Goal: Task Accomplishment & Management: Use online tool/utility

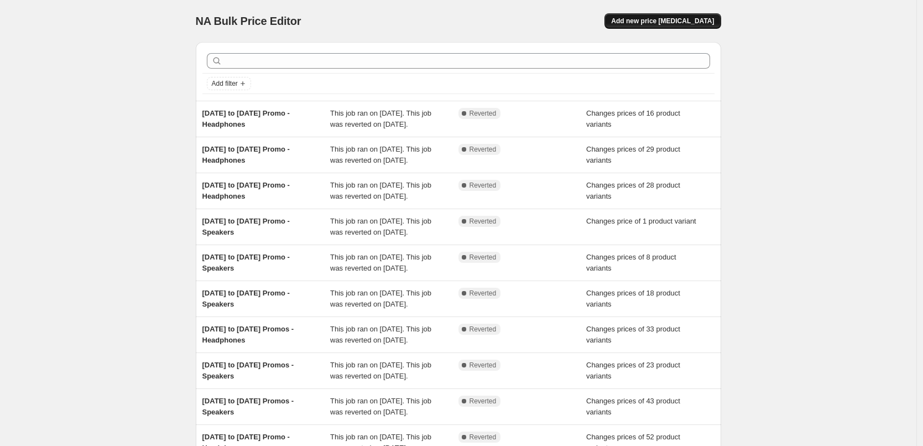
click at [682, 22] on span "Add new price change job" at bounding box center [662, 21] width 103 height 9
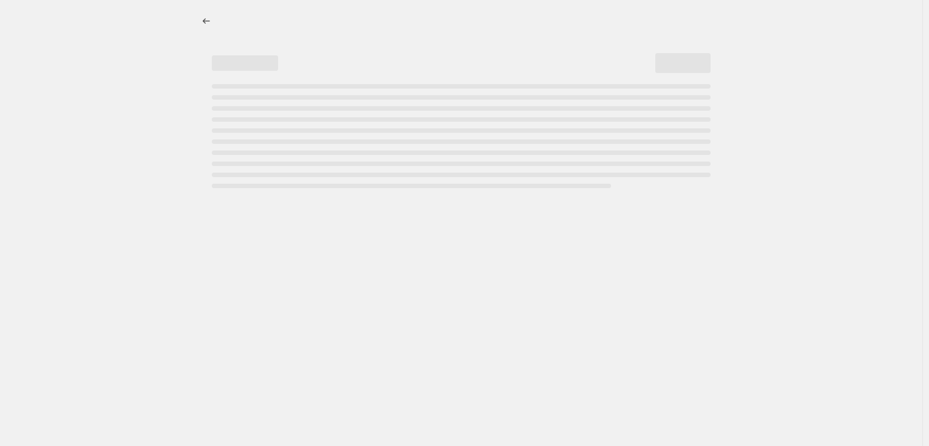
select select "percentage"
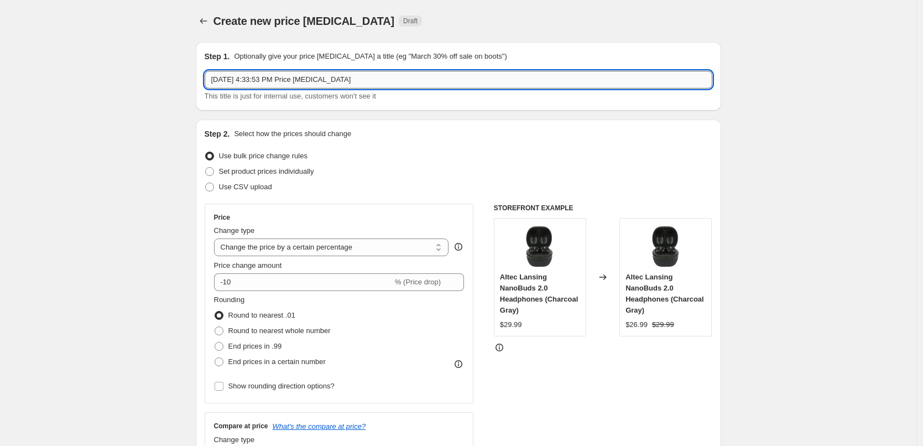
click at [391, 84] on input "Aug 18, 2025, 4:33:53 PM Price change job" at bounding box center [458, 80] width 507 height 18
type input "[DATE] to [DATE] Promo - Speakers"
click at [419, 101] on div "This title is just for internal use, customers won't see it" at bounding box center [458, 96] width 507 height 11
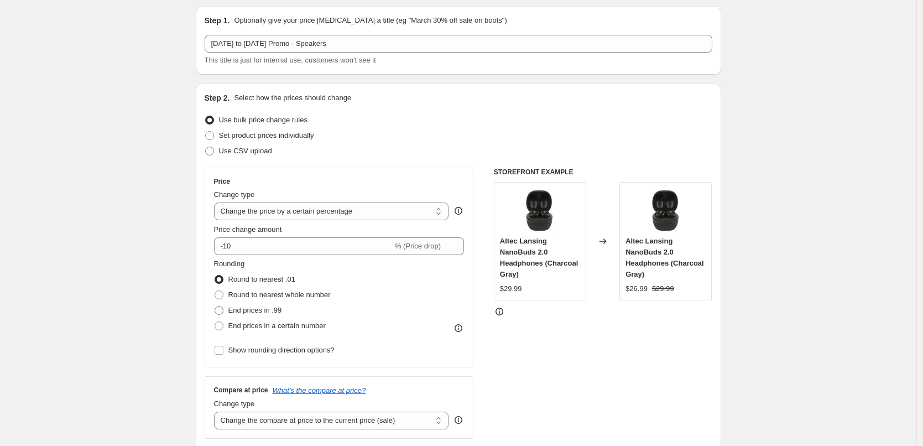
scroll to position [55, 0]
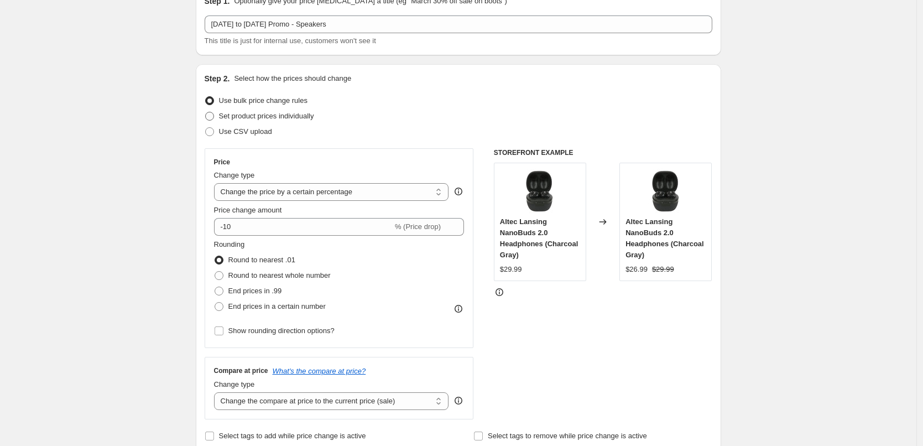
click at [300, 113] on span "Set product prices individually" at bounding box center [266, 116] width 95 height 8
click at [206, 112] on input "Set product prices individually" at bounding box center [205, 112] width 1 height 1
radio input "true"
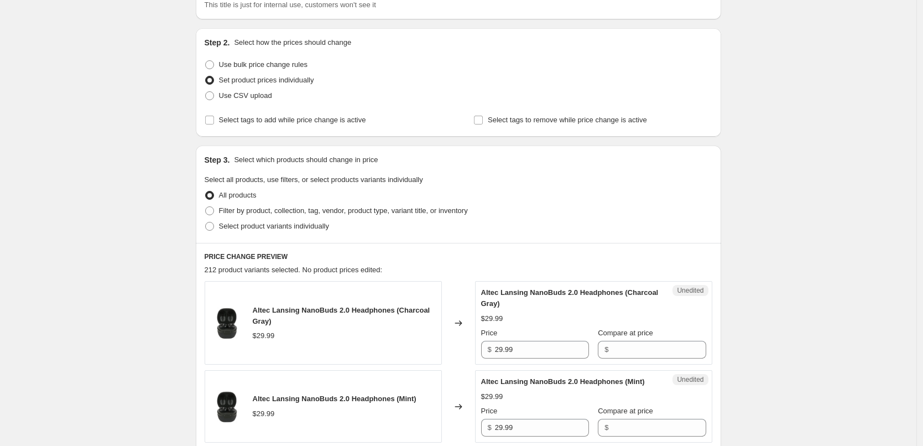
scroll to position [111, 0]
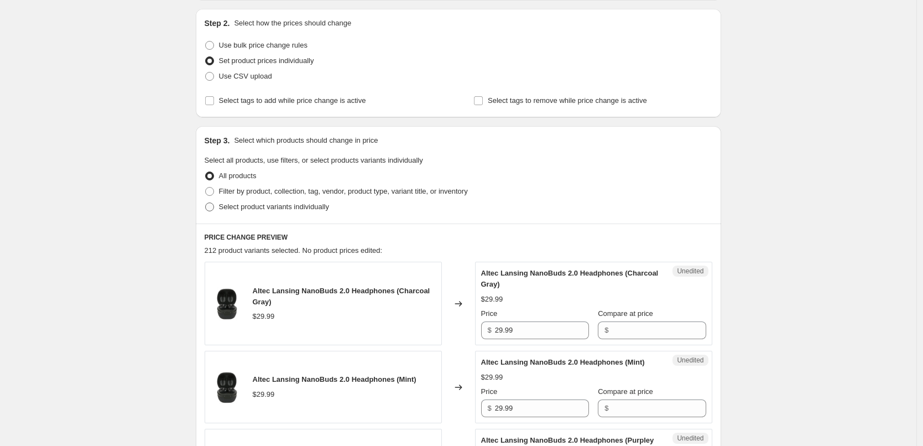
click at [266, 206] on span "Select product variants individually" at bounding box center [274, 206] width 110 height 8
click at [206, 203] on input "Select product variants individually" at bounding box center [205, 202] width 1 height 1
radio input "true"
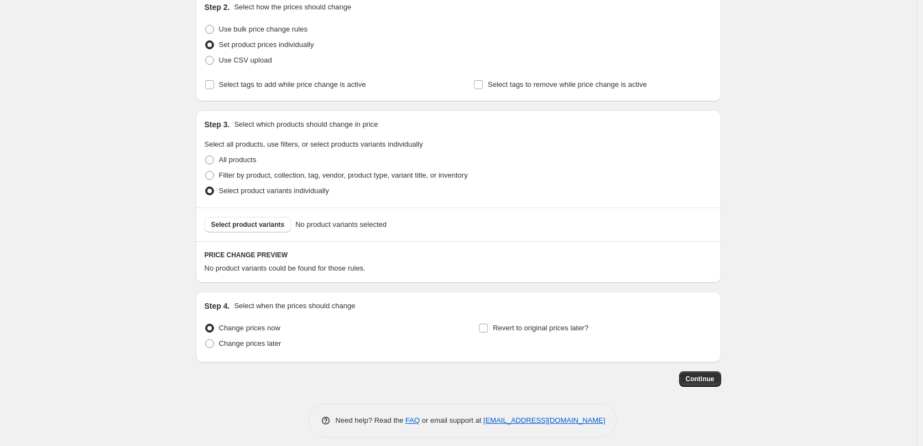
scroll to position [135, 0]
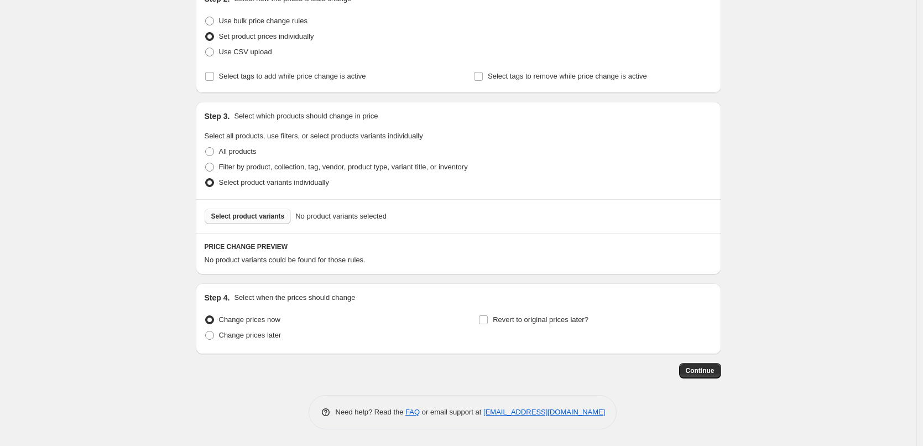
click at [258, 217] on span "Select product variants" at bounding box center [248, 216] width 74 height 9
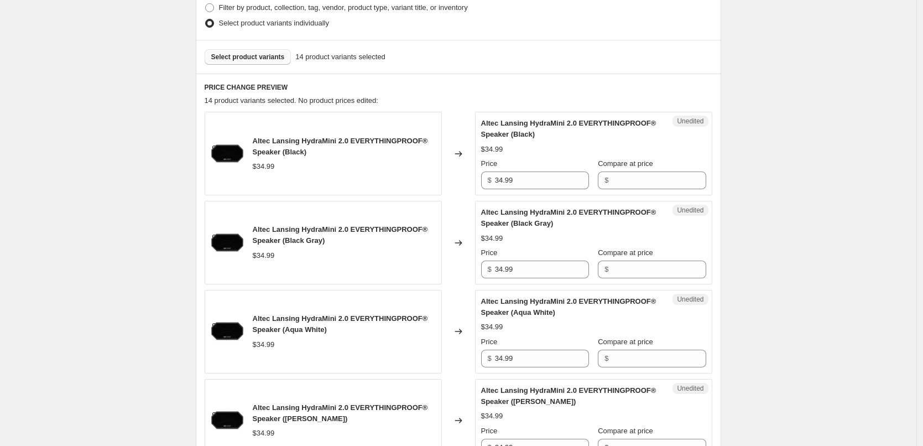
scroll to position [301, 0]
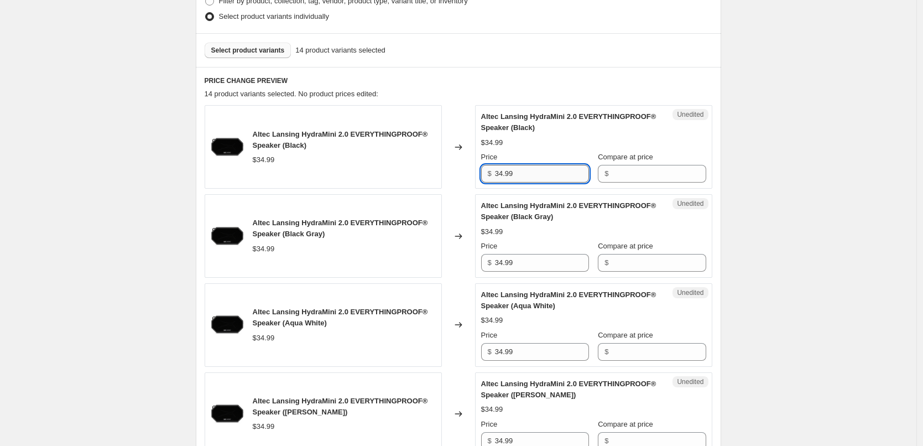
click at [528, 175] on input "34.99" at bounding box center [542, 174] width 94 height 18
click at [644, 179] on input "Compare at price" at bounding box center [658, 174] width 94 height 18
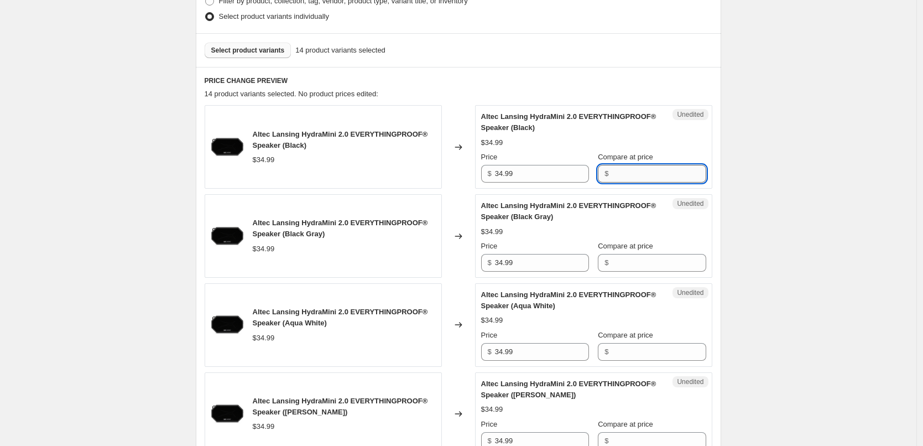
paste input "34.99"
type input "34.99"
click at [652, 272] on div "Unedited Altec Lansing HydraMini 2.0 EVERYTHINGPROOF® Speaker (Black Gray) $34.…" at bounding box center [593, 235] width 237 height 83
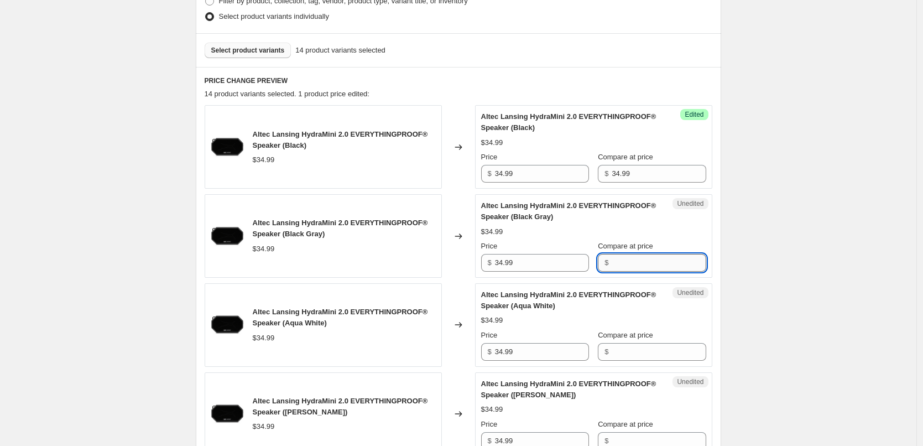
click at [654, 266] on input "Compare at price" at bounding box center [658, 263] width 94 height 18
paste input "34.99"
type input "34.99"
click at [651, 286] on div "Unedited Altec Lansing HydraMini 2.0 EVERYTHINGPROOF® Speaker (Aqua White) $34.…" at bounding box center [593, 324] width 237 height 83
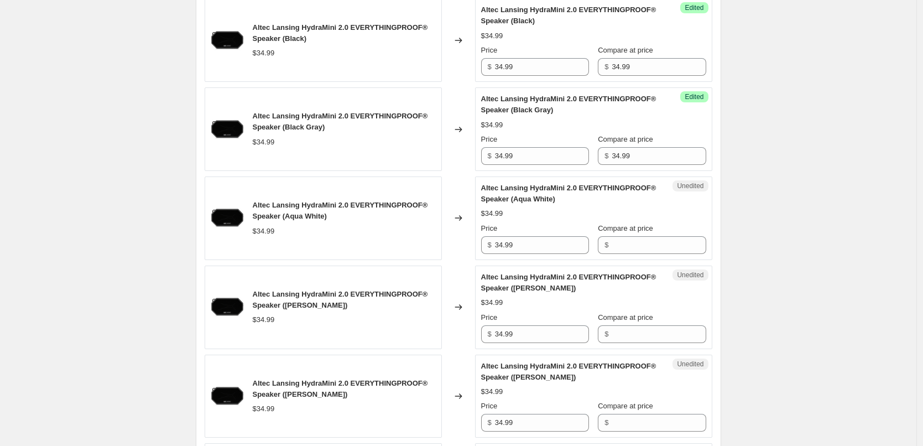
scroll to position [411, 0]
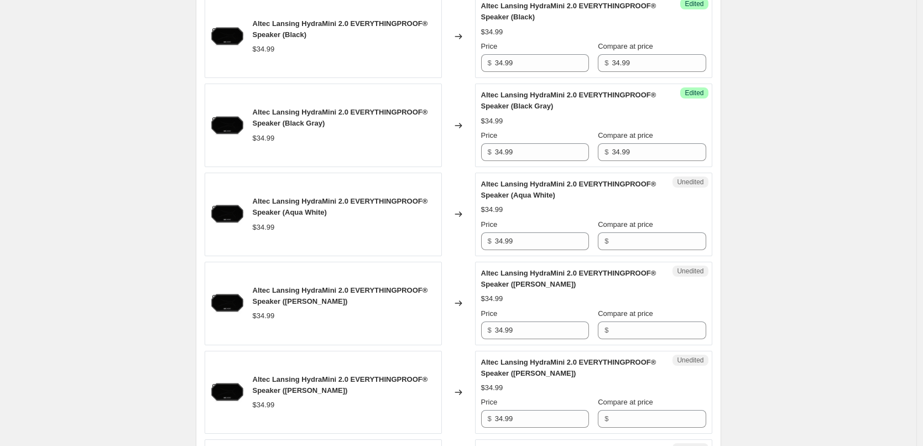
click at [643, 252] on div "Unedited Altec Lansing HydraMini 2.0 EVERYTHINGPROOF® Speaker (Aqua White) $34.…" at bounding box center [593, 213] width 237 height 83
click at [648, 243] on input "Compare at price" at bounding box center [658, 241] width 94 height 18
paste input "34.99"
type input "34.99"
click at [654, 217] on div "Altec Lansing HydraMini 2.0 EVERYTHINGPROOF® Speaker (Aqua White) $34.99 Price …" at bounding box center [593, 214] width 225 height 71
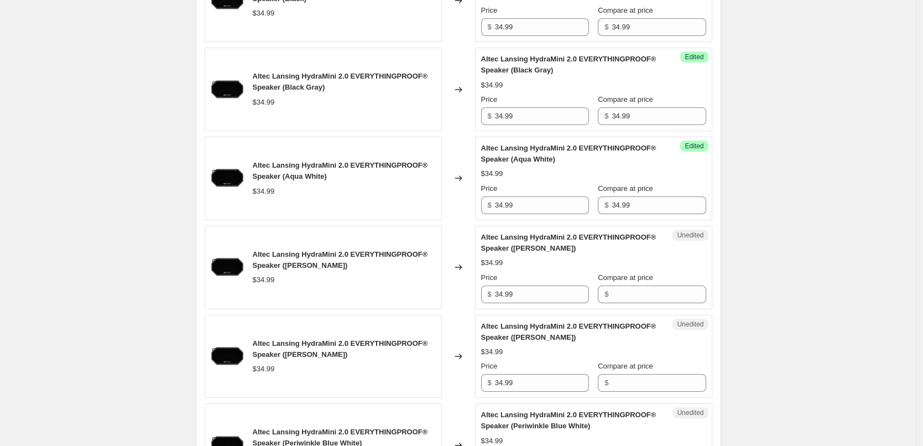
scroll to position [467, 0]
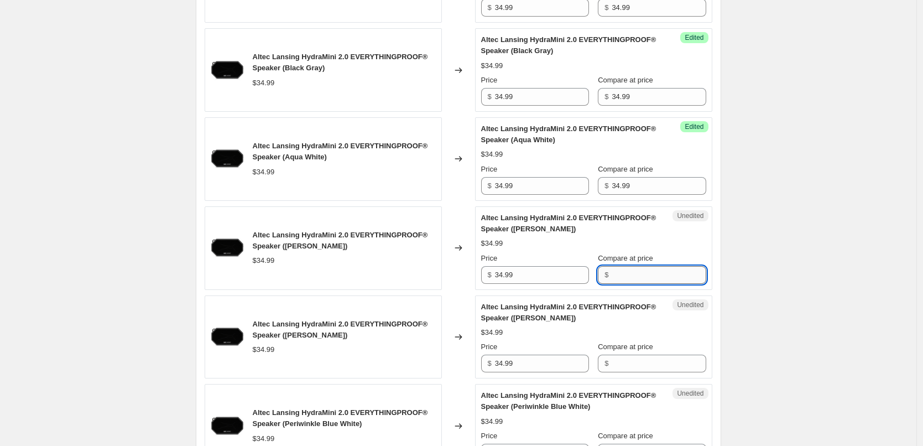
click at [648, 273] on input "Compare at price" at bounding box center [658, 275] width 94 height 18
paste input "34.99"
type input "34.99"
click at [666, 235] on div "Altec Lansing HydraMini 2.0 EVERYTHINGPROOF® Speaker (Barbie Pink White) $34.99…" at bounding box center [593, 247] width 225 height 71
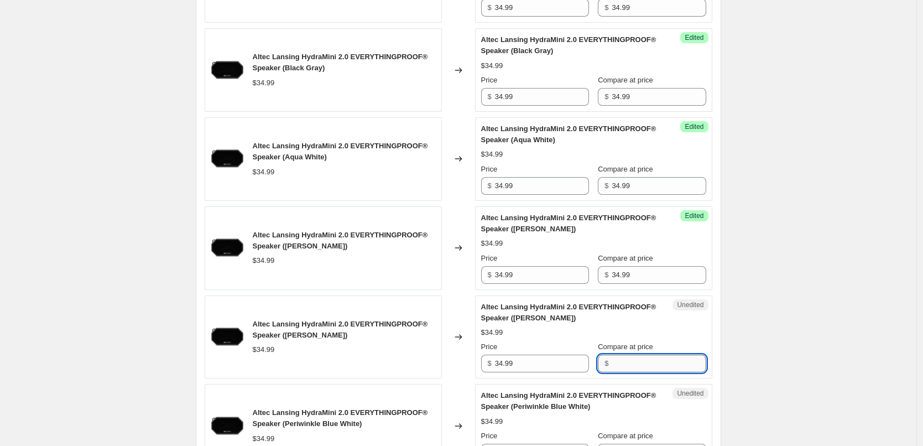
click at [647, 361] on input "Compare at price" at bounding box center [658, 363] width 94 height 18
paste input "34.99"
type input "34.99"
click at [662, 316] on div "Altec Lansing HydraMini 2.0 EVERYTHINGPROOF® Speaker (Gray White)" at bounding box center [571, 312] width 181 height 22
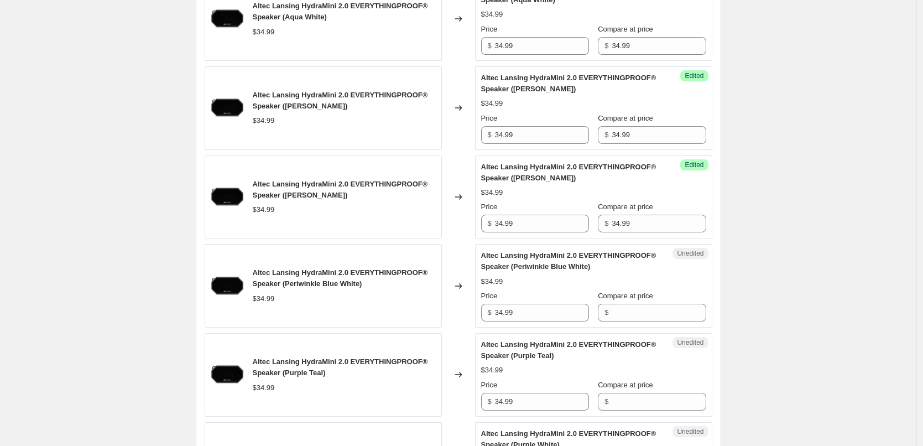
scroll to position [632, 0]
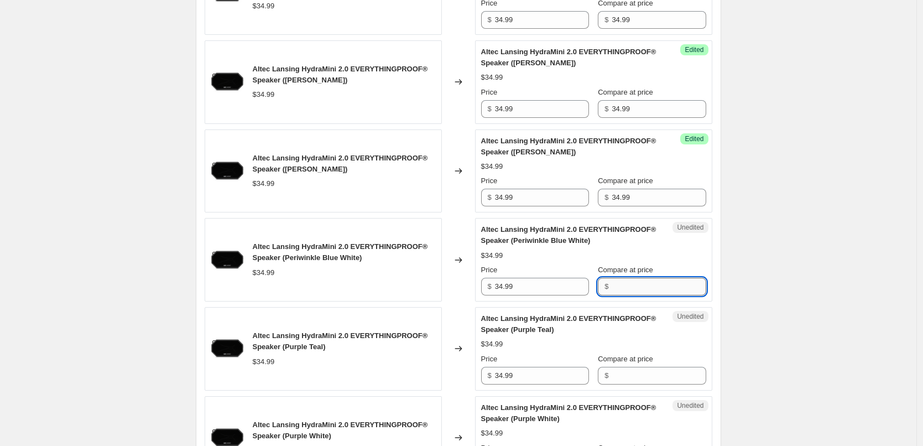
click at [653, 290] on input "Compare at price" at bounding box center [658, 286] width 94 height 18
paste input "34.99"
type input "34.99"
click at [655, 245] on div "Altec Lansing HydraMini 2.0 EVERYTHINGPROOF® Speaker (Periwinkle Blue White)" at bounding box center [571, 235] width 181 height 22
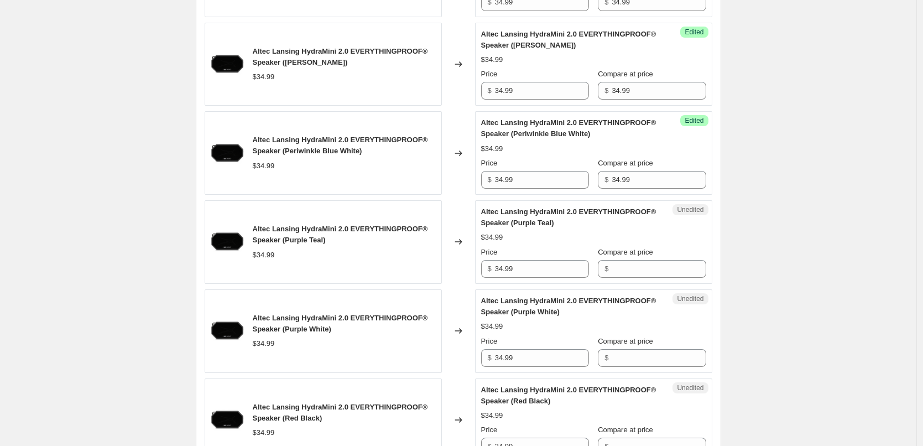
scroll to position [743, 0]
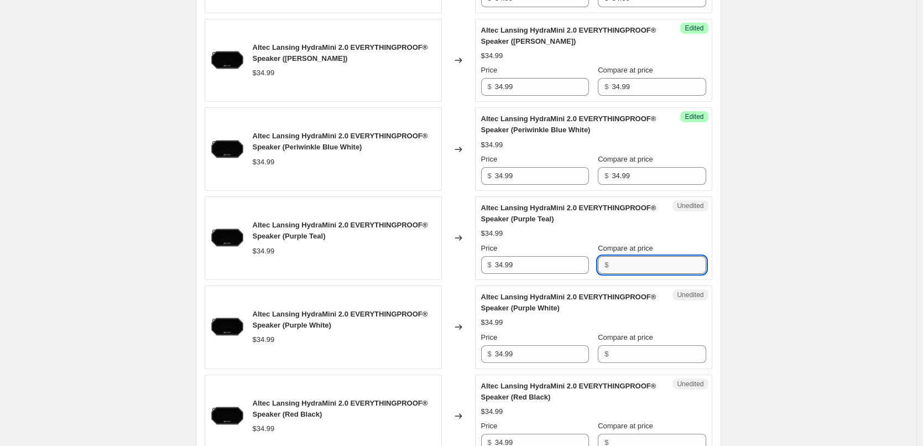
click at [654, 269] on input "Compare at price" at bounding box center [658, 265] width 94 height 18
paste input "34.99"
type input "34.99"
click at [668, 239] on div "Altec Lansing HydraMini 2.0 EVERYTHINGPROOF® Speaker (Purple Teal) $34.99 Price…" at bounding box center [593, 237] width 225 height 71
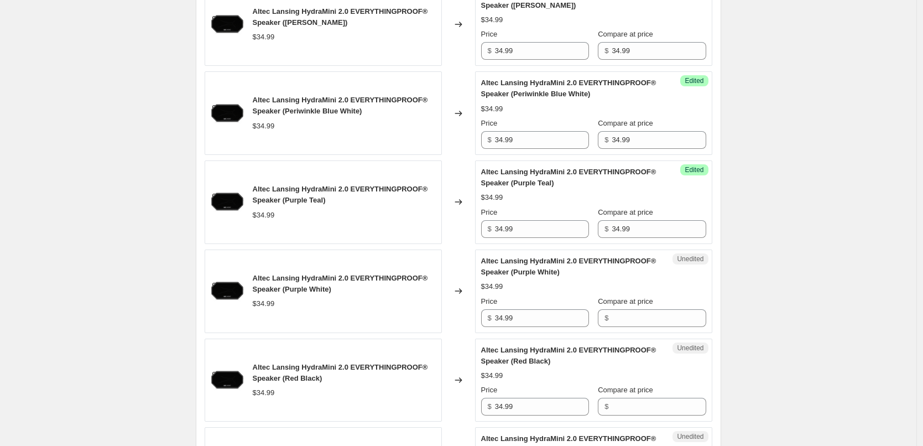
scroll to position [798, 0]
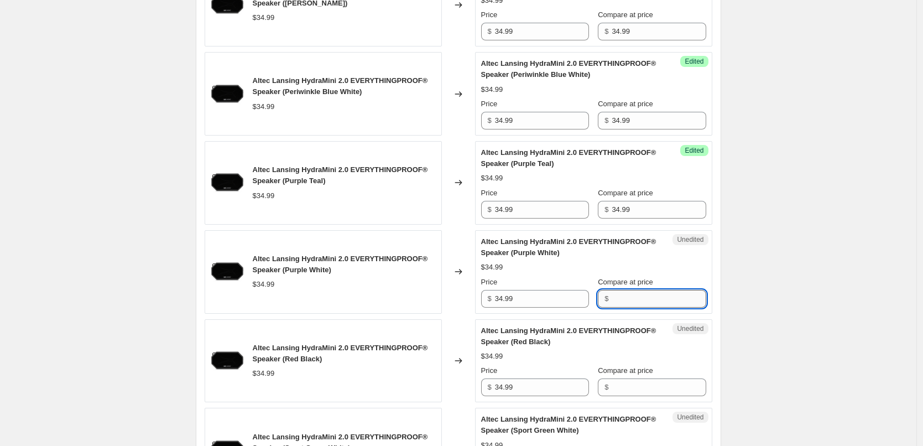
click at [650, 300] on input "Compare at price" at bounding box center [658, 299] width 94 height 18
paste input "34.99"
type input "34.99"
click at [671, 244] on div "Altec Lansing HydraMini 2.0 EVERYTHINGPROOF® Speaker (Purple White) $34.99 Pric…" at bounding box center [593, 271] width 225 height 71
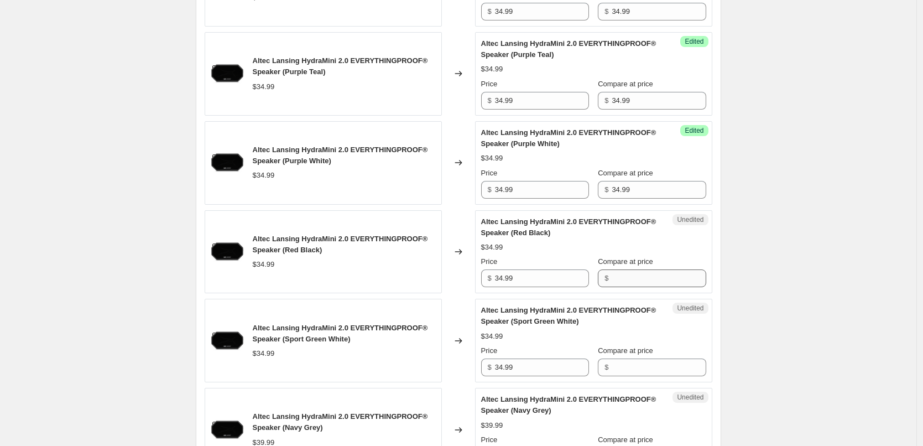
scroll to position [909, 0]
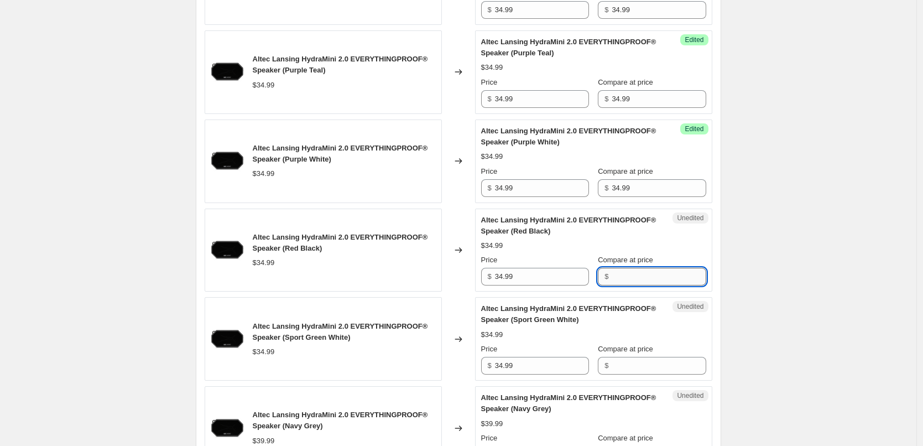
click at [651, 279] on input "Compare at price" at bounding box center [658, 277] width 94 height 18
paste input "34.99"
type input "34.99"
click at [654, 238] on div "Altec Lansing HydraMini 2.0 EVERYTHINGPROOF® Speaker (Red Black) $34.99 Price $…" at bounding box center [593, 249] width 225 height 71
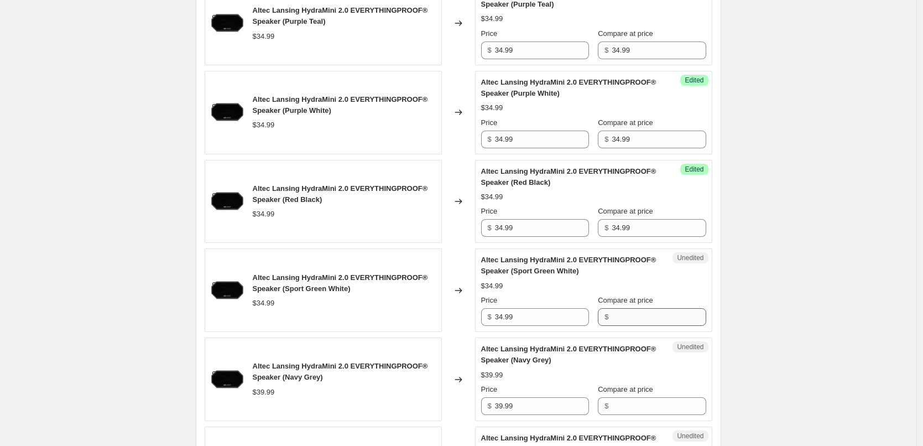
scroll to position [1019, 0]
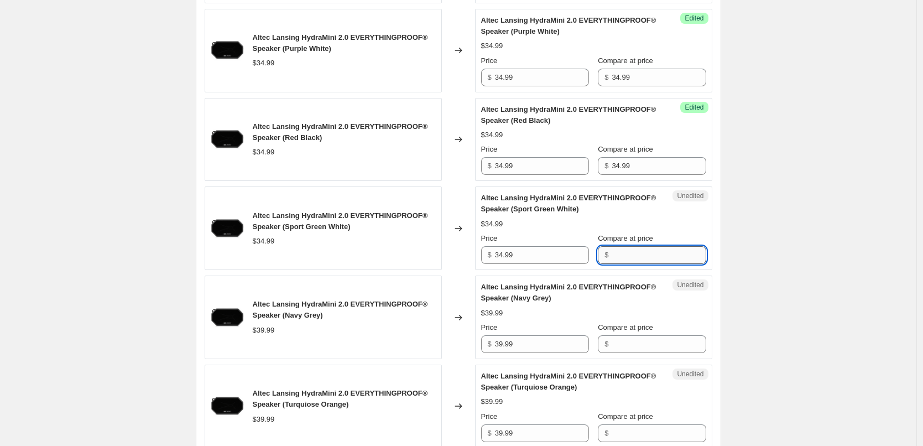
click at [651, 251] on input "Compare at price" at bounding box center [658, 255] width 94 height 18
paste input "34.99"
type input "34.99"
click at [669, 227] on div "$34.99" at bounding box center [593, 223] width 225 height 11
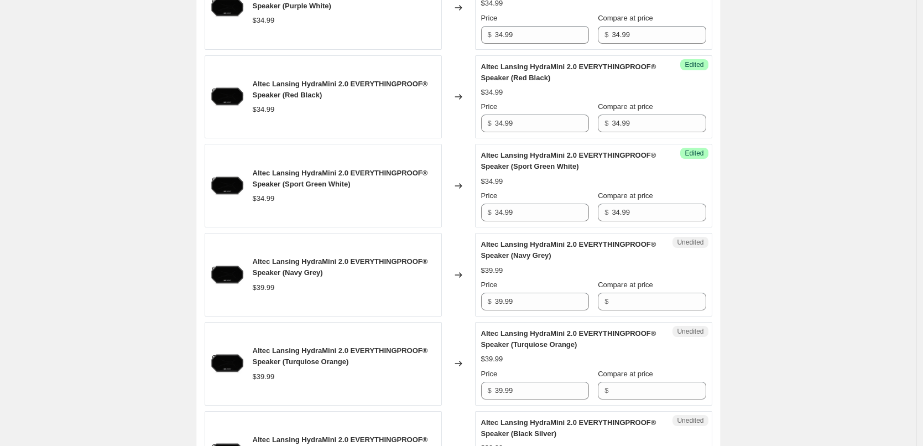
scroll to position [1185, 0]
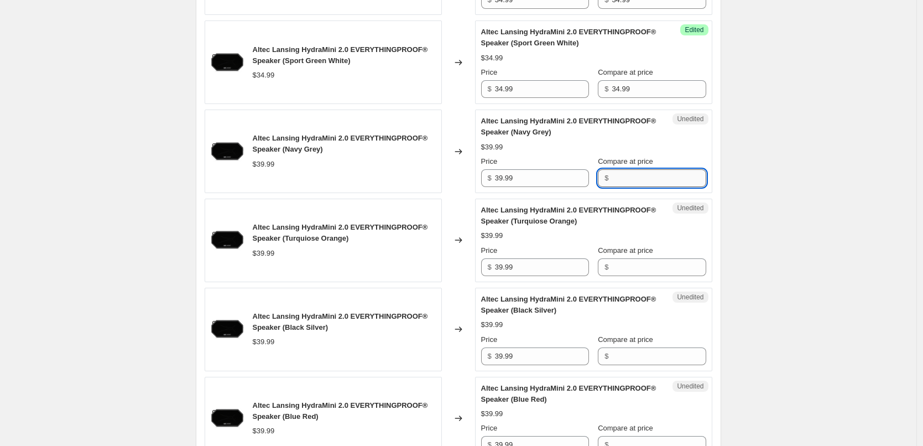
click at [655, 180] on input "Compare at price" at bounding box center [658, 178] width 94 height 18
paste input "34.99"
type input "34.99"
click at [670, 155] on div "Altec Lansing HydraMini 2.0 EVERYTHINGPROOF® Speaker (Navy Grey) $39.99 Price $…" at bounding box center [593, 151] width 225 height 71
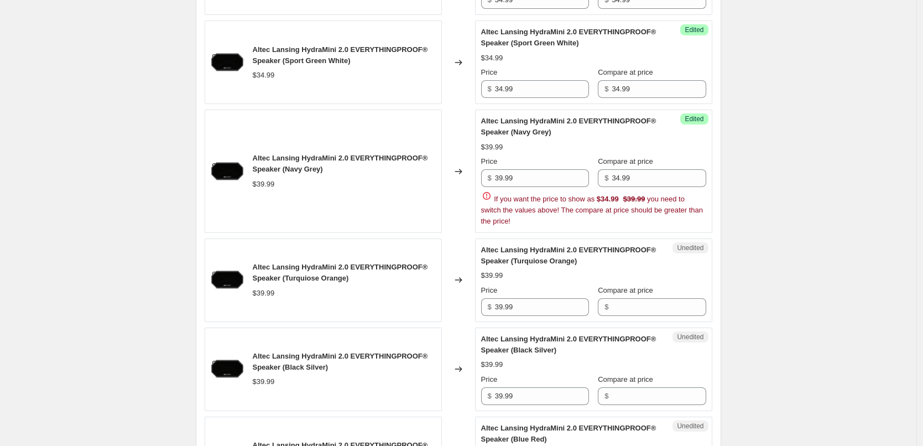
scroll to position [1130, 0]
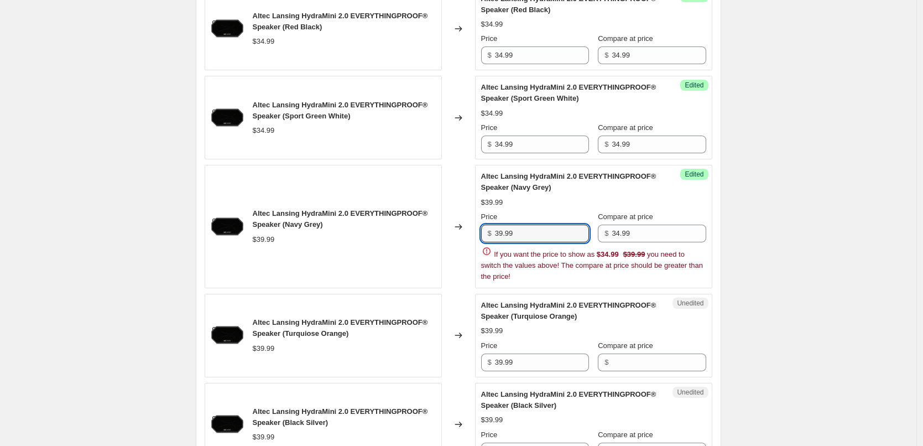
drag, startPoint x: 530, startPoint y: 234, endPoint x: 491, endPoint y: 237, distance: 38.8
click at [491, 237] on div "$ 39.99" at bounding box center [535, 233] width 108 height 18
type input "39.99"
click at [561, 203] on div "$39.99" at bounding box center [593, 202] width 225 height 11
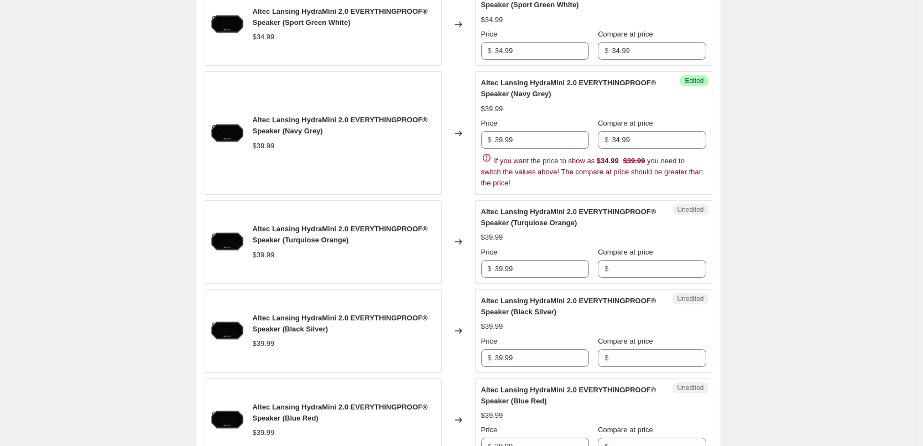
scroll to position [1240, 0]
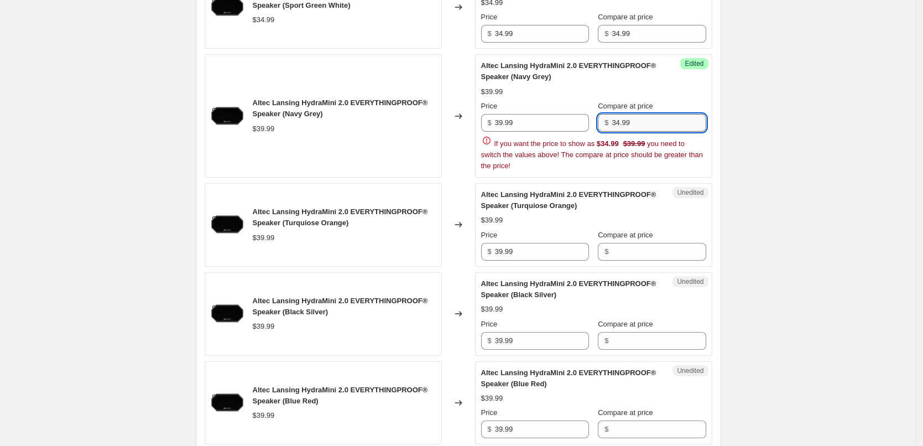
click at [644, 121] on input "34.99" at bounding box center [658, 123] width 94 height 18
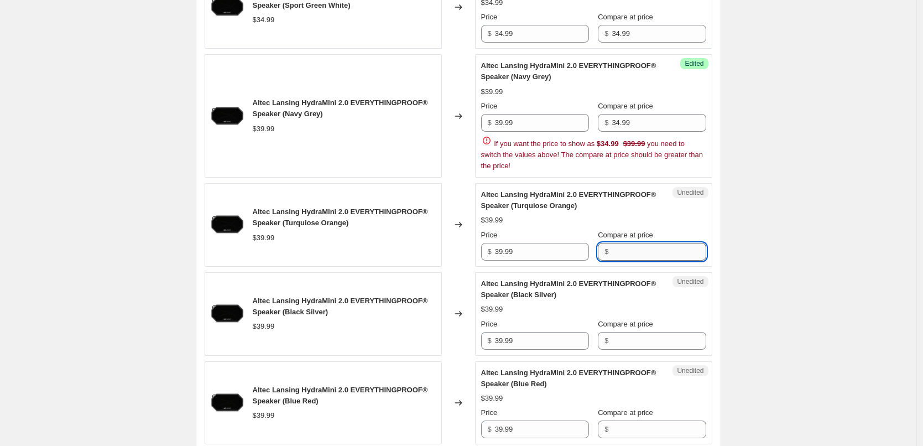
click at [650, 248] on input "Compare at price" at bounding box center [658, 252] width 94 height 18
paste input "34.99"
type input "34.99"
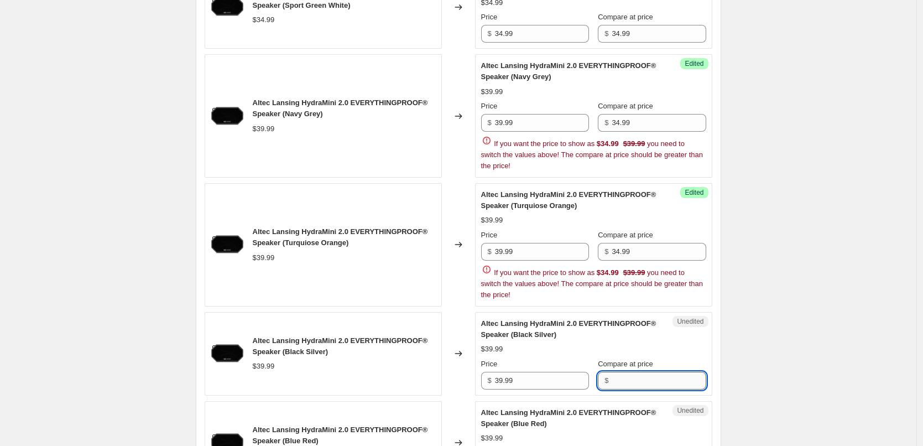
click at [648, 343] on div "Altec Lansing HydraMini 2.0 EVERYTHINGPROOF® Speaker (Black Silver) $39.99 Pric…" at bounding box center [593, 353] width 225 height 71
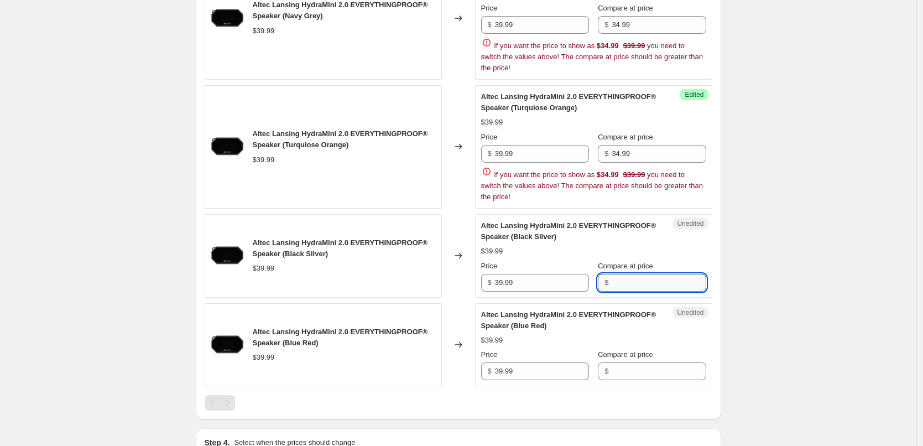
scroll to position [1351, 0]
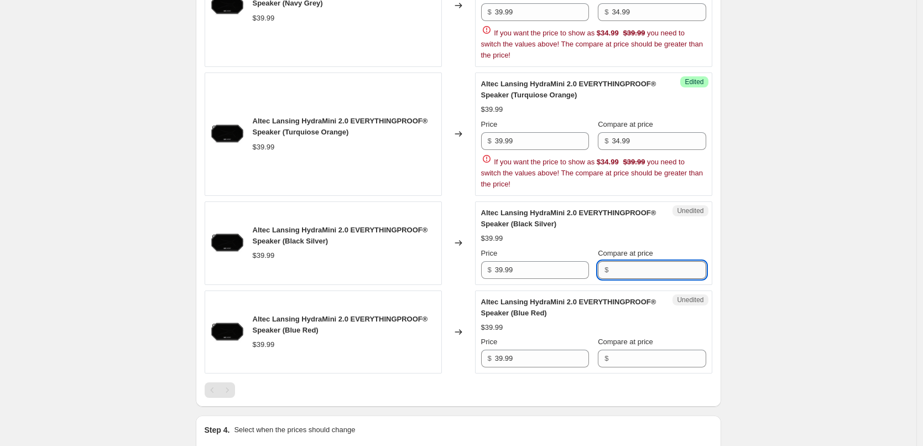
paste input "34.99"
type input "34.99"
click at [649, 356] on div "Altec Lansing HydraMini 2.0 EVERYTHINGPROOF® Speaker (Blue Red) $39.99 Price $ …" at bounding box center [593, 331] width 225 height 71
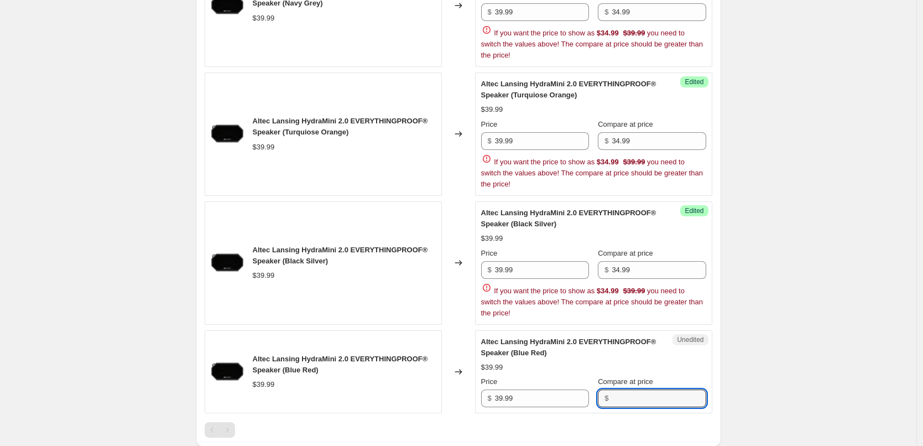
paste input "34.99"
type input "34.99"
click at [648, 347] on div "Altec Lansing HydraMini 2.0 EVERYTHINGPROOF® Speaker (Blue Red)" at bounding box center [571, 347] width 181 height 22
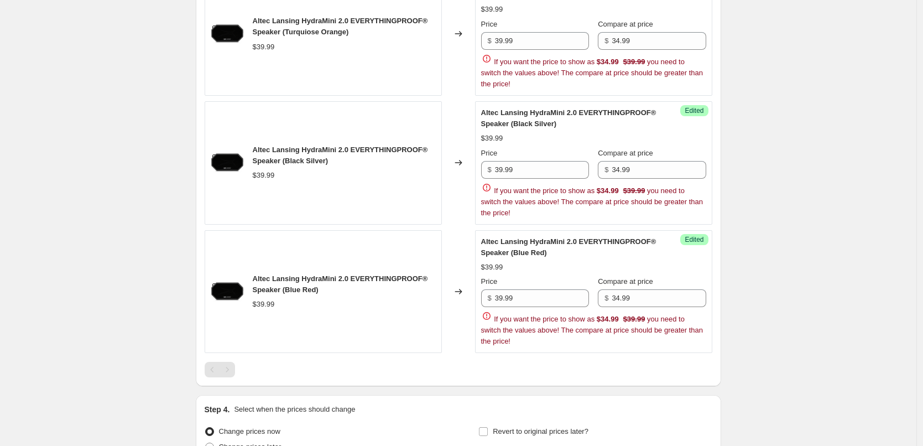
scroll to position [1462, 0]
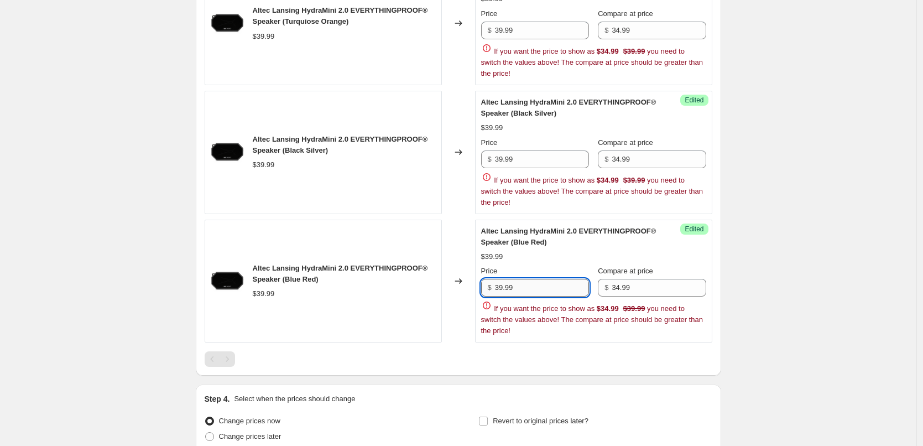
click at [529, 290] on input "39.99" at bounding box center [542, 288] width 94 height 18
type input "19.99"
click at [552, 263] on div "Altec Lansing HydraMini 2.0 EVERYTHINGPROOF® Speaker (Blue Red) $39.99 Price $ …" at bounding box center [593, 281] width 225 height 111
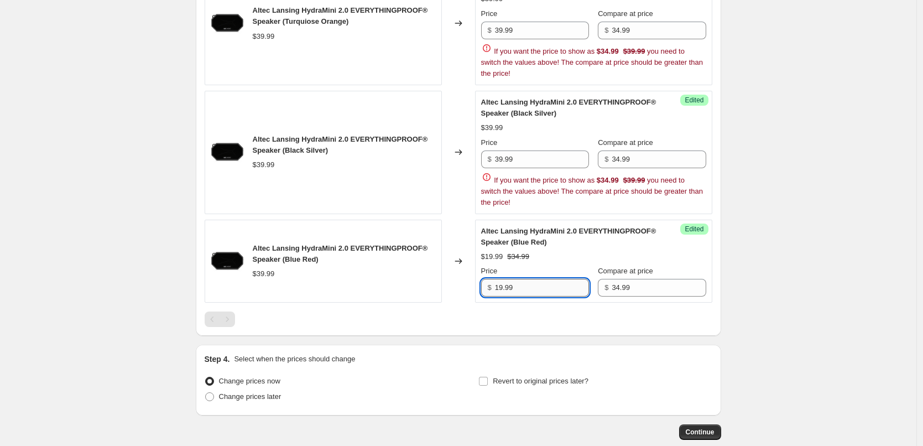
click at [523, 288] on input "19.99" at bounding box center [542, 288] width 94 height 18
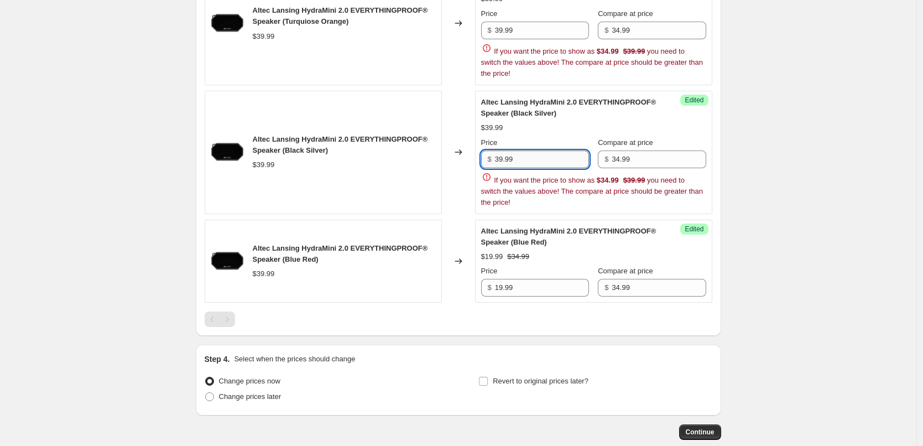
click at [528, 163] on input "39.99" at bounding box center [542, 159] width 94 height 18
paste input "1"
type input "19.99"
click at [553, 133] on div "Altec Lansing HydraMini 2.0 EVERYTHINGPROOF® Speaker (Black Silver) $39.99 Pric…" at bounding box center [593, 152] width 225 height 111
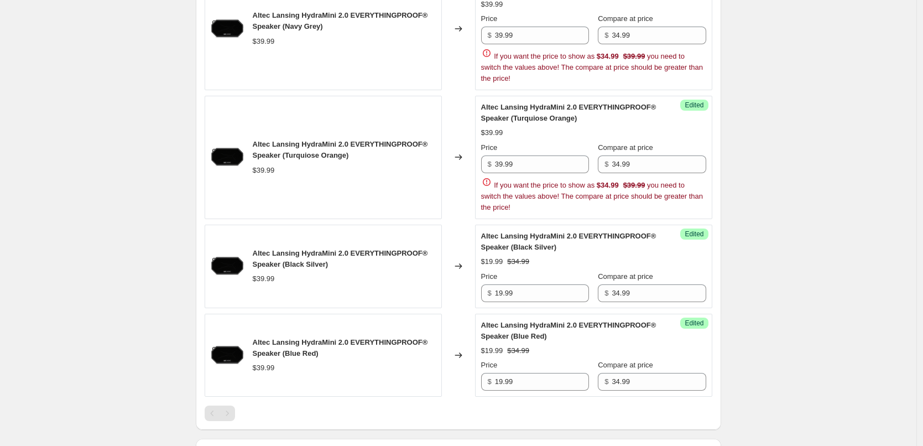
scroll to position [1296, 0]
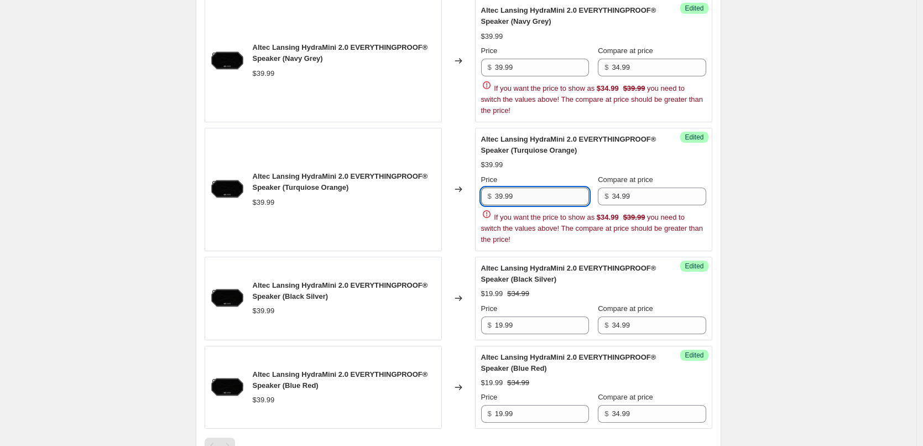
click at [527, 200] on input "39.99" at bounding box center [542, 196] width 94 height 18
paste input "1"
type input "19.99"
click at [530, 174] on div "Price" at bounding box center [535, 179] width 108 height 11
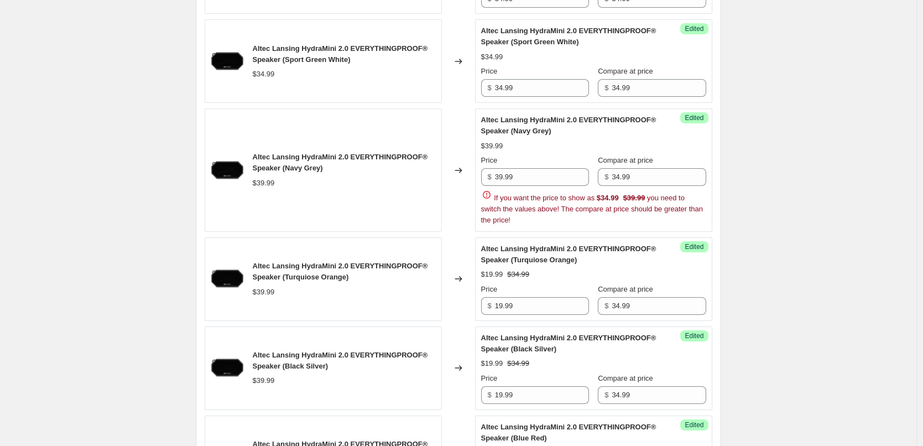
scroll to position [1185, 0]
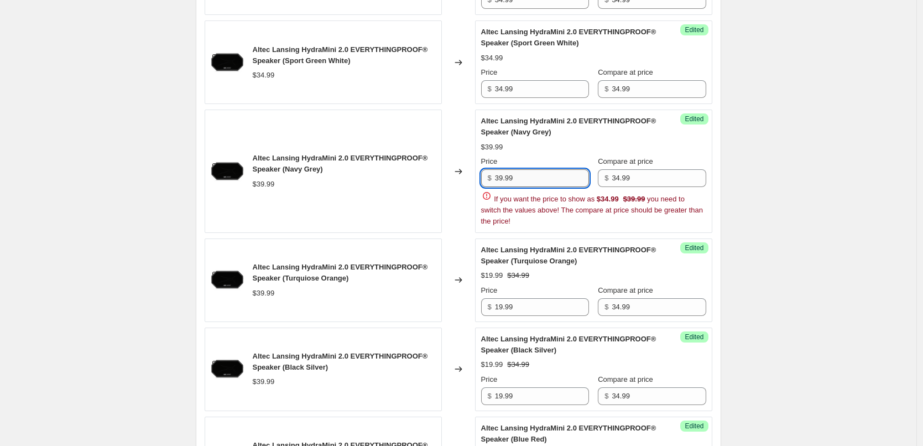
click at [536, 184] on input "39.99" at bounding box center [542, 178] width 94 height 18
paste input "1"
type input "19.99"
click at [553, 151] on div "$39.99" at bounding box center [593, 147] width 225 height 11
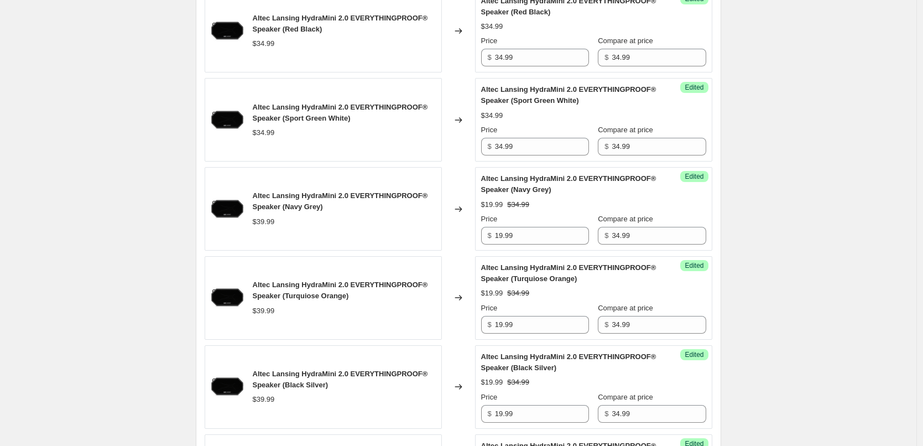
scroll to position [1075, 0]
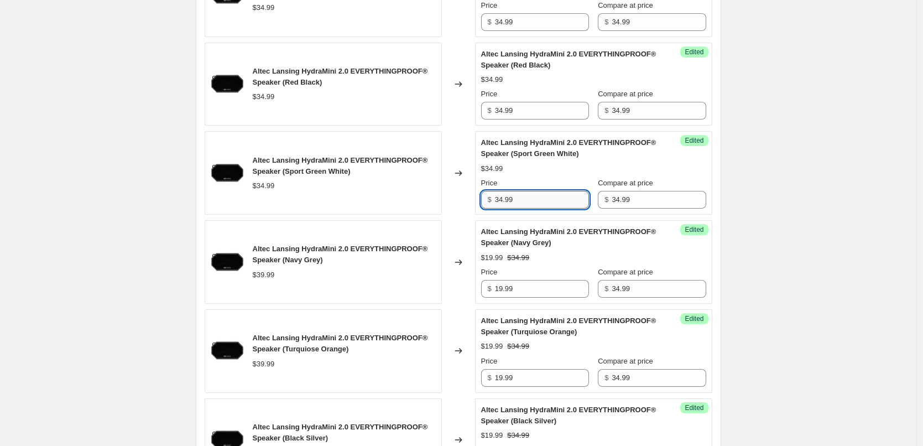
click at [530, 198] on input "34.99" at bounding box center [542, 200] width 94 height 18
paste input "19"
type input "19.99"
click at [544, 170] on div "$19.99 $34.99" at bounding box center [593, 168] width 225 height 11
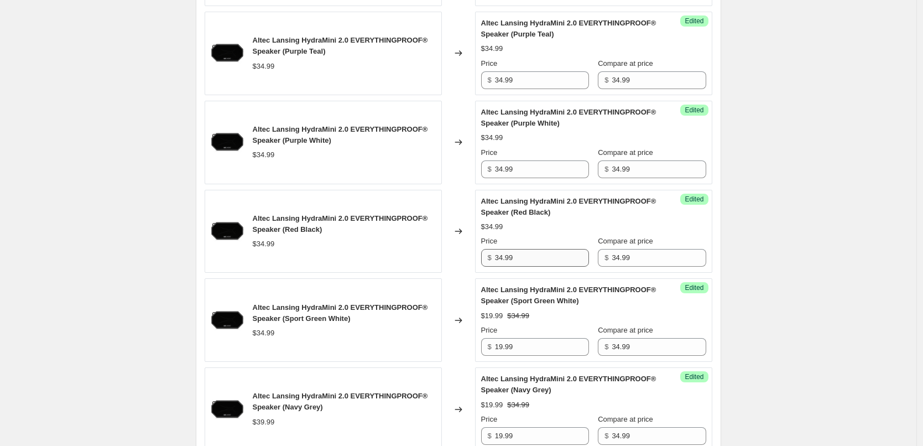
scroll to position [909, 0]
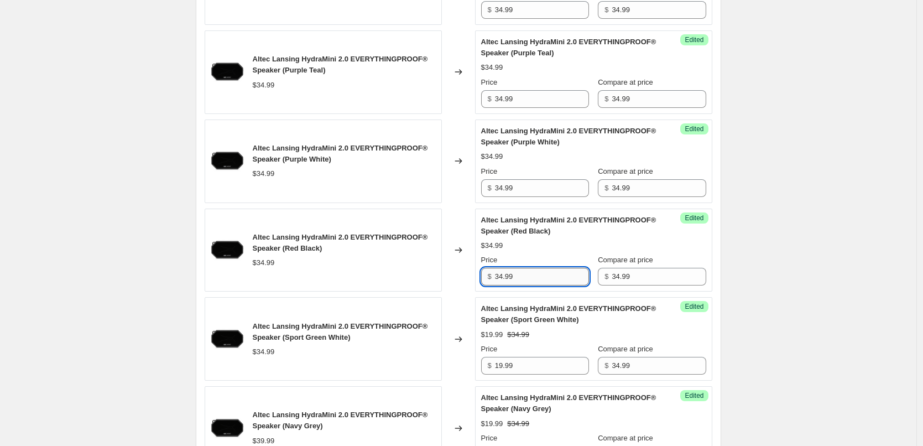
click at [525, 277] on input "34.99" at bounding box center [542, 277] width 94 height 18
paste input "19"
type input "19.99"
click at [545, 248] on div "$19.99 $34.99" at bounding box center [593, 245] width 225 height 11
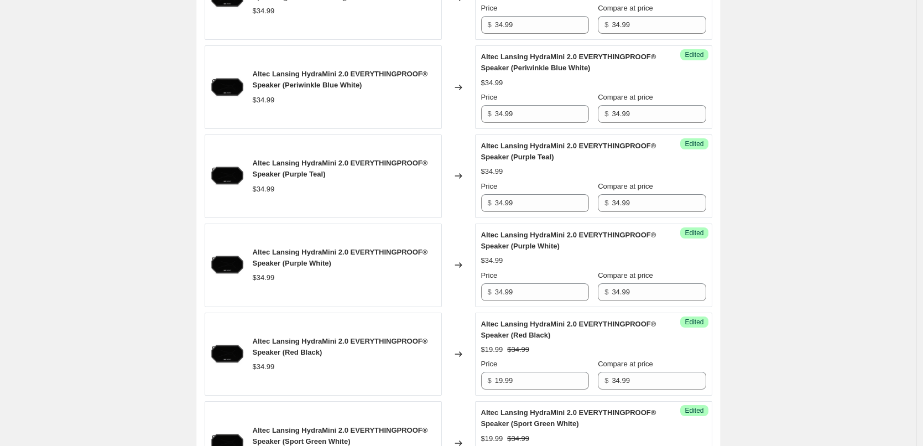
scroll to position [798, 0]
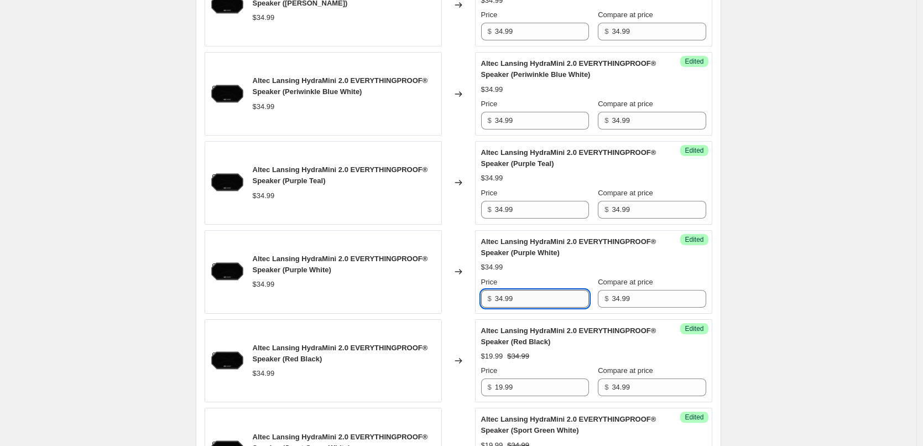
click at [526, 298] on input "34.99" at bounding box center [542, 299] width 94 height 18
paste input "19"
type input "19.99"
click at [557, 274] on div "Altec Lansing HydraMini 2.0 EVERYTHINGPROOF® Speaker (Purple White) $34.99 Pric…" at bounding box center [593, 271] width 225 height 71
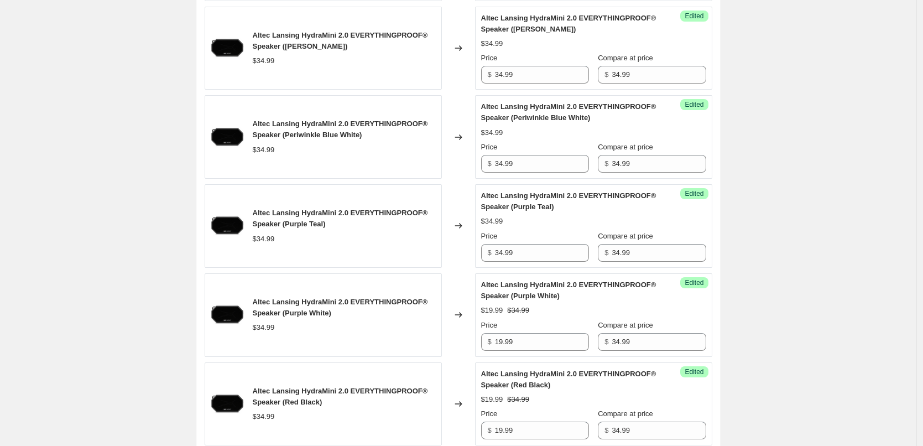
scroll to position [743, 0]
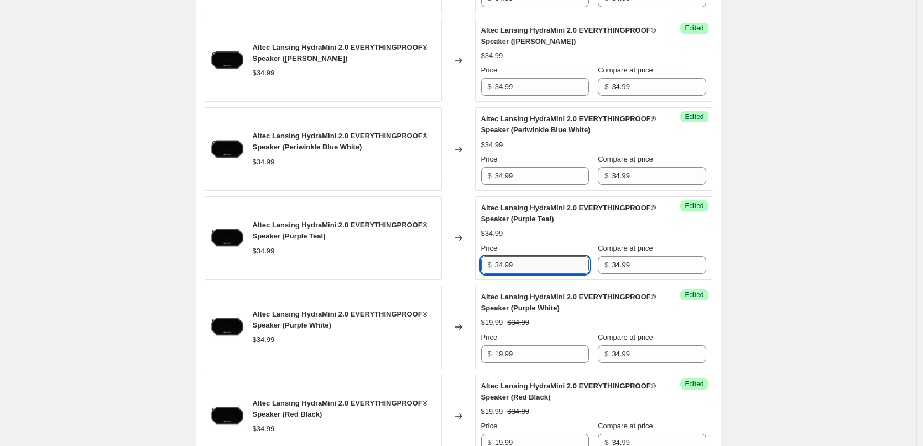
click at [538, 265] on input "34.99" at bounding box center [542, 265] width 94 height 18
paste input "19"
type input "19.99"
click at [552, 247] on div "Price" at bounding box center [535, 248] width 108 height 11
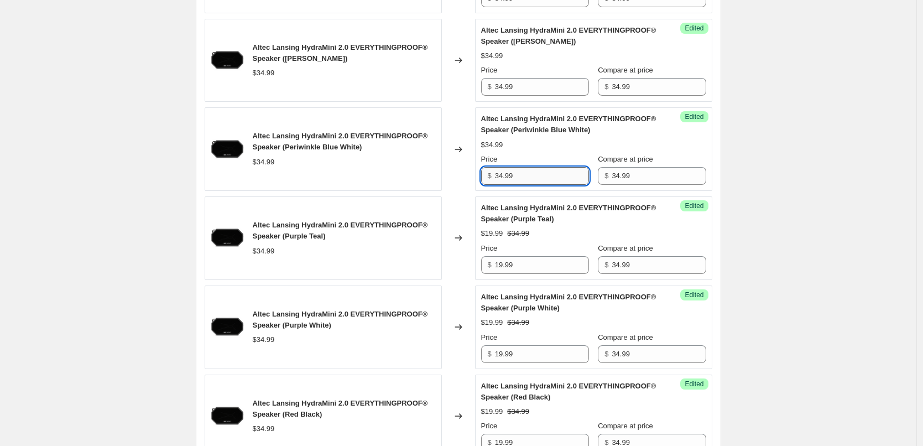
click at [533, 176] on input "34.99" at bounding box center [542, 176] width 94 height 18
paste input "19"
type input "19.99"
click at [554, 152] on div "Altec Lansing HydraMini 2.0 EVERYTHINGPROOF® Speaker (Periwinkle Blue White) $3…" at bounding box center [593, 148] width 225 height 71
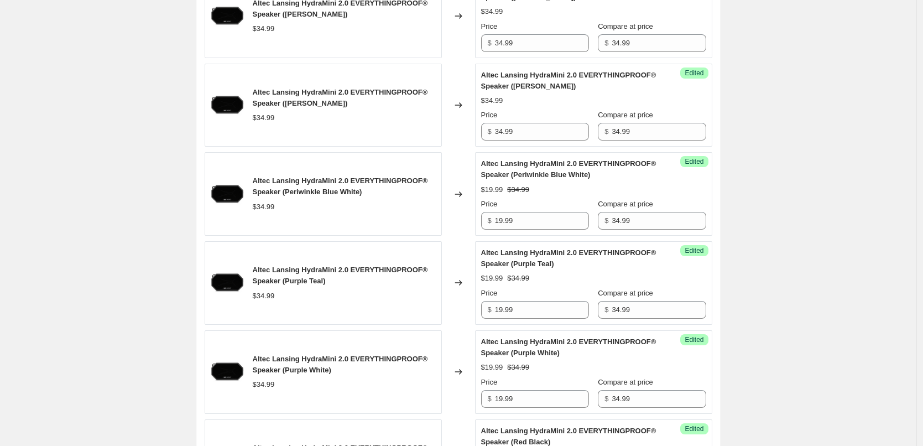
scroll to position [632, 0]
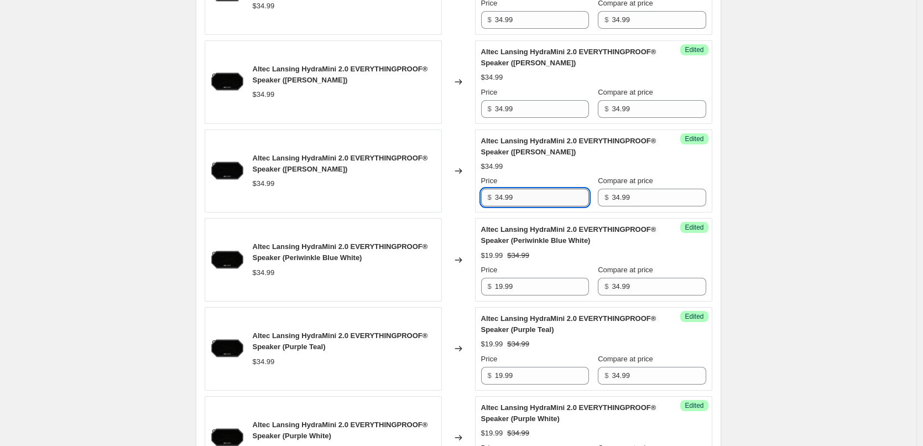
click at [538, 200] on input "34.99" at bounding box center [542, 197] width 94 height 18
paste input "19"
type input "19.99"
click at [558, 168] on div "$19.99 $34.99" at bounding box center [593, 166] width 225 height 11
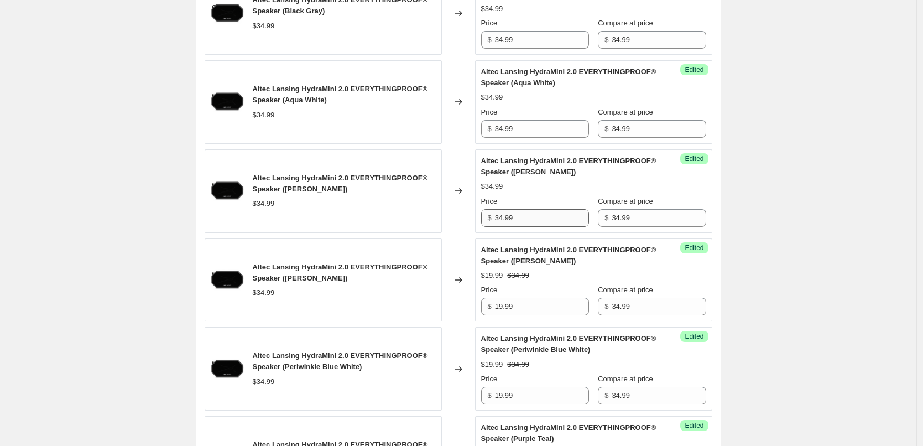
scroll to position [522, 0]
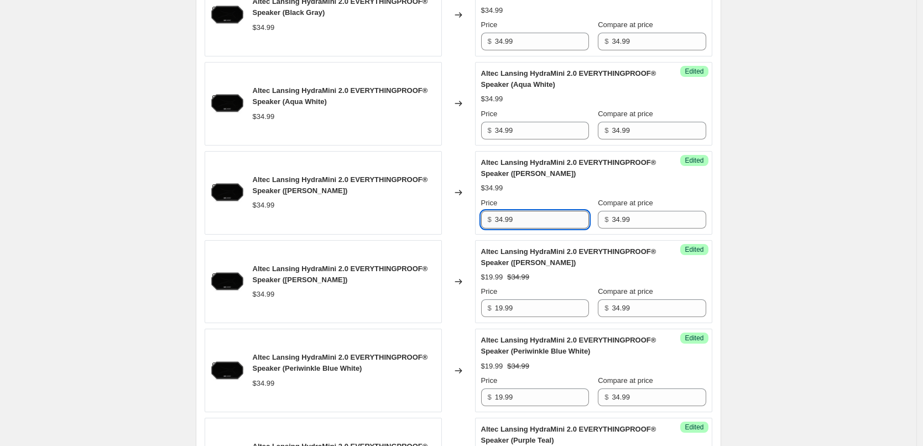
click at [536, 222] on input "34.99" at bounding box center [542, 220] width 94 height 18
paste input "19"
type input "19.99"
click at [557, 197] on div "Price" at bounding box center [535, 202] width 108 height 11
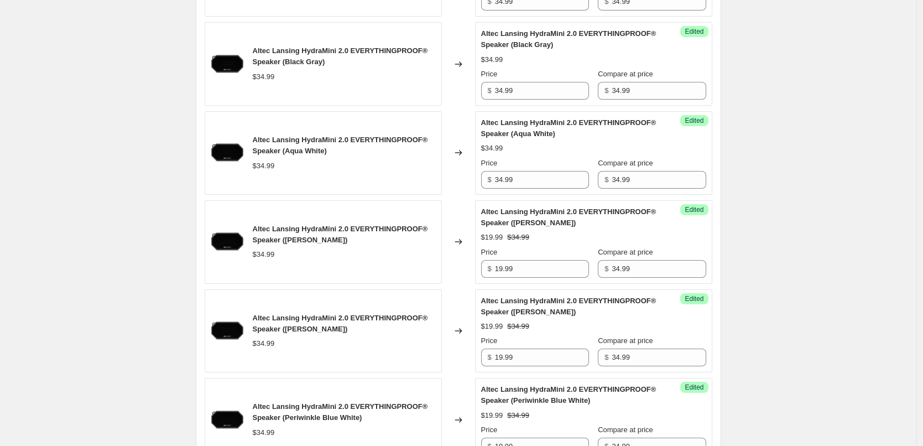
scroll to position [411, 0]
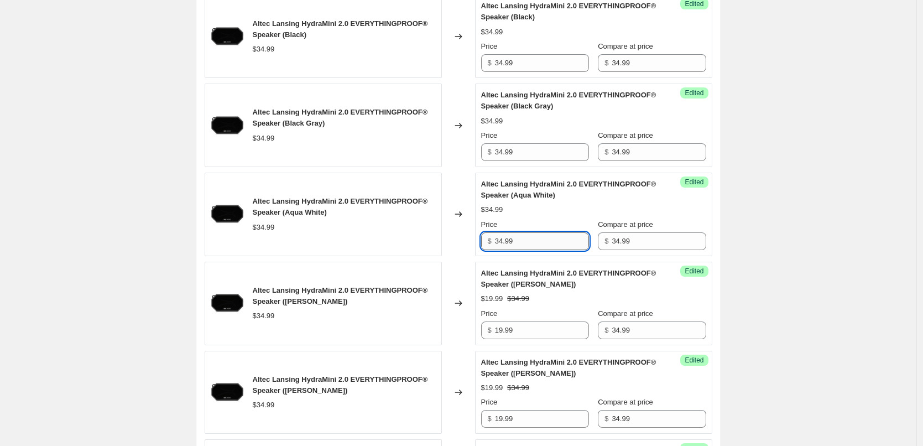
click at [521, 245] on input "34.99" at bounding box center [542, 241] width 94 height 18
paste input "19"
type input "19.99"
click at [557, 217] on div "Altec Lansing HydraMini 2.0 EVERYTHINGPROOF® Speaker (Aqua White) $19.99 $34.99…" at bounding box center [593, 214] width 225 height 71
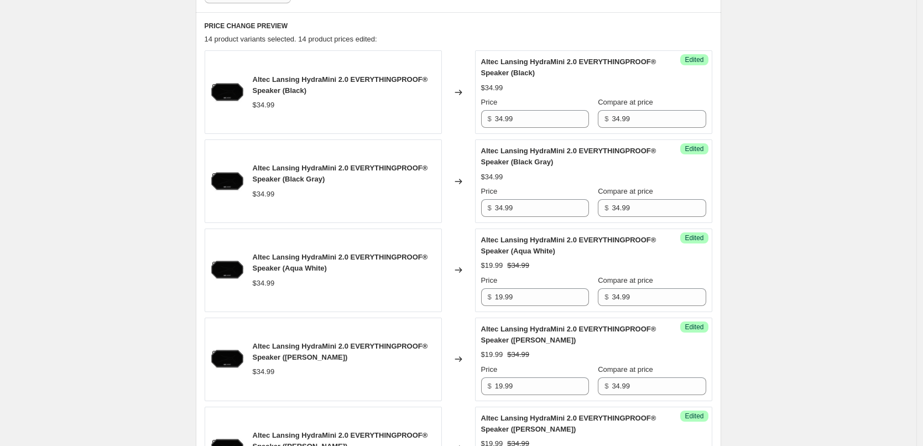
scroll to position [301, 0]
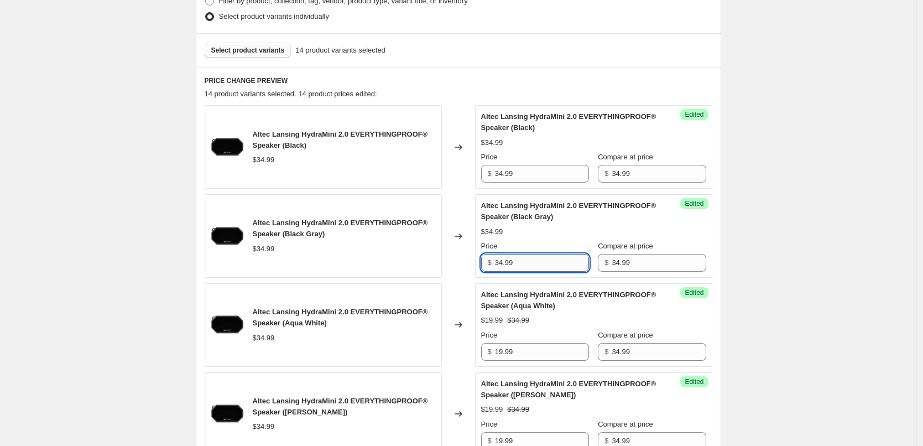
click at [533, 265] on input "34.99" at bounding box center [542, 263] width 94 height 18
paste input "19"
type input "19.99"
click at [558, 238] on div "Altec Lansing HydraMini 2.0 EVERYTHINGPROOF® Speaker (Black Gray) $19.99 $34.99…" at bounding box center [593, 235] width 225 height 71
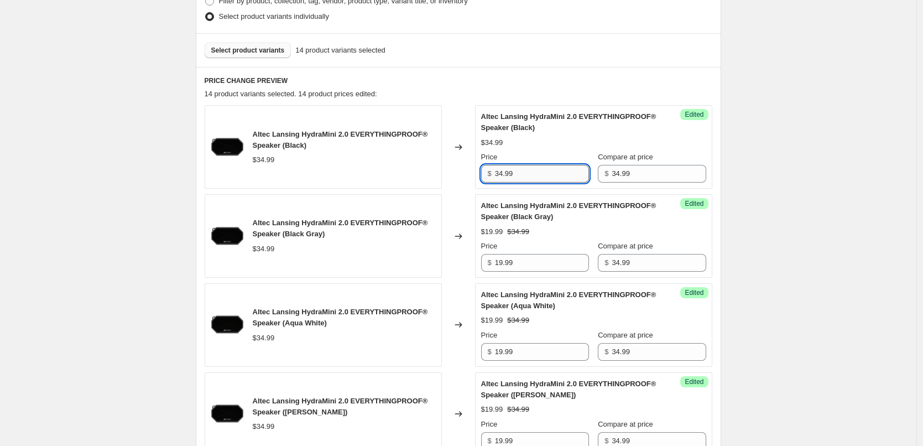
click at [535, 177] on input "34.99" at bounding box center [542, 174] width 94 height 18
paste input "19"
type input "19.99"
click at [550, 150] on div "Altec Lansing HydraMini 2.0 EVERYTHINGPROOF® Speaker (Black) $34.99 Price $ 19.…" at bounding box center [593, 146] width 225 height 71
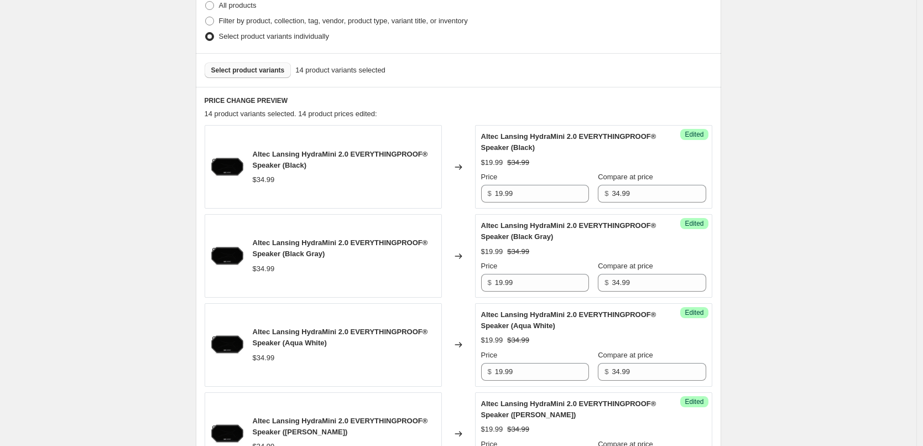
scroll to position [245, 0]
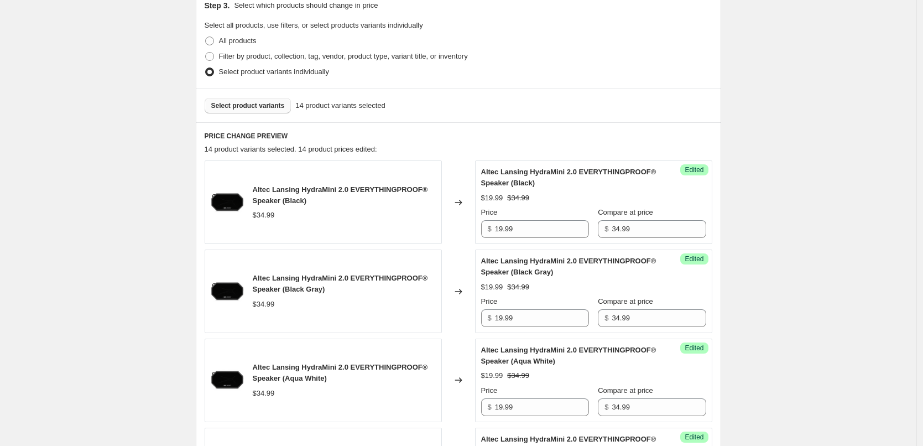
click at [242, 106] on span "Select product variants" at bounding box center [248, 105] width 74 height 9
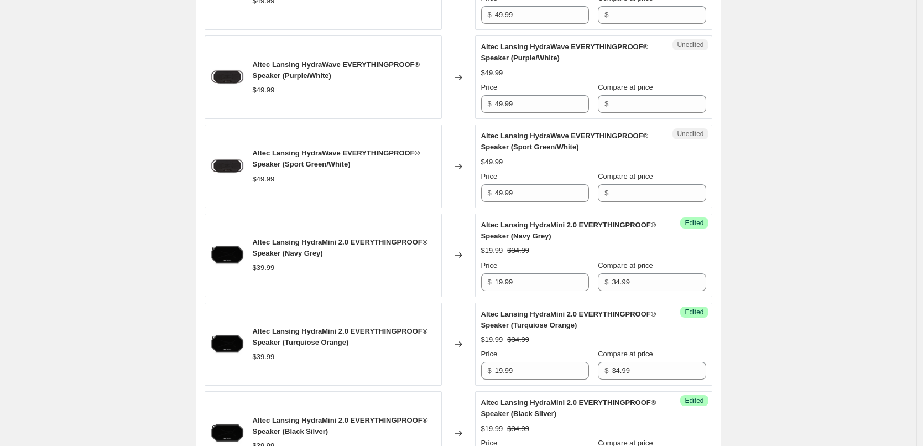
scroll to position [1627, 0]
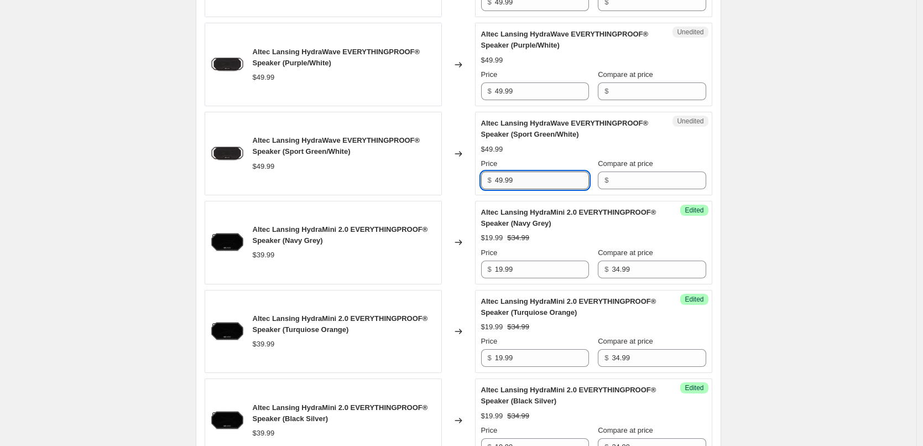
click at [543, 181] on input "49.99" at bounding box center [542, 180] width 94 height 18
click at [617, 181] on input "Compare at price" at bounding box center [658, 180] width 94 height 18
paste input "49.99"
type input "49.99"
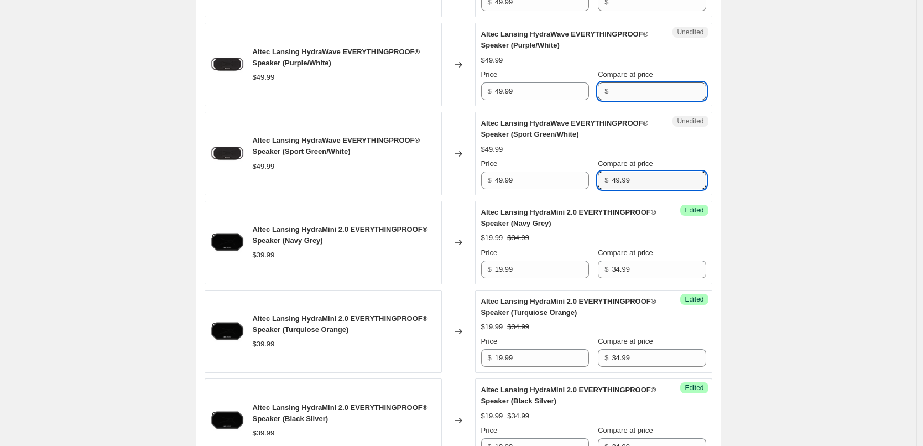
click at [639, 88] on input "Compare at price" at bounding box center [658, 91] width 94 height 18
paste input "49.99"
type input "49.99"
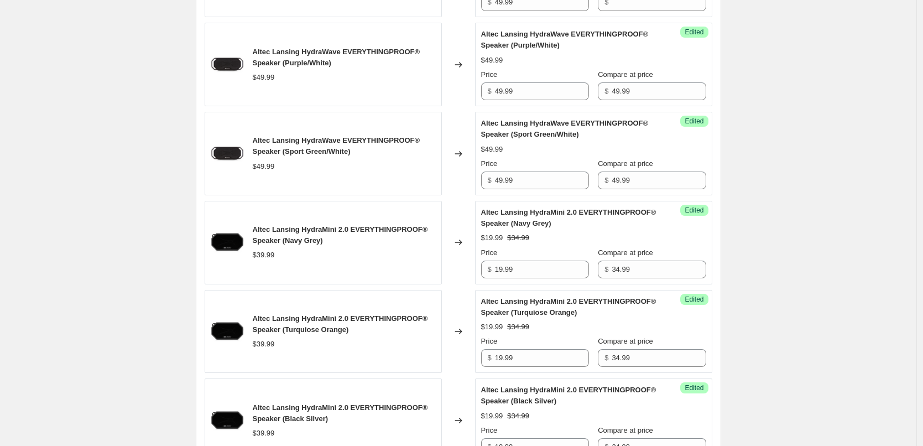
click at [667, 56] on div "$49.99" at bounding box center [593, 60] width 225 height 11
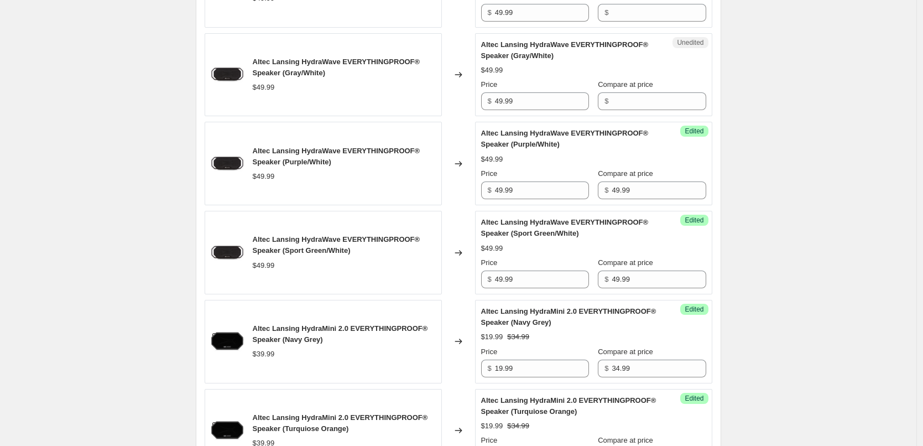
scroll to position [1517, 0]
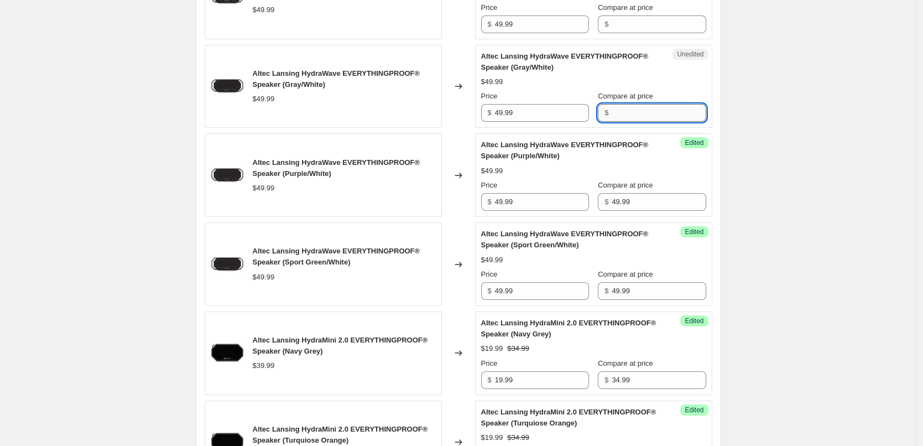
click at [632, 117] on input "Compare at price" at bounding box center [658, 113] width 94 height 18
paste input "49.99"
type input "49.99"
click at [663, 83] on div "$49.99" at bounding box center [593, 81] width 225 height 11
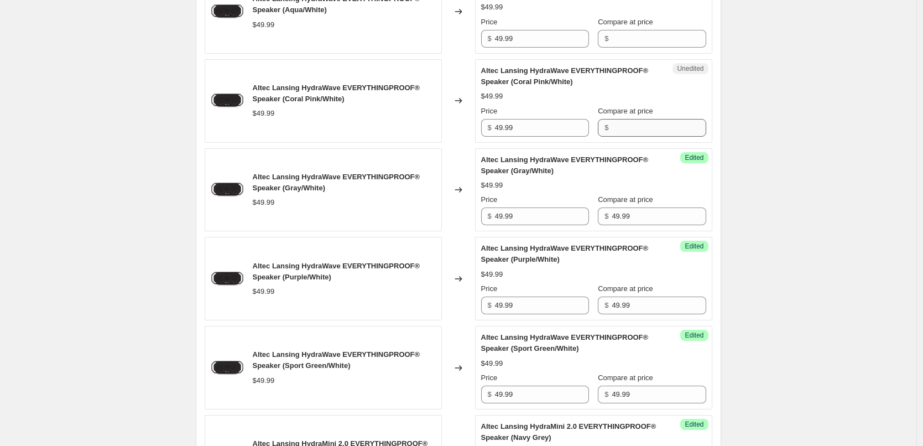
scroll to position [1406, 0]
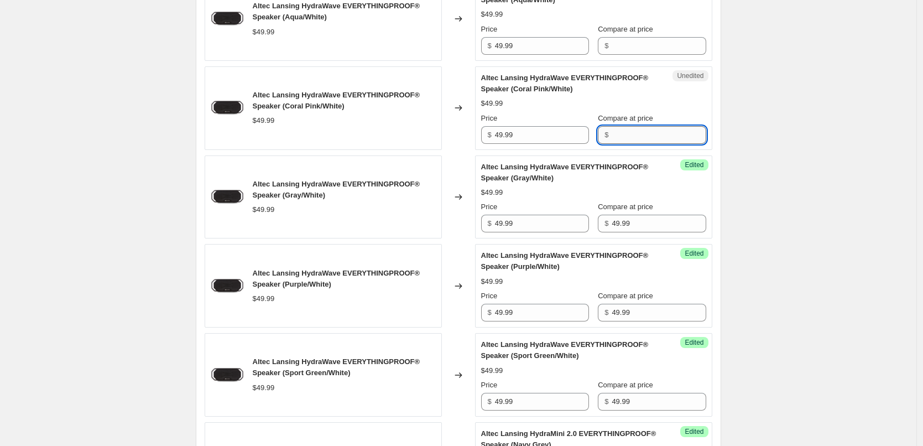
click at [637, 129] on input "Compare at price" at bounding box center [658, 135] width 94 height 18
paste input "49.99"
type input "49.99"
drag, startPoint x: 671, startPoint y: 103, endPoint x: 671, endPoint y: 121, distance: 17.1
click at [671, 103] on div "$49.99" at bounding box center [593, 103] width 225 height 11
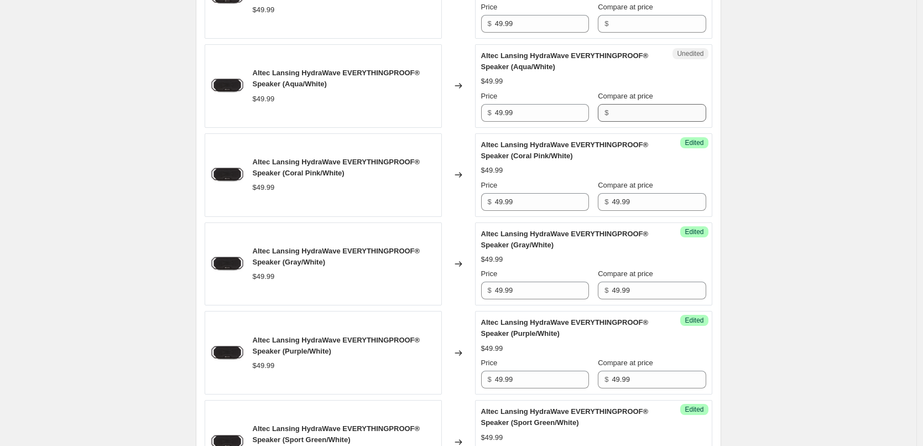
scroll to position [1296, 0]
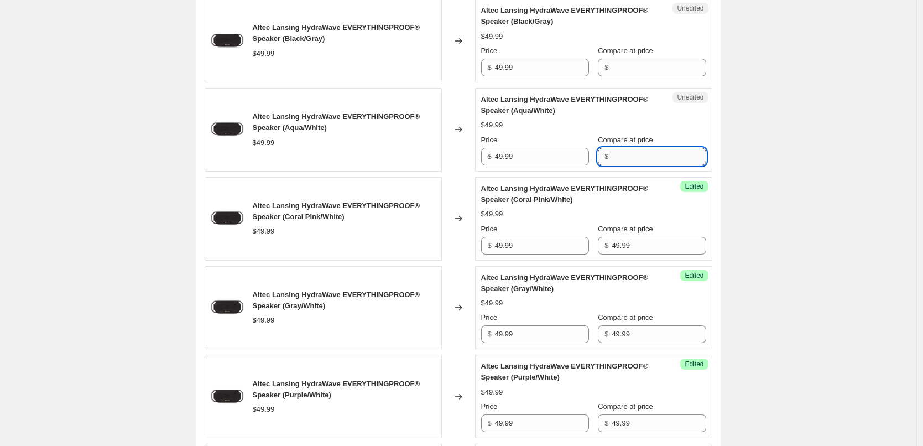
click at [634, 151] on input "Compare at price" at bounding box center [658, 157] width 94 height 18
paste input "49.99"
type input "49.99"
click at [686, 106] on div "Altec Lansing HydraWave EVERYTHINGPROOF® Speaker (Aqua/White) $49.99 Price $ 49…" at bounding box center [593, 129] width 225 height 71
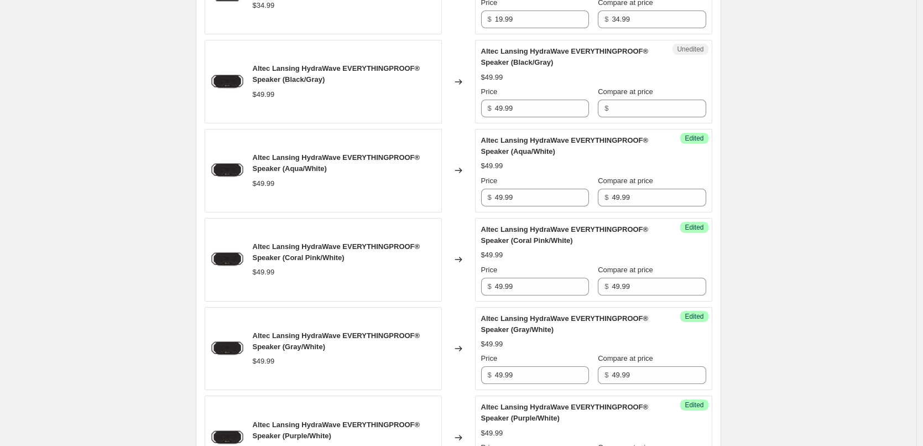
scroll to position [1240, 0]
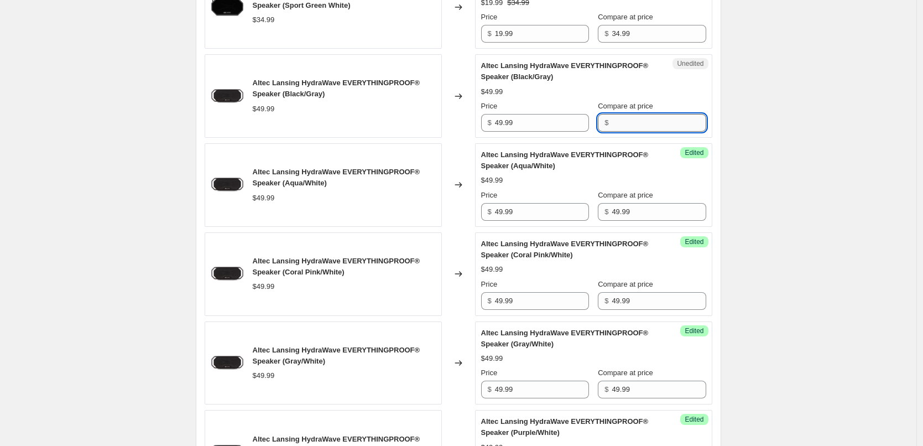
click at [632, 128] on input "Compare at price" at bounding box center [658, 123] width 94 height 18
paste input "49.99"
type input "49.99"
click at [663, 91] on div "$49.99" at bounding box center [593, 91] width 225 height 11
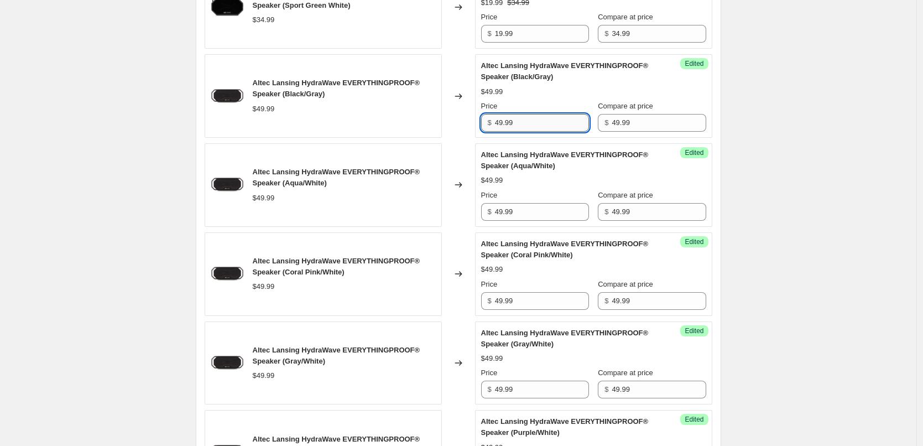
click at [552, 126] on input "49.99" at bounding box center [542, 123] width 94 height 18
type input "29.99"
click at [564, 99] on div "Altec Lansing HydraWave EVERYTHINGPROOF® Speaker (Black/Gray) $49.99 Price $ 29…" at bounding box center [593, 95] width 225 height 71
click at [549, 126] on input "29.99" at bounding box center [542, 123] width 94 height 18
click at [529, 210] on input "49.99" at bounding box center [542, 212] width 94 height 18
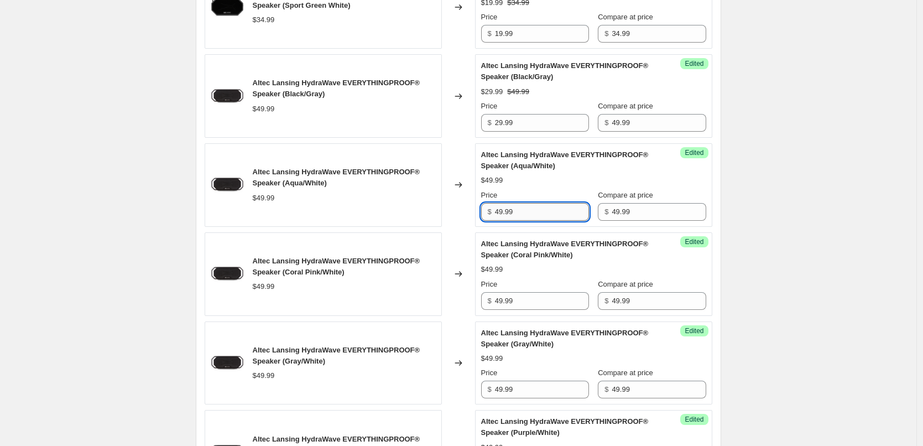
paste input "2"
type input "29.99"
click at [548, 182] on div "$29.99 $49.99" at bounding box center [593, 180] width 225 height 11
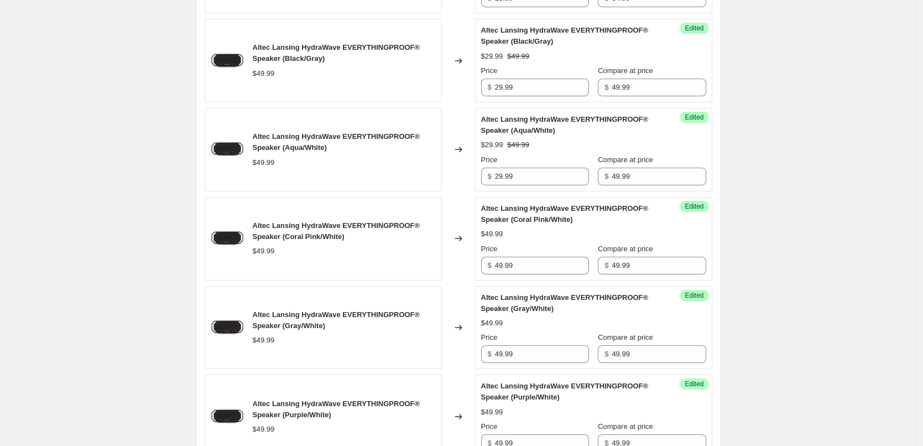
scroll to position [1296, 0]
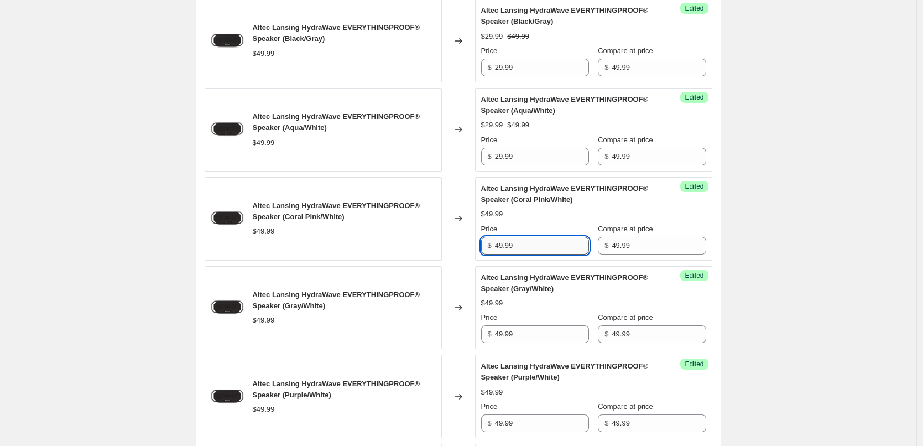
click at [521, 250] on input "49.99" at bounding box center [542, 246] width 94 height 18
paste input "2"
type input "29.99"
click at [556, 213] on div "$49.99" at bounding box center [593, 213] width 225 height 11
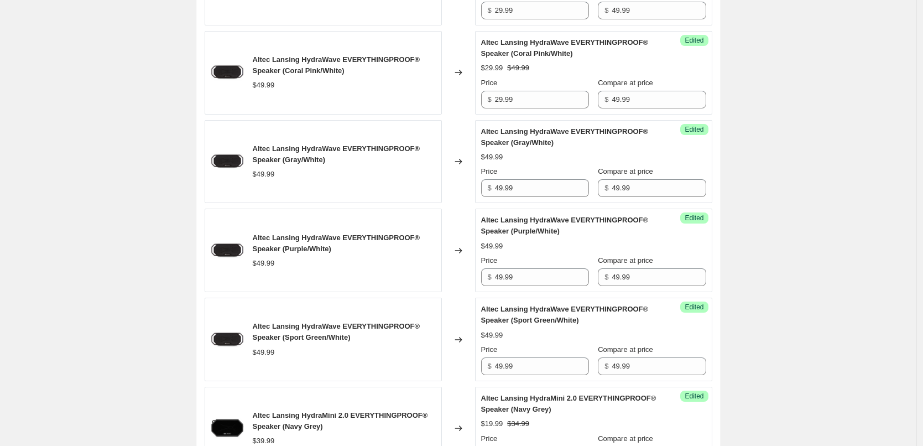
scroll to position [1462, 0]
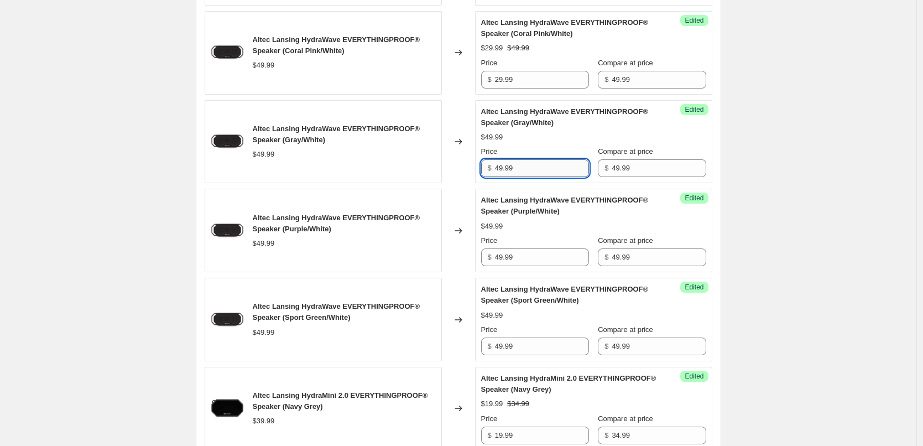
click at [537, 168] on input "49.99" at bounding box center [542, 168] width 94 height 18
paste input "2"
type input "29.99"
click at [557, 139] on div "$49.99" at bounding box center [593, 137] width 225 height 11
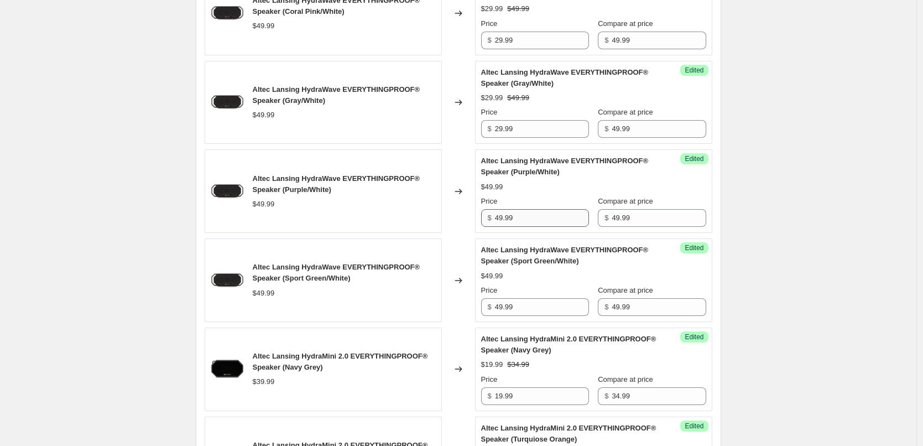
scroll to position [1517, 0]
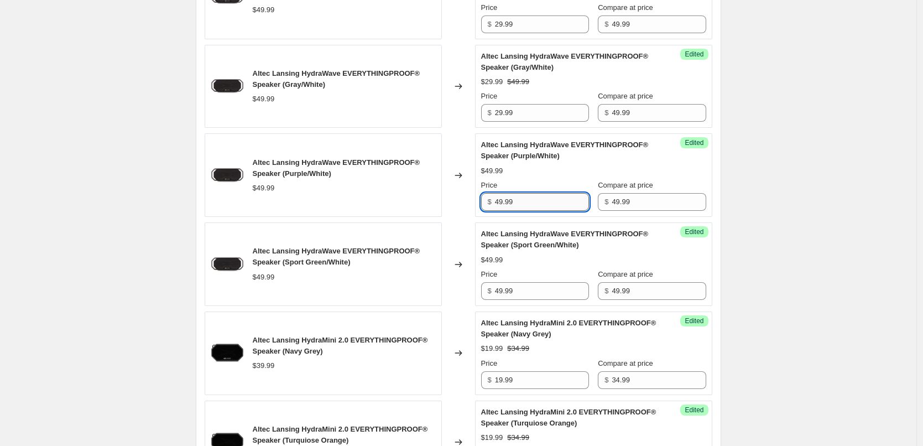
click at [525, 202] on input "49.99" at bounding box center [542, 202] width 94 height 18
paste input "2"
type input "29.99"
click at [540, 172] on div "$49.99" at bounding box center [593, 170] width 225 height 11
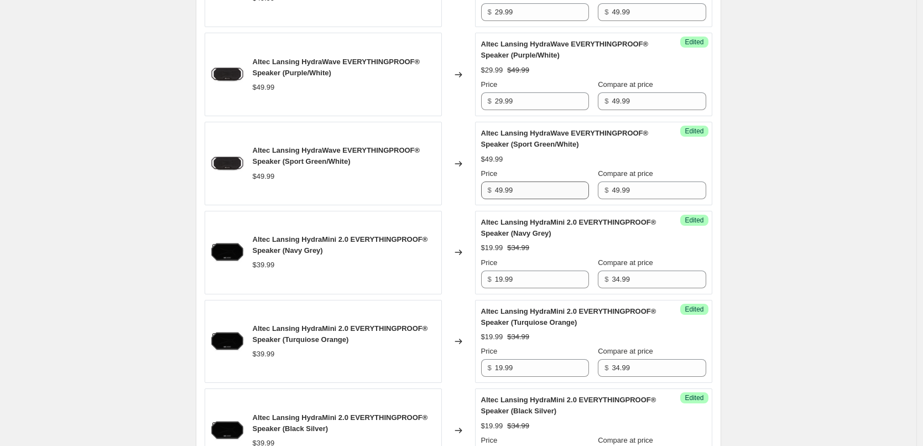
scroll to position [1627, 0]
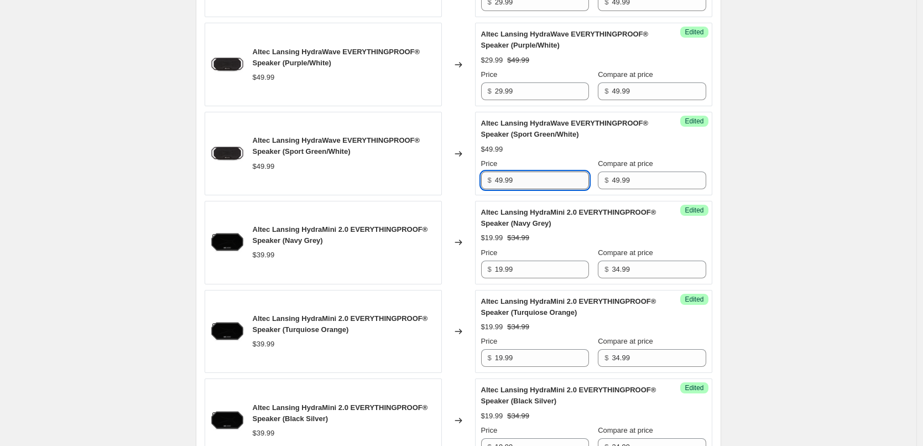
click at [527, 181] on input "49.99" at bounding box center [542, 180] width 94 height 18
paste input "2"
type input "29.99"
click at [558, 151] on div "$29.99 $49.99" at bounding box center [593, 149] width 225 height 11
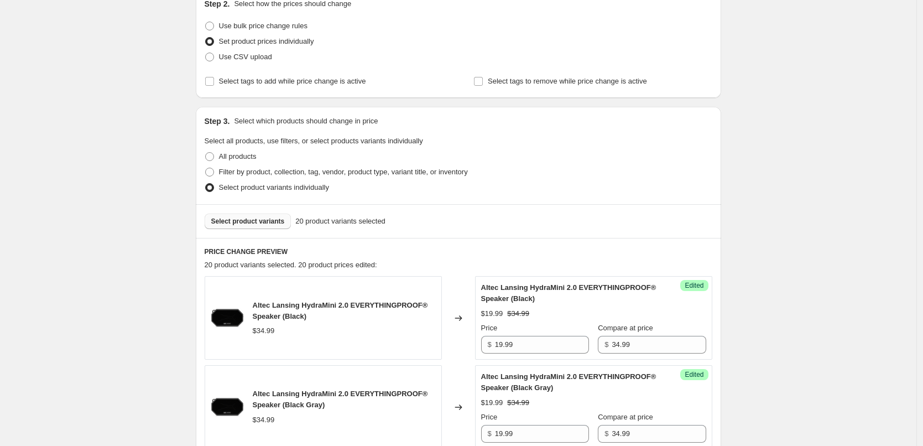
scroll to position [190, 0]
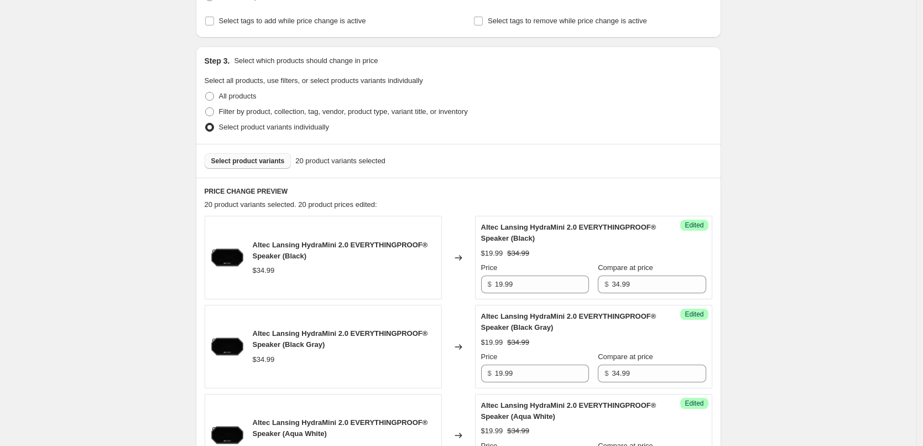
click at [252, 160] on span "Select product variants" at bounding box center [248, 160] width 74 height 9
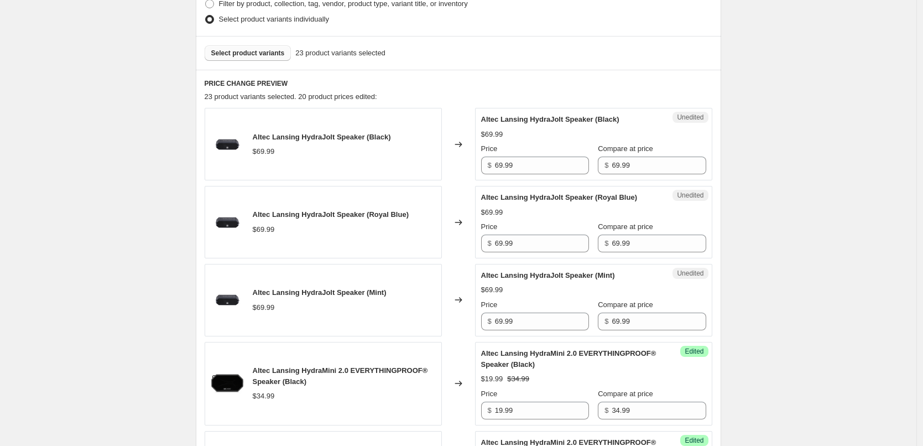
scroll to position [301, 0]
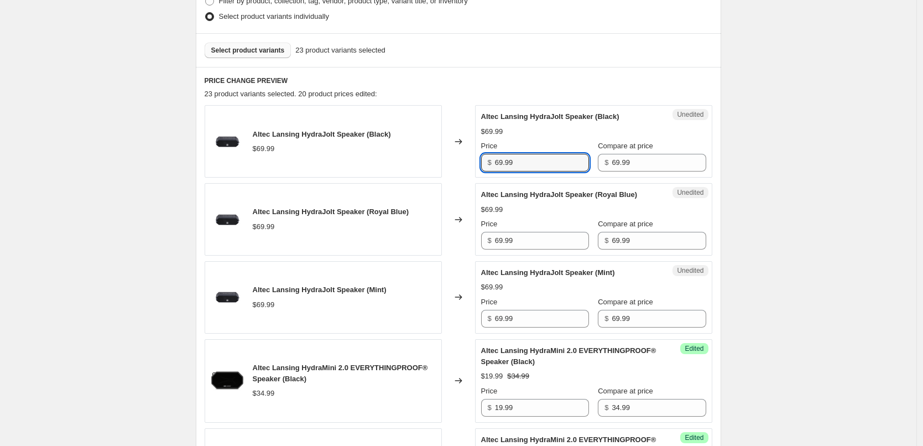
drag, startPoint x: 531, startPoint y: 161, endPoint x: 494, endPoint y: 163, distance: 36.5
click at [494, 163] on div "$ 69.99" at bounding box center [535, 163] width 108 height 18
type input "49.99"
click at [527, 142] on div "Price" at bounding box center [535, 145] width 108 height 11
click at [522, 162] on input "49.99" at bounding box center [542, 163] width 94 height 18
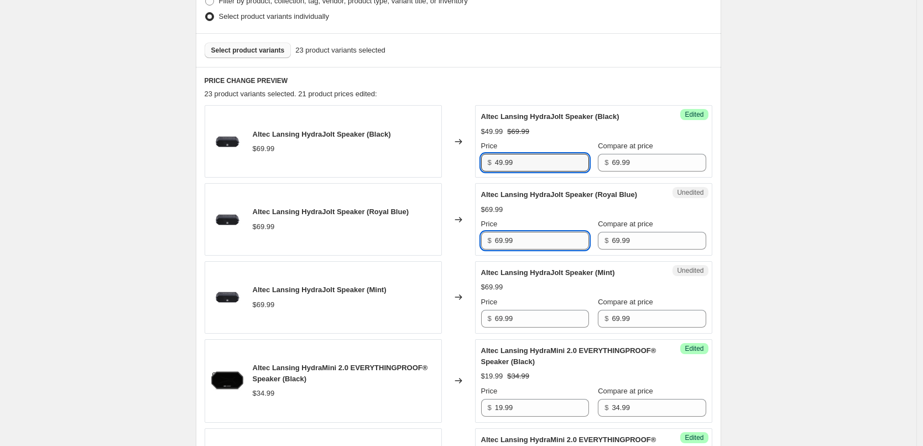
click at [526, 243] on input "69.99" at bounding box center [542, 241] width 94 height 18
paste input "4"
type input "49.99"
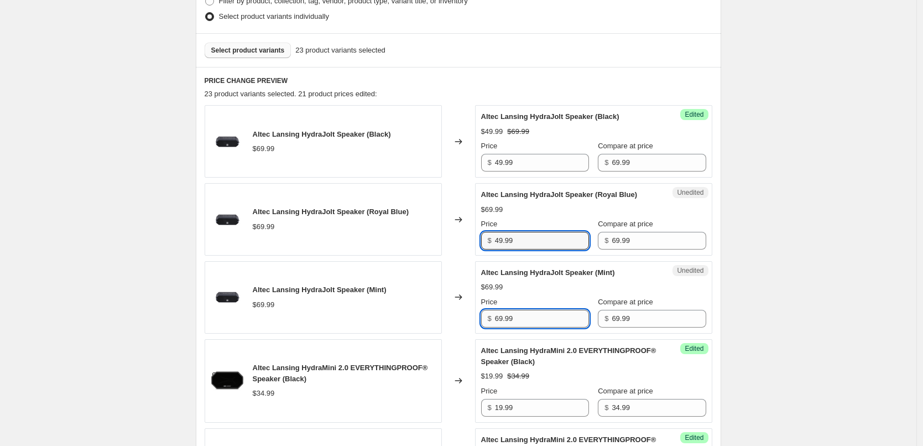
click at [525, 319] on input "69.99" at bounding box center [542, 319] width 94 height 18
paste input "4"
type input "49.99"
click at [551, 290] on div "$69.99" at bounding box center [593, 286] width 225 height 11
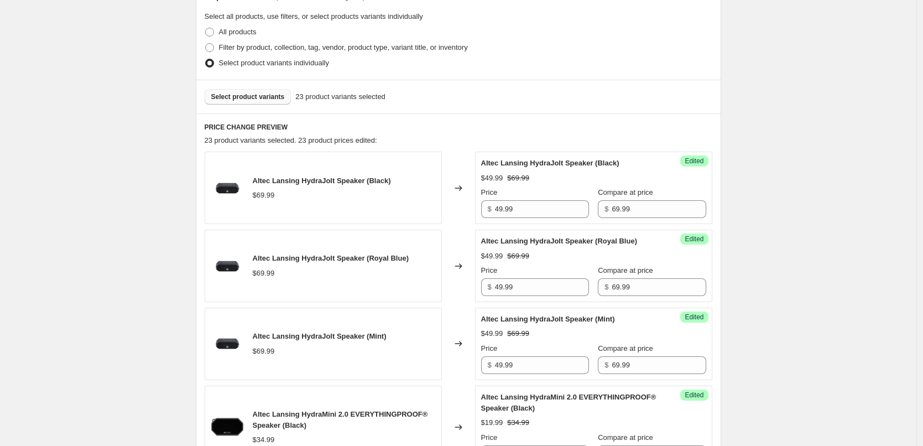
scroll to position [245, 0]
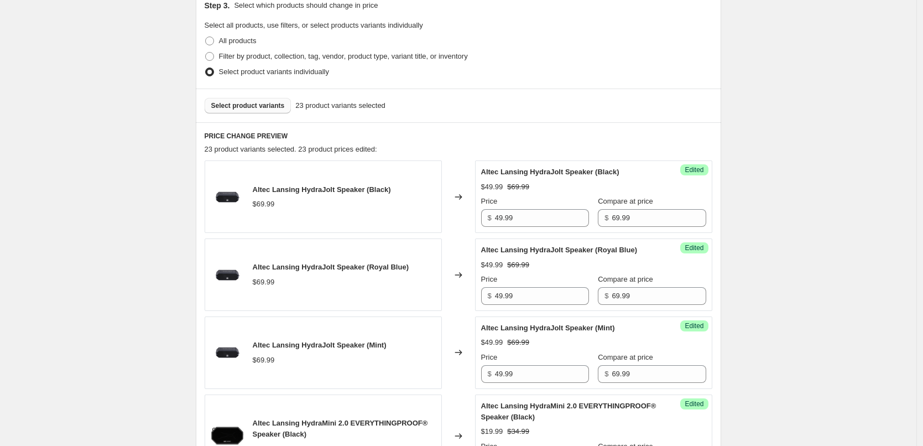
click at [250, 100] on button "Select product variants" at bounding box center [248, 105] width 87 height 15
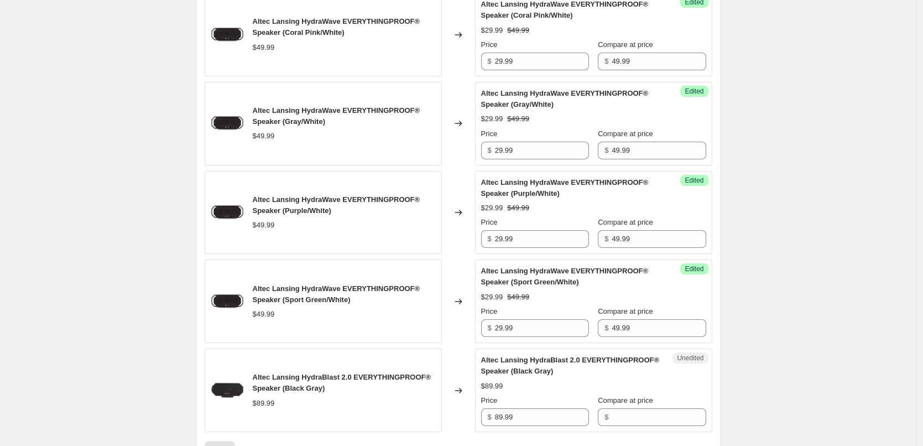
scroll to position [1793, 0]
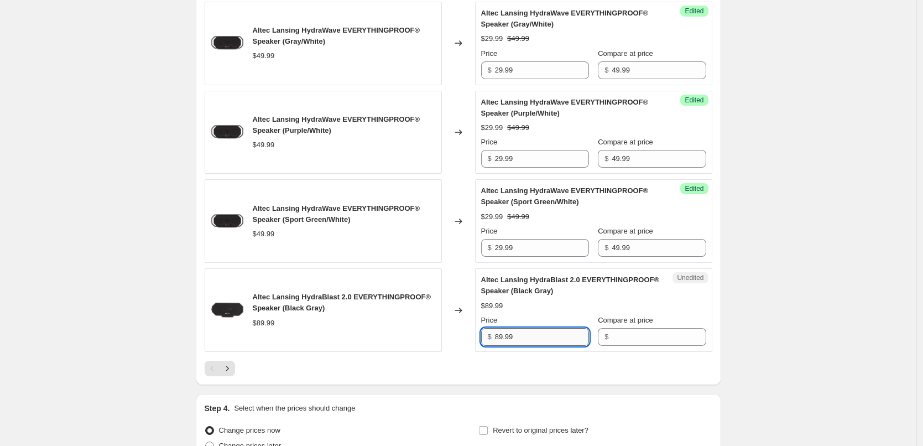
click at [532, 333] on input "89.99" at bounding box center [542, 337] width 94 height 18
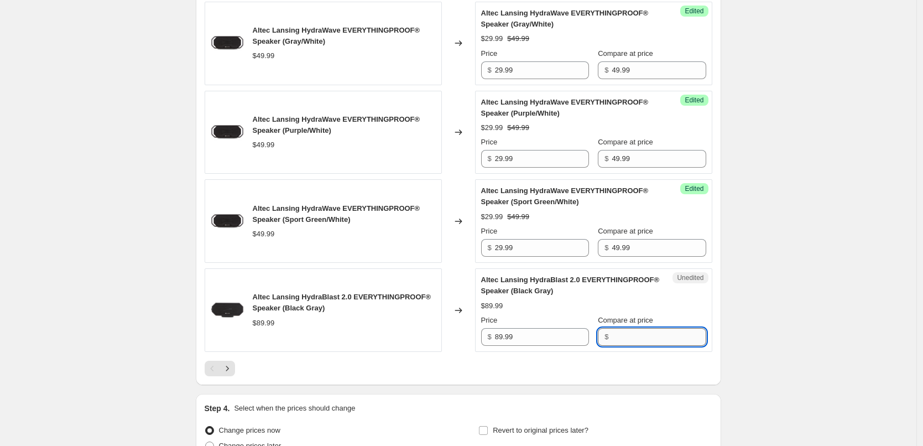
click at [643, 343] on input "Compare at price" at bounding box center [658, 337] width 94 height 18
paste input "89.99"
type input "89.99"
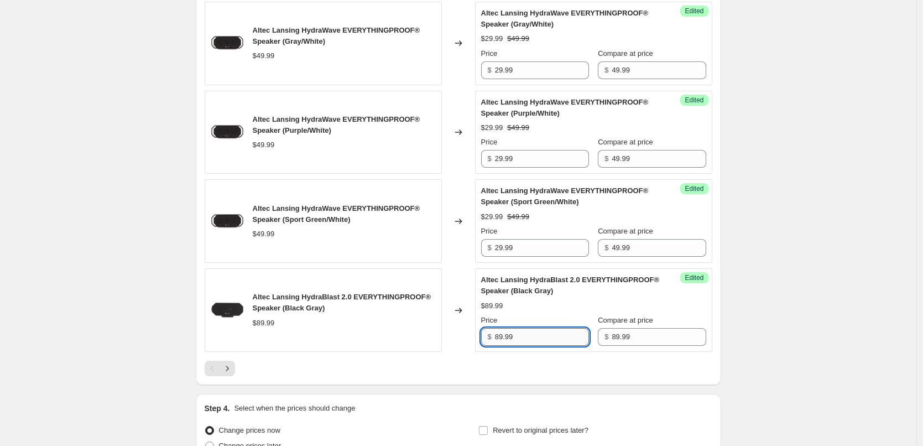
click at [538, 338] on input "89.99" at bounding box center [542, 337] width 94 height 18
type input "59.99"
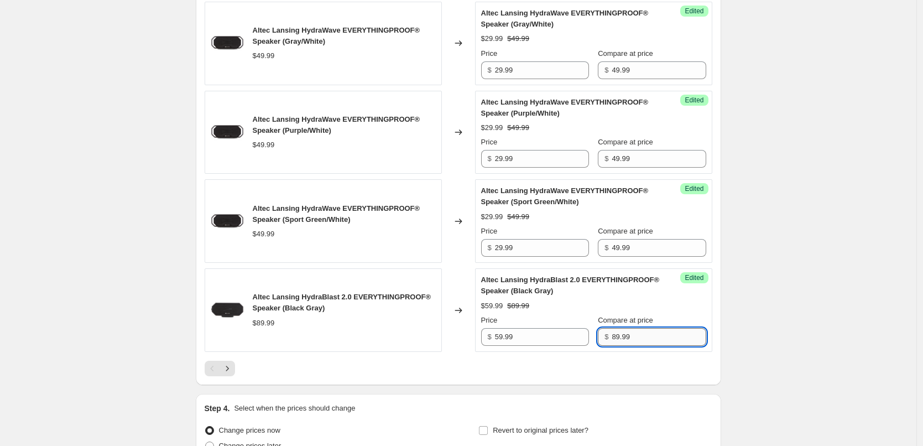
click at [648, 337] on input "89.99" at bounding box center [658, 337] width 94 height 18
click at [621, 364] on div at bounding box center [458, 367] width 507 height 15
click at [233, 369] on icon "Next" at bounding box center [227, 368] width 11 height 11
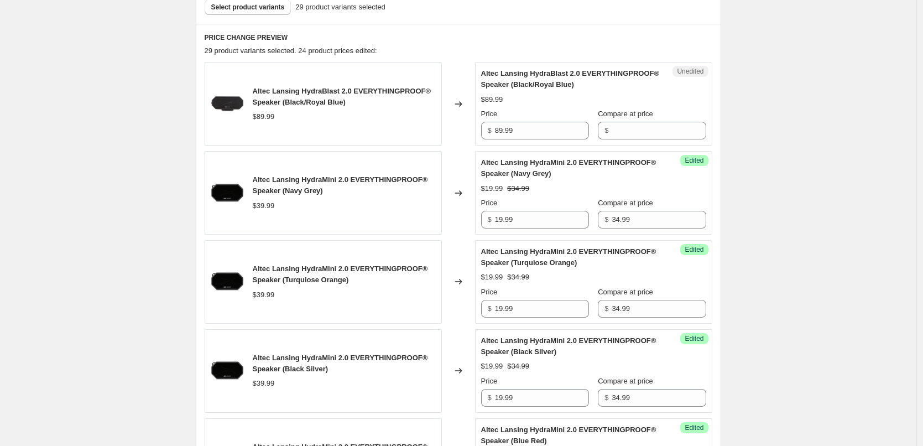
scroll to position [240, 0]
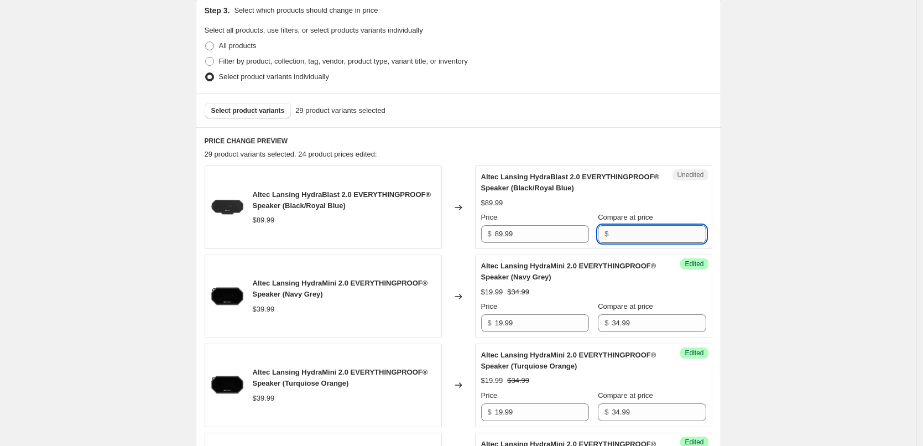
click at [653, 240] on input "Compare at price" at bounding box center [658, 234] width 94 height 18
paste input "89.99"
type input "89.99"
click at [668, 196] on div "Altec Lansing HydraBlast 2.0 EVERYTHINGPROOF® Speaker (Black/Royal Blue) $89.99…" at bounding box center [593, 206] width 225 height 71
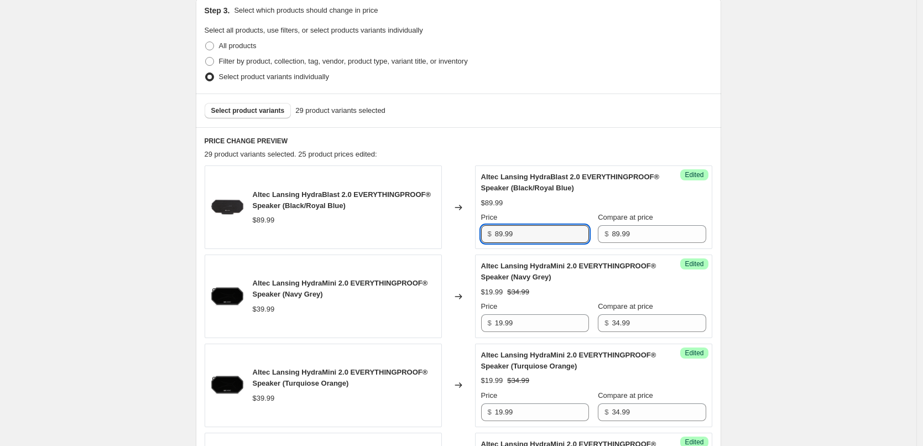
drag, startPoint x: 518, startPoint y: 236, endPoint x: 490, endPoint y: 235, distance: 28.2
click at [490, 235] on div "$ 89.99" at bounding box center [535, 234] width 108 height 18
type input "59.99"
click at [580, 199] on div "$89.99" at bounding box center [593, 202] width 225 height 11
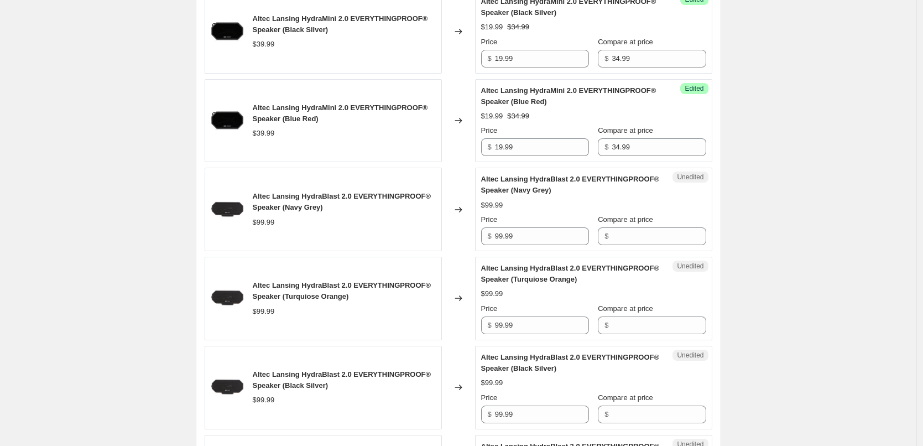
scroll to position [738, 0]
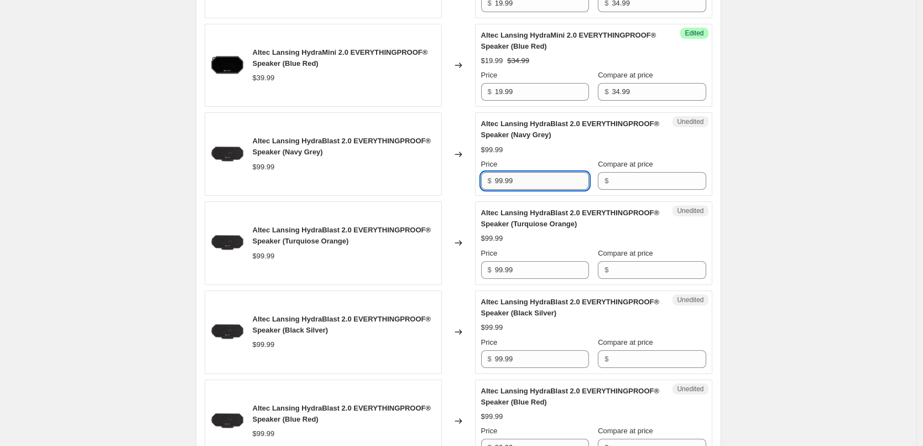
click at [533, 188] on input "99.99" at bounding box center [542, 181] width 94 height 18
click at [633, 181] on input "Compare at price" at bounding box center [658, 181] width 94 height 18
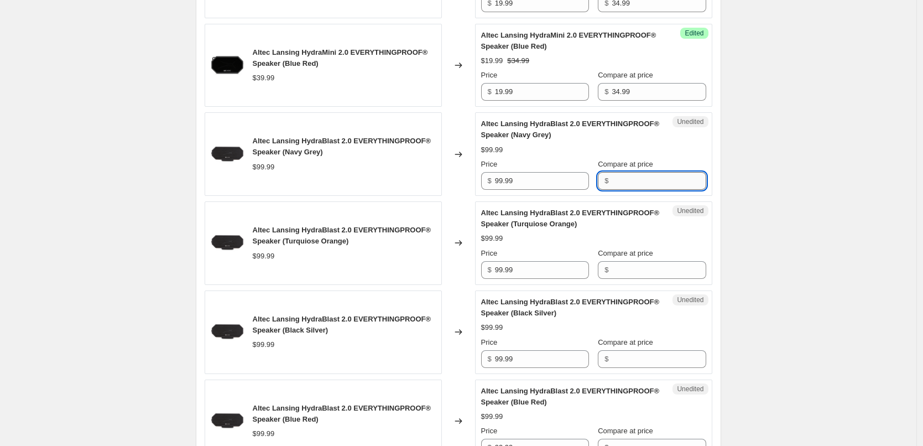
paste input "89.99"
type input "89.99"
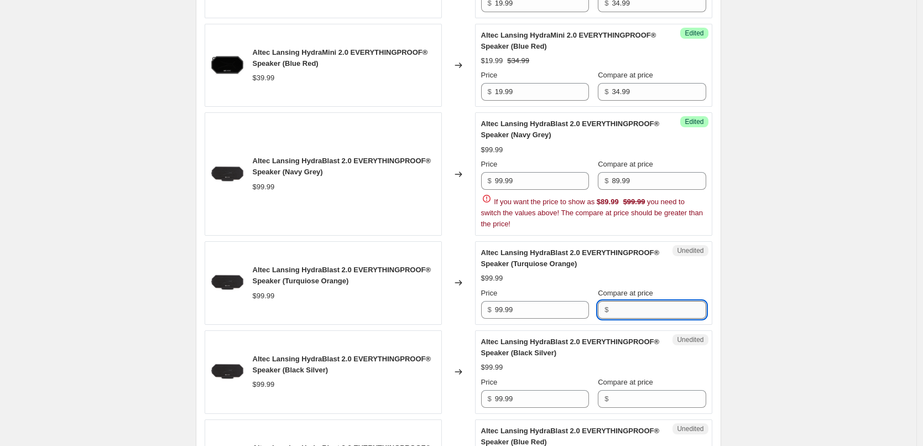
click at [646, 269] on div "Altec Lansing HydraBlast 2.0 EVERYTHINGPROOF® Speaker (Turquiose Orange) $99.99…" at bounding box center [593, 282] width 225 height 71
click at [641, 307] on input "Compare at price" at bounding box center [658, 310] width 94 height 18
paste input "89.99"
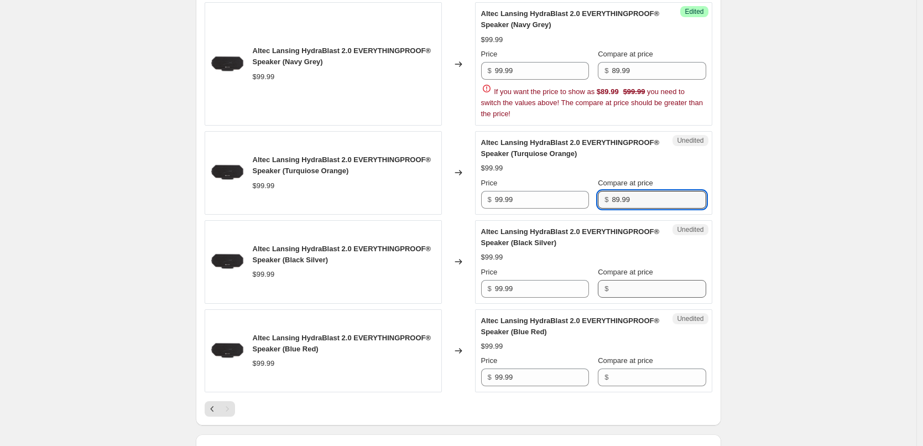
scroll to position [849, 0]
type input "89.99"
click at [657, 291] on div "Altec Lansing HydraBlast 2.0 EVERYTHINGPROOF® Speaker (Black Silver) $99.99 Pri…" at bounding box center [593, 261] width 225 height 71
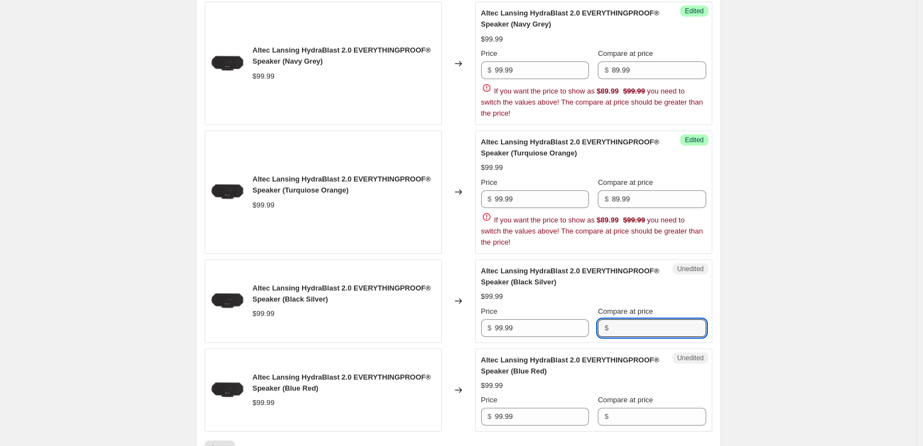
paste input "89.99"
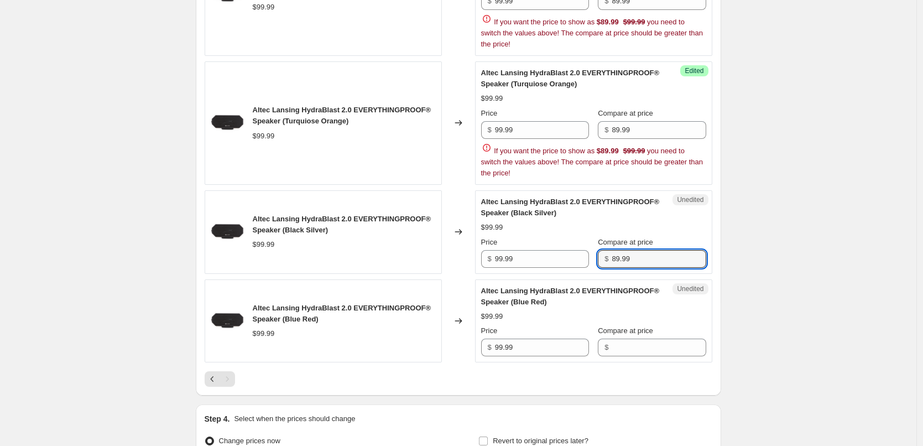
scroll to position [1014, 0]
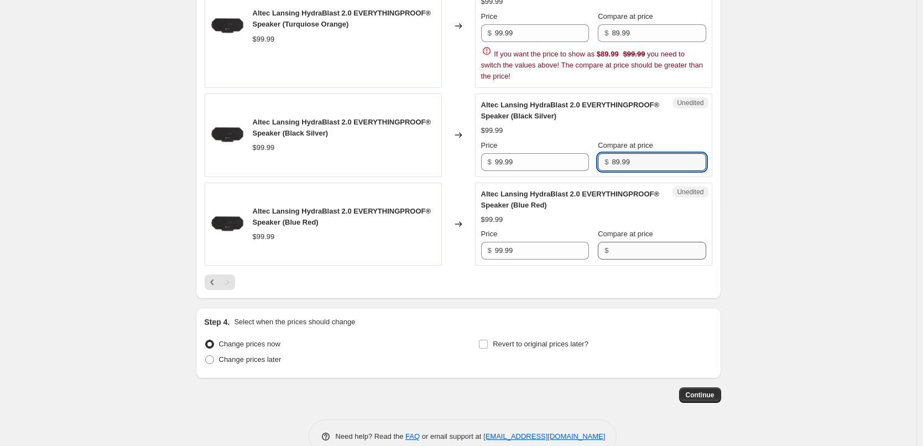
type input "89.99"
click at [650, 248] on div "Altec Lansing HydraBlast 2.0 EVERYTHINGPROOF® Speaker (Blue Red) $99.99 Price $…" at bounding box center [593, 223] width 225 height 71
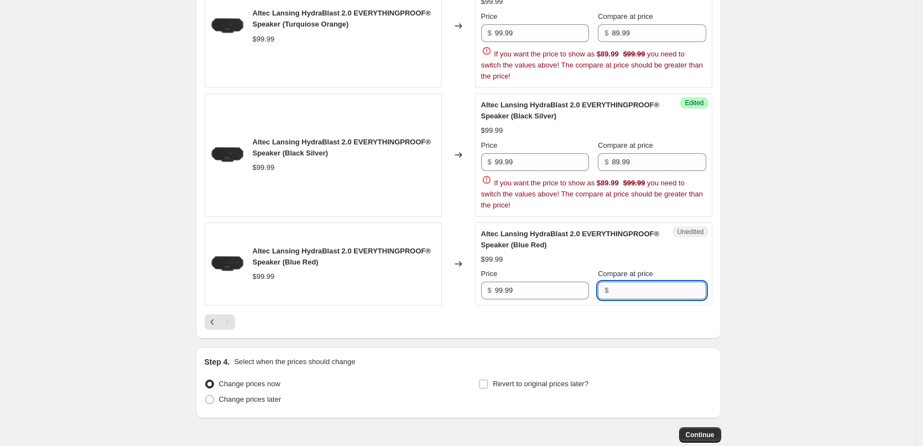
paste input "89.99"
type input "89.99"
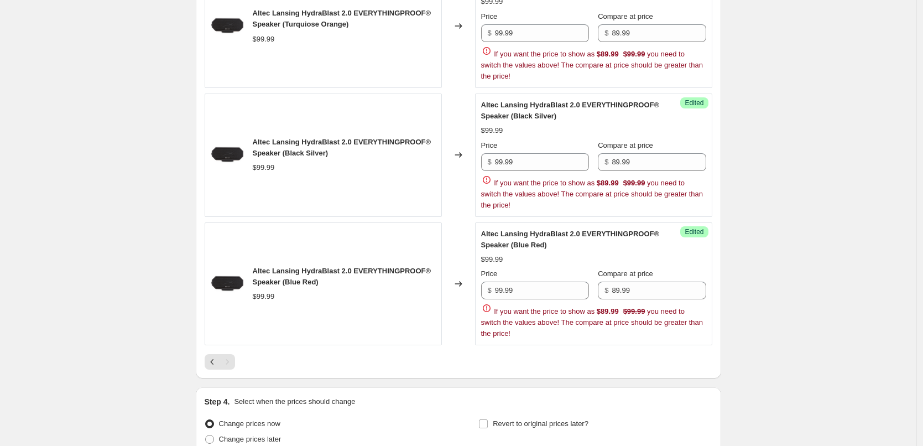
click at [523, 290] on input "99.99" at bounding box center [542, 290] width 94 height 18
type input "4"
type input "59.99"
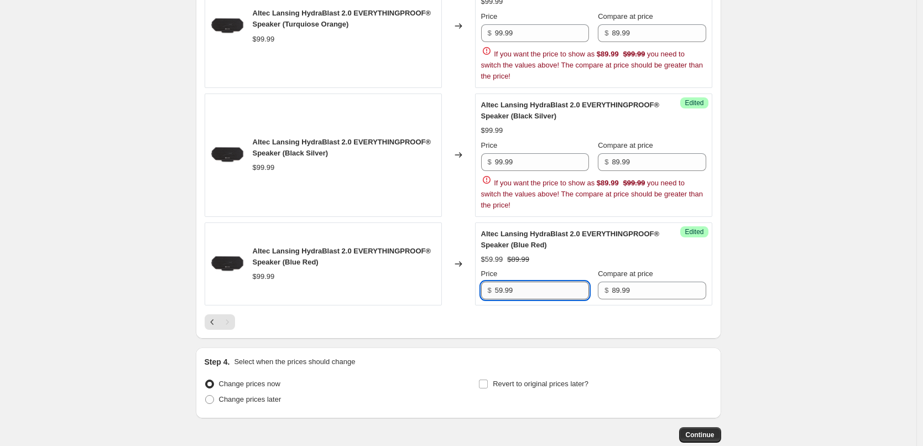
click at [526, 288] on input "59.99" at bounding box center [542, 290] width 94 height 18
click at [536, 166] on input "99.99" at bounding box center [542, 162] width 94 height 18
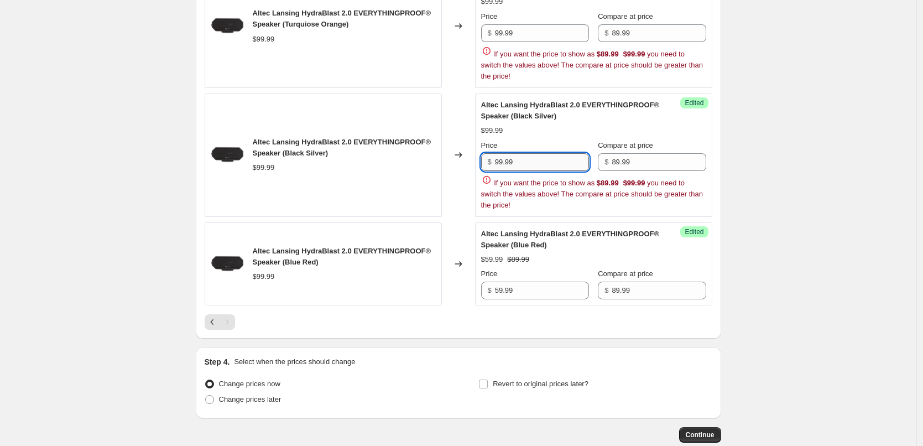
paste input "5"
type input "59.99"
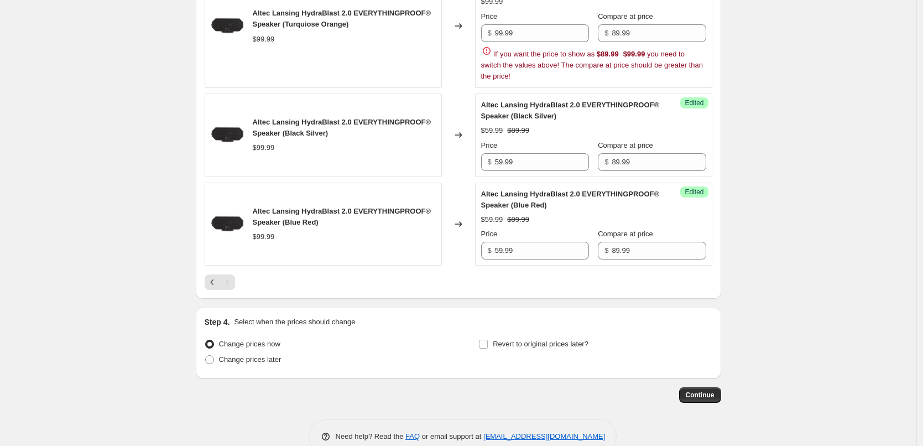
click at [552, 134] on div "$59.99 $89.99" at bounding box center [593, 130] width 225 height 11
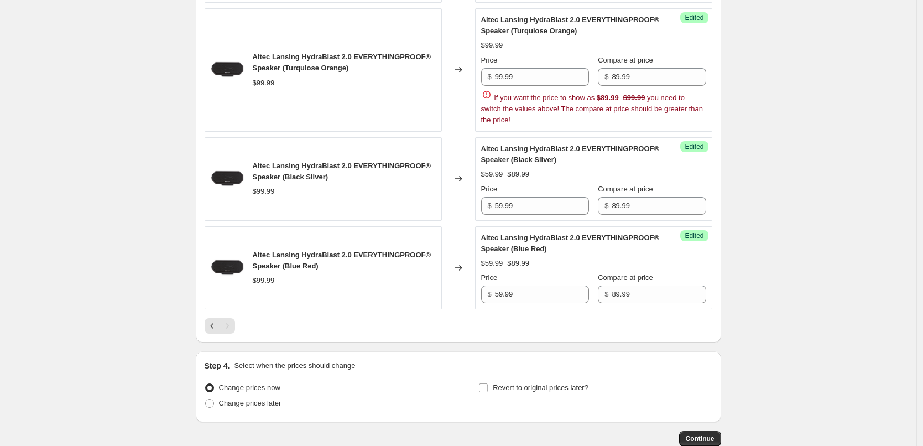
scroll to position [904, 0]
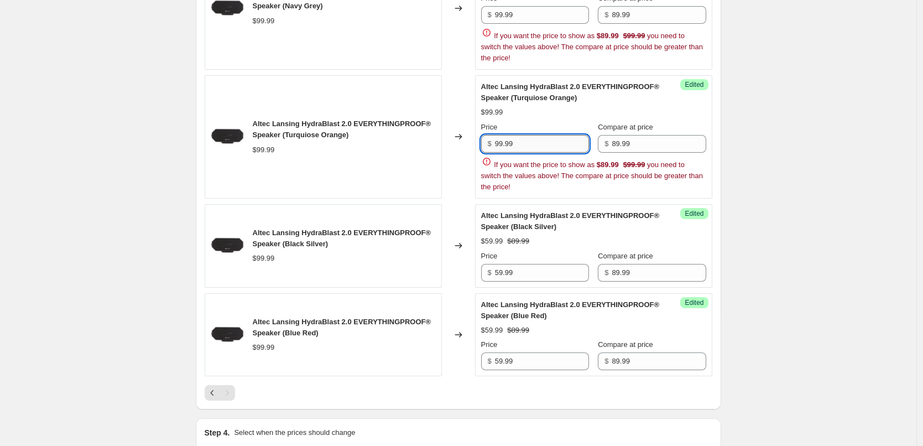
click at [523, 147] on input "99.99" at bounding box center [542, 144] width 94 height 18
paste input "5"
type input "59.99"
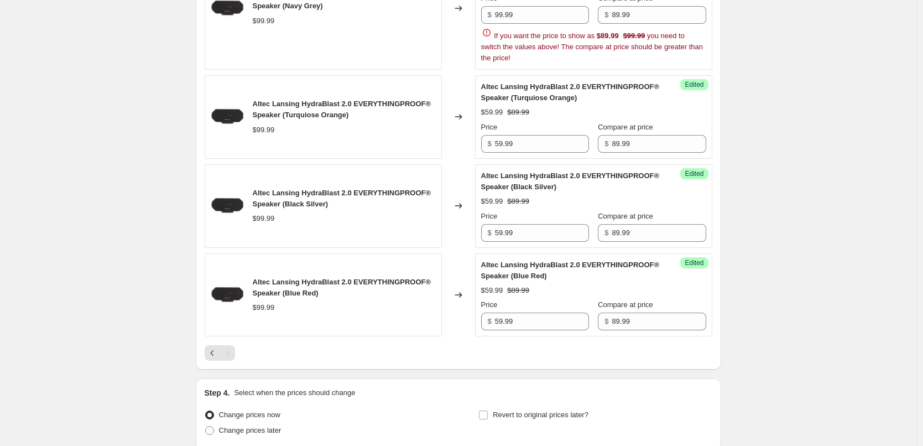
click at [554, 122] on div "Price" at bounding box center [535, 127] width 108 height 11
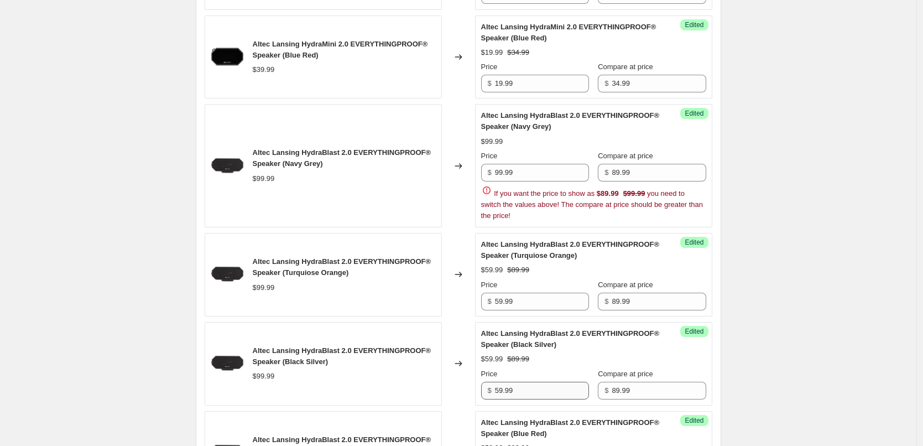
scroll to position [738, 0]
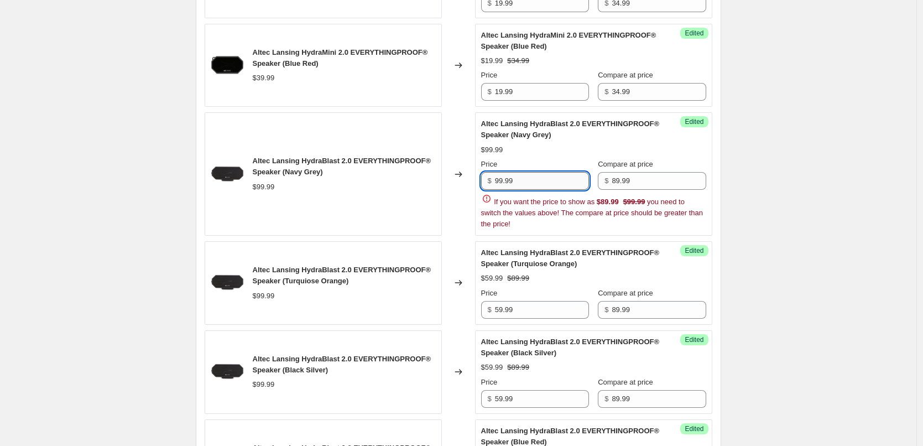
click at [546, 186] on input "99.99" at bounding box center [542, 181] width 94 height 18
paste input "5"
type input "59.99"
click at [553, 156] on div "Altec Lansing HydraBlast 2.0 EVERYTHINGPROOF® Speaker (Navy Grey) $99.99 Price …" at bounding box center [593, 173] width 225 height 111
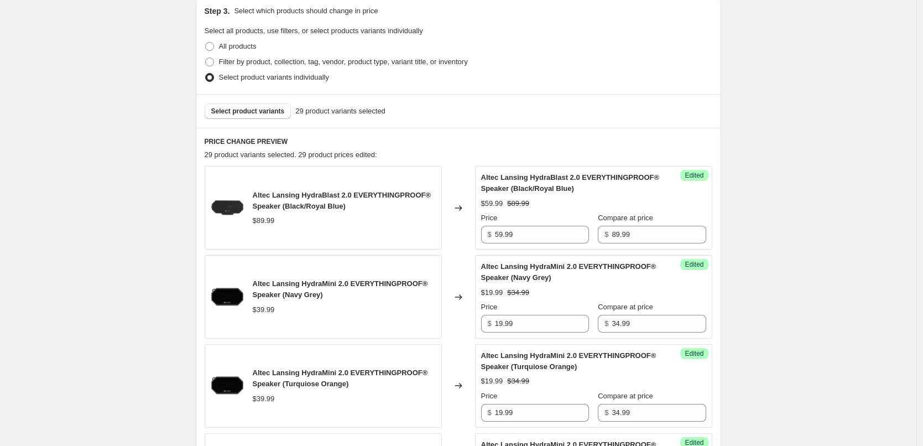
scroll to position [240, 0]
click at [261, 104] on button "Select product variants" at bounding box center [248, 110] width 87 height 15
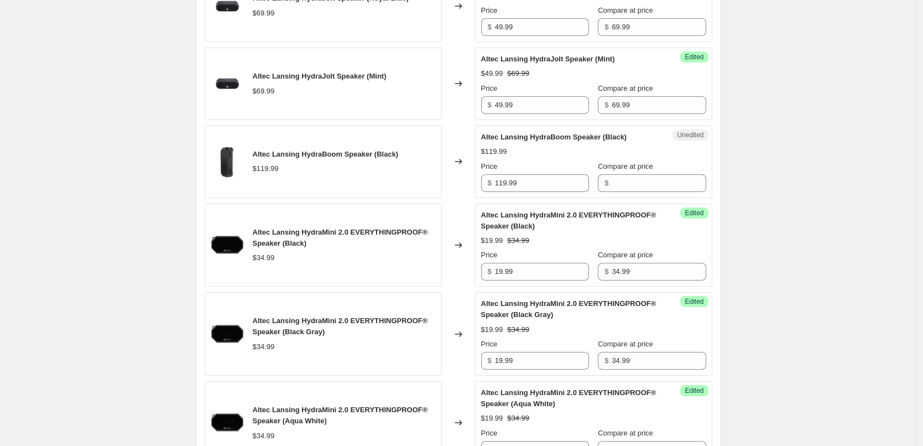
scroll to position [517, 0]
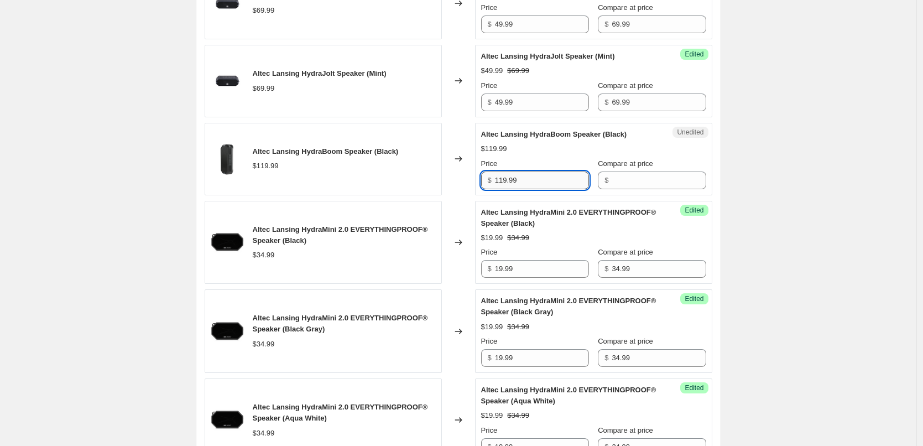
click at [527, 182] on input "119.99" at bounding box center [542, 180] width 94 height 18
click at [611, 181] on input "Compare at price" at bounding box center [658, 180] width 94 height 18
paste input "119.99"
type input "119.99"
click at [528, 182] on input "119.99" at bounding box center [542, 180] width 94 height 18
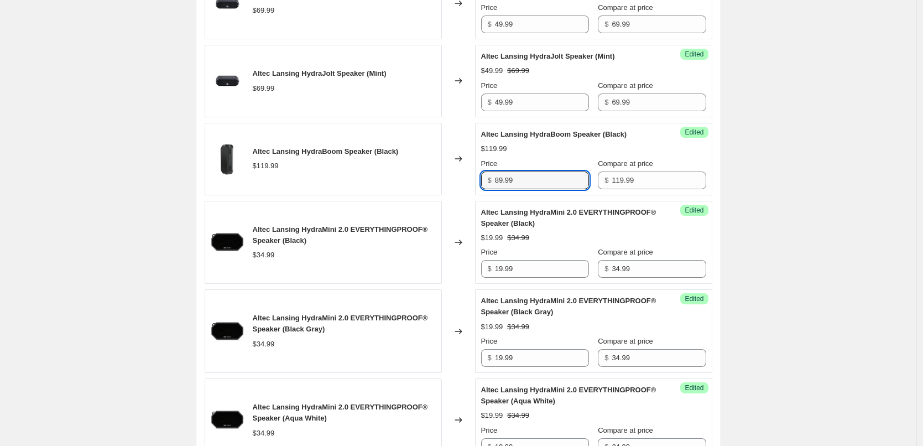
type input "89.99"
click at [558, 153] on div "$89.99 $119.99" at bounding box center [593, 148] width 225 height 11
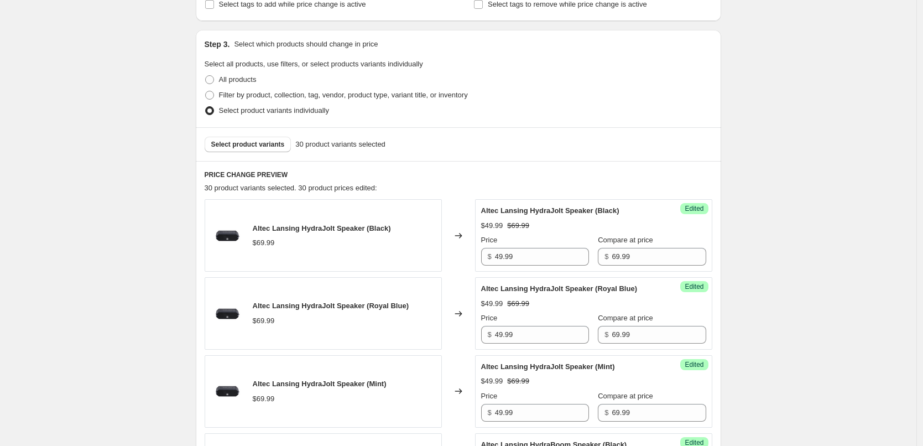
scroll to position [75, 0]
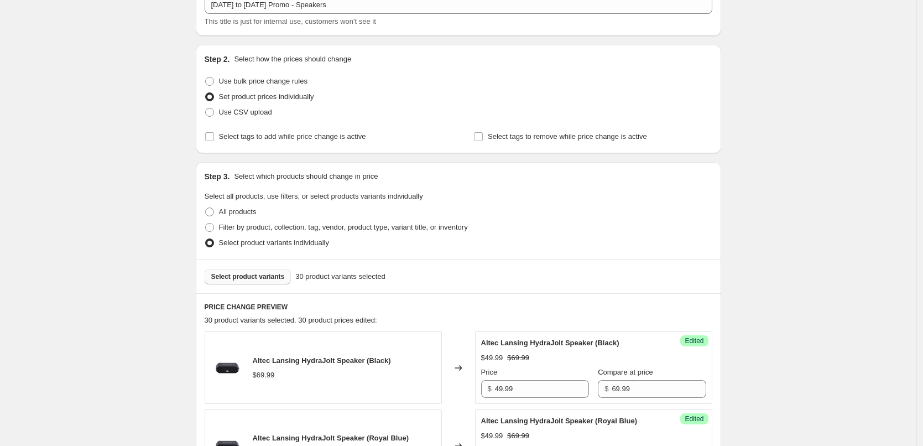
click at [256, 274] on span "Select product variants" at bounding box center [248, 276] width 74 height 9
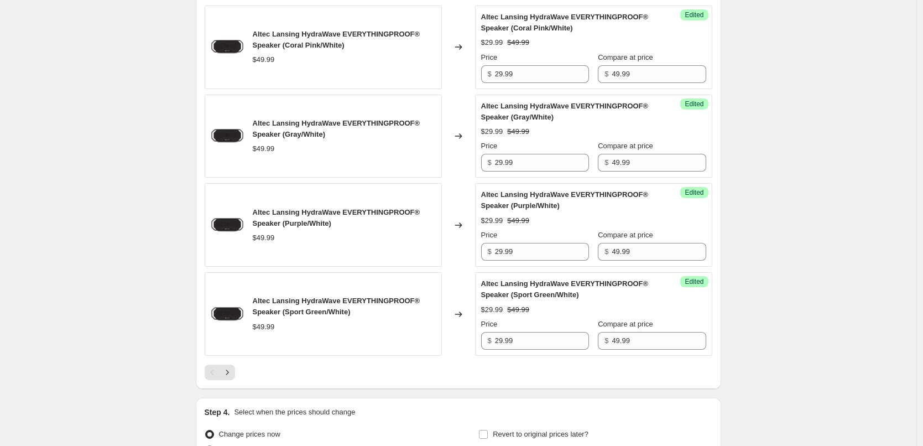
scroll to position [1893, 0]
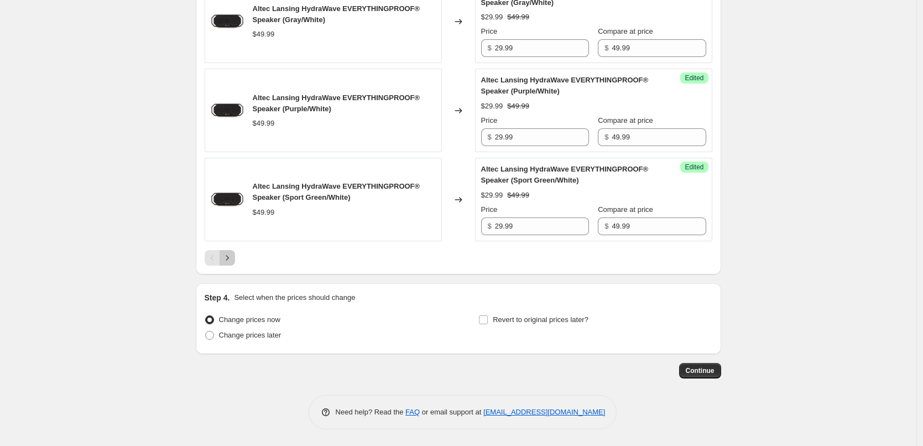
click at [235, 259] on button "Next" at bounding box center [226, 257] width 15 height 15
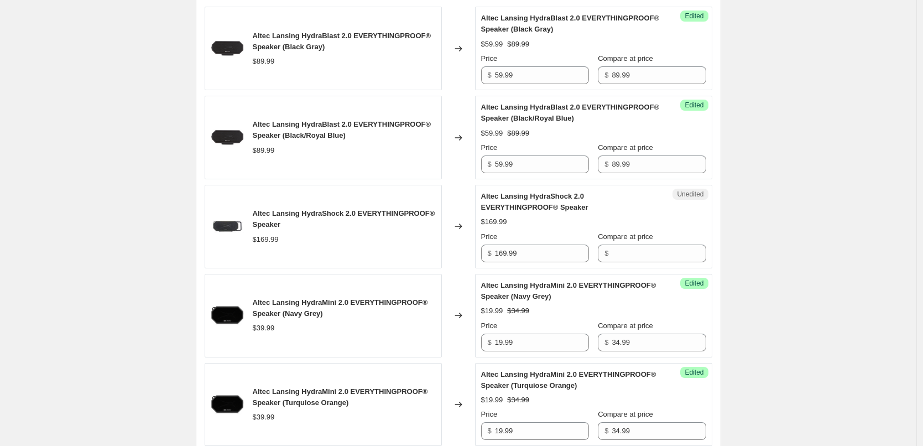
scroll to position [418, 0]
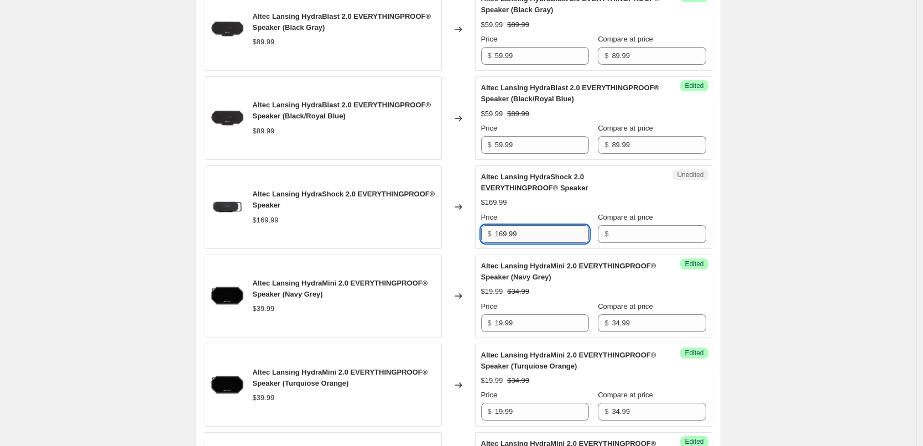
click at [529, 235] on input "169.99" at bounding box center [542, 234] width 94 height 18
click at [636, 239] on input "Compare at price" at bounding box center [658, 234] width 94 height 18
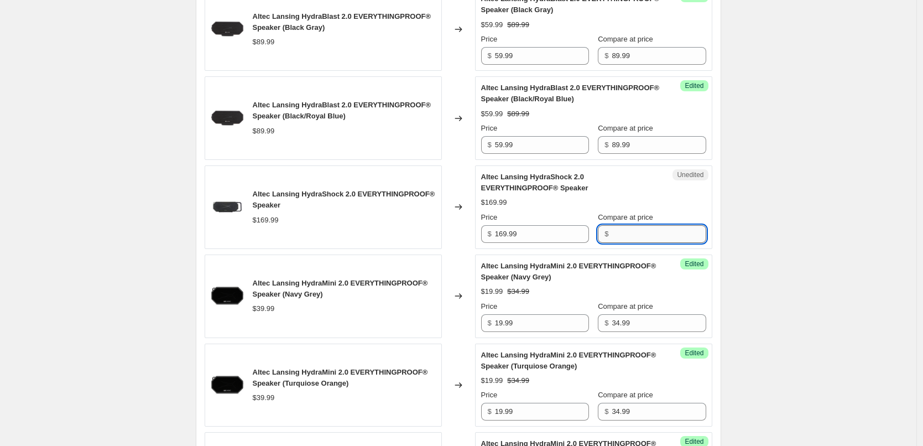
paste input "169.99"
type input "169.99"
click at [528, 222] on div "Price" at bounding box center [535, 217] width 108 height 11
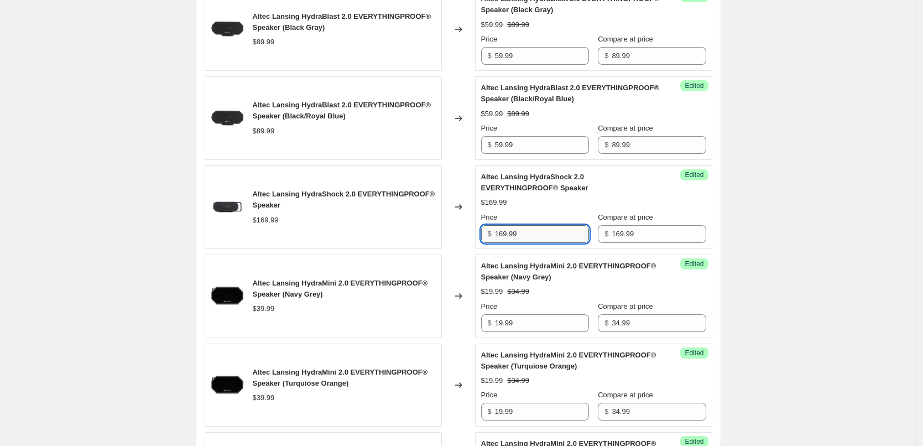
click at [530, 226] on input "169.99" at bounding box center [542, 234] width 94 height 18
type input "149.99"
click at [568, 197] on div "$149.99 $169.99" at bounding box center [593, 202] width 225 height 11
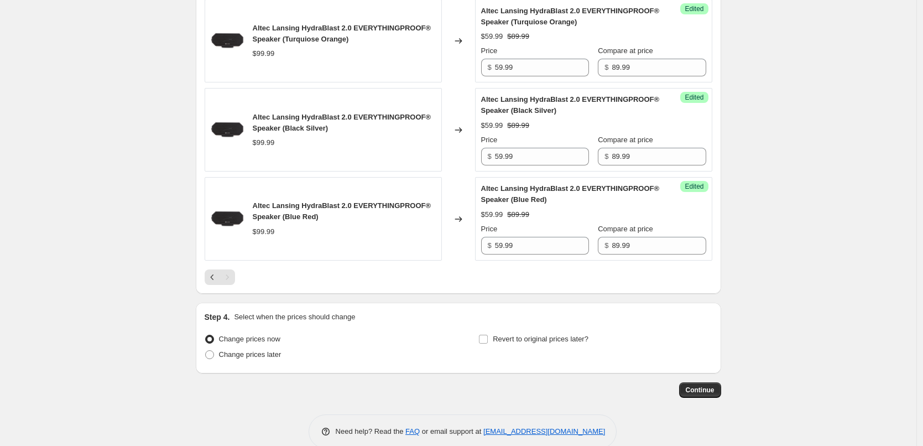
scroll to position [1137, 0]
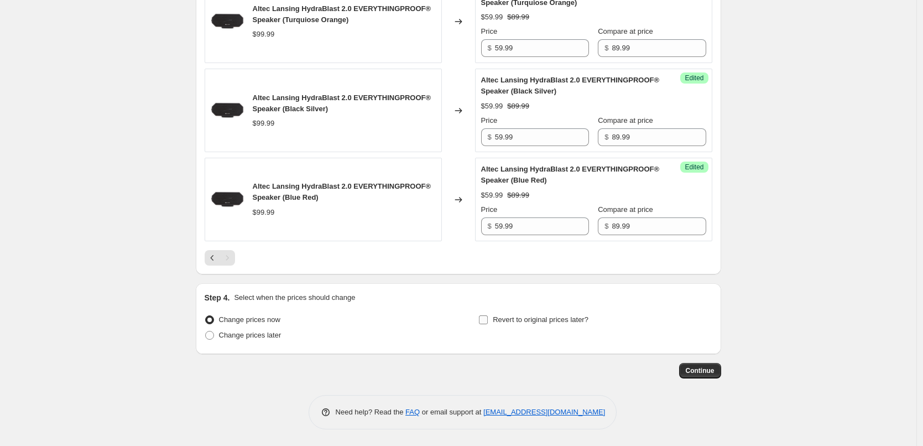
click at [488, 320] on input "Revert to original prices later?" at bounding box center [483, 319] width 9 height 9
checkbox input "true"
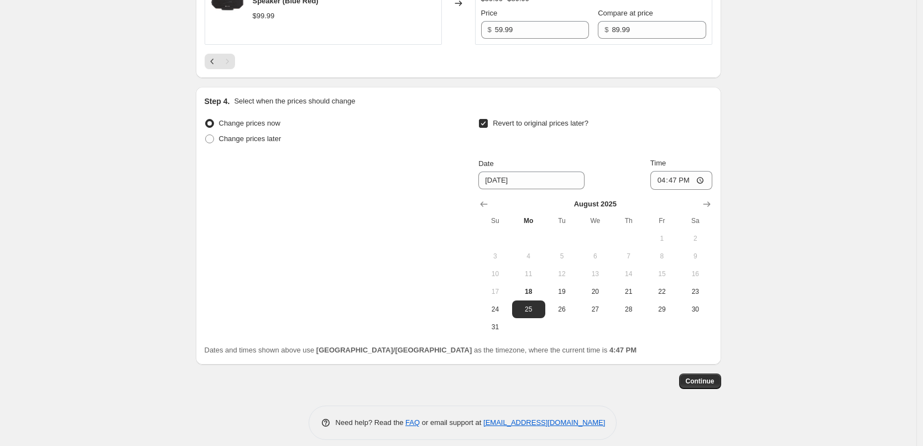
scroll to position [1344, 0]
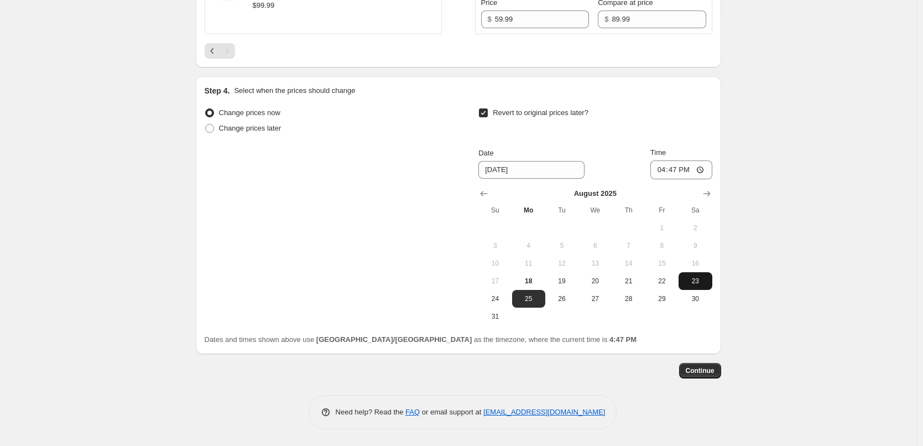
click at [695, 282] on span "23" at bounding box center [695, 280] width 24 height 9
type input "8/23/2025"
click at [677, 168] on input "16:47" at bounding box center [681, 169] width 62 height 19
type input "23:55"
click at [614, 159] on div "Date 8/23/2025 Time 23:55" at bounding box center [594, 163] width 233 height 32
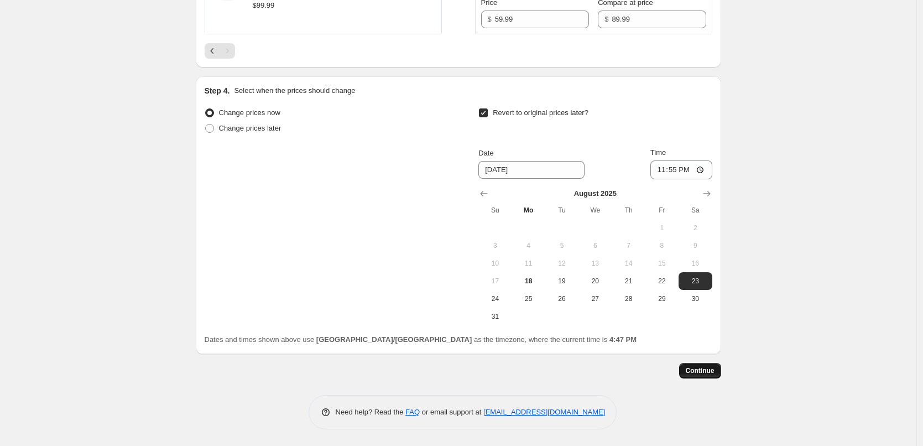
click at [703, 372] on span "Continue" at bounding box center [699, 370] width 29 height 9
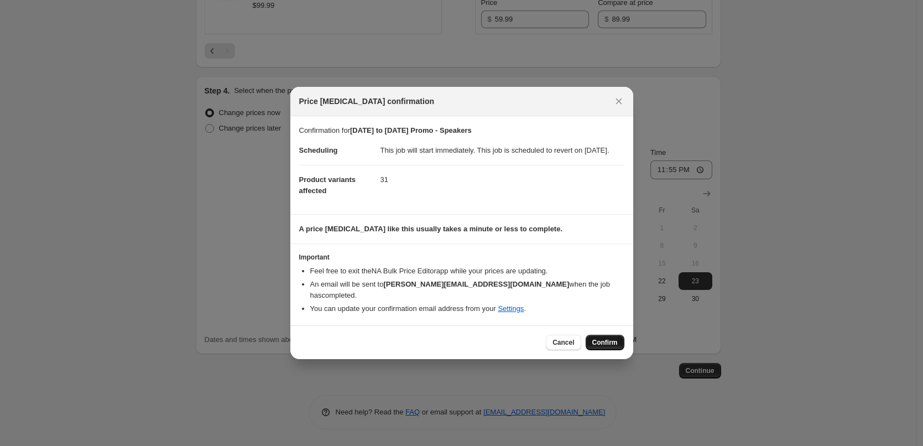
click at [602, 343] on span "Confirm" at bounding box center [604, 342] width 25 height 9
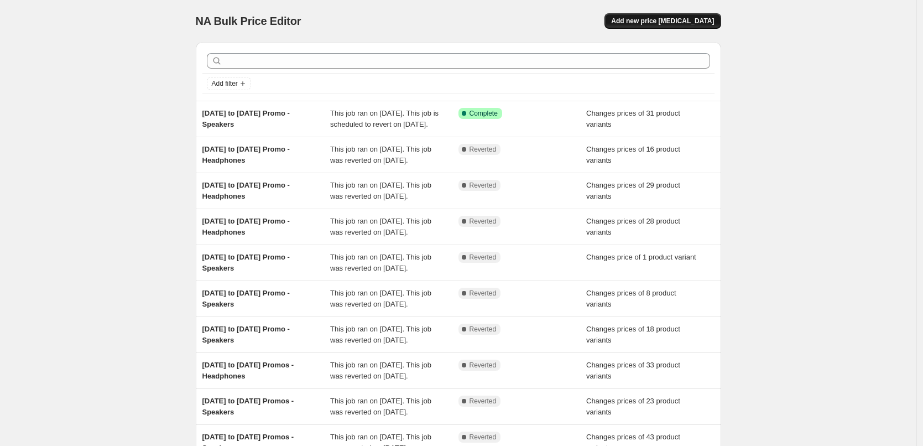
click at [678, 20] on span "Add new price [MEDICAL_DATA]" at bounding box center [662, 21] width 103 height 9
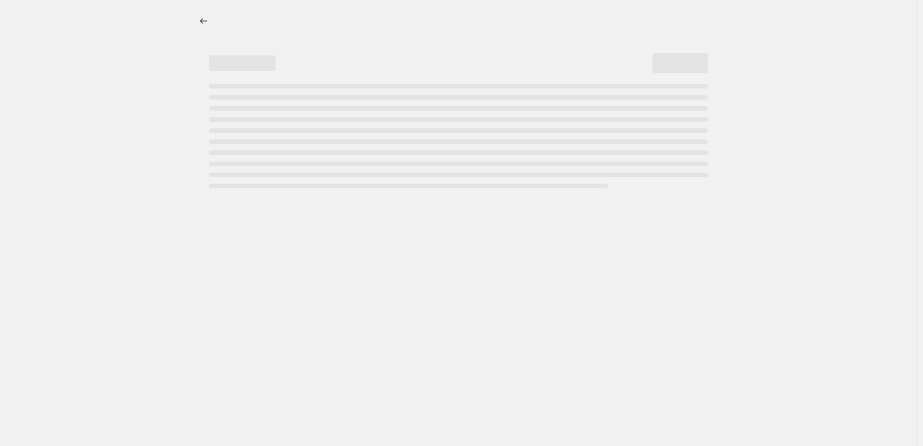
select select "percentage"
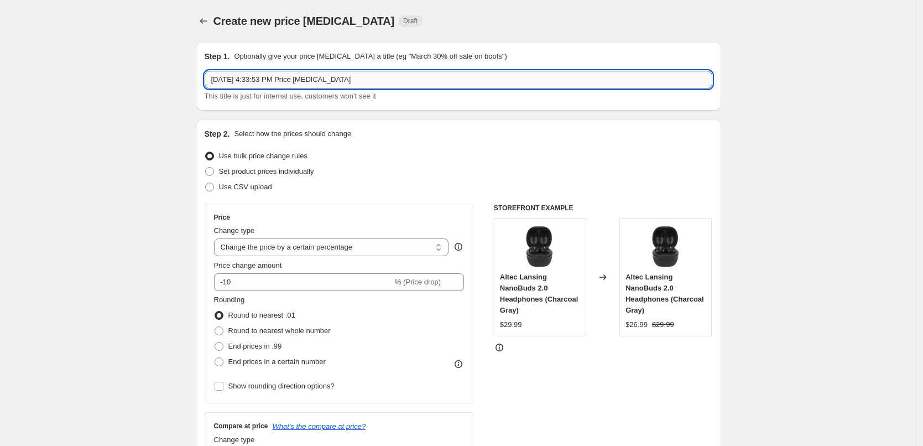
click at [366, 80] on input "Aug 18, 2025, 4:33:53 PM Price change job" at bounding box center [458, 80] width 507 height 18
type input "[DATE] to [DATE] Promo - Speakers"
click at [387, 103] on div "Step 1. Optionally give your price change job a title (eg "March 30% off sale o…" at bounding box center [458, 76] width 525 height 69
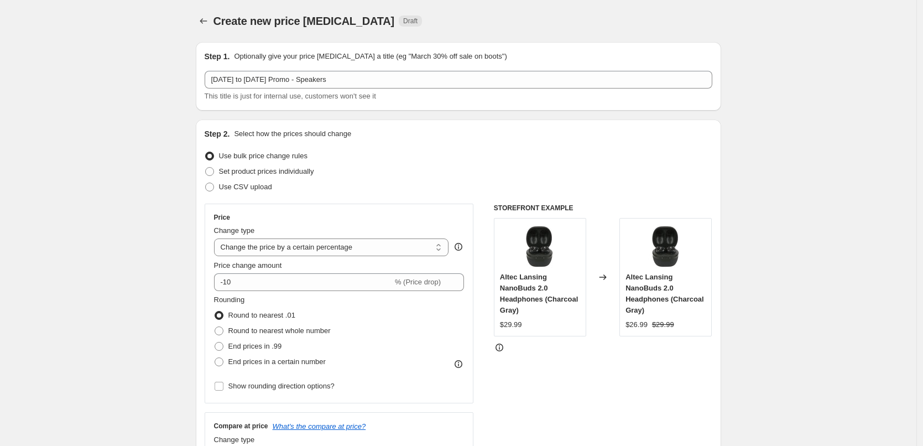
scroll to position [55, 0]
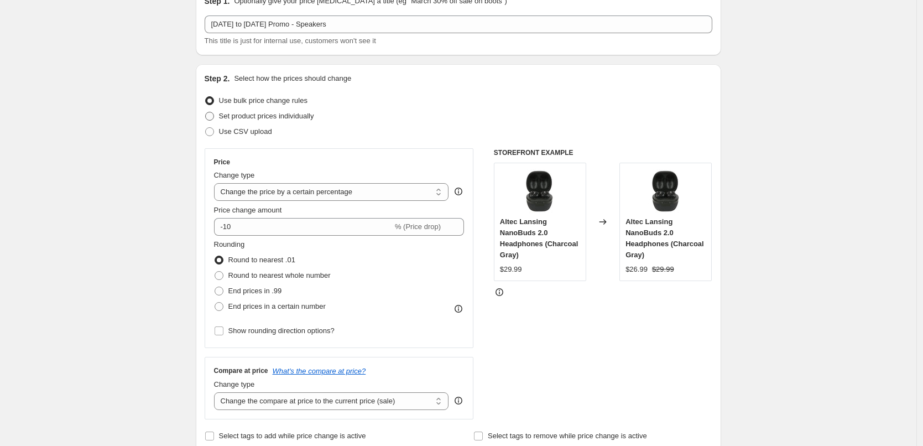
click at [290, 119] on span "Set product prices individually" at bounding box center [266, 116] width 95 height 8
click at [206, 112] on input "Set product prices individually" at bounding box center [205, 112] width 1 height 1
radio input "true"
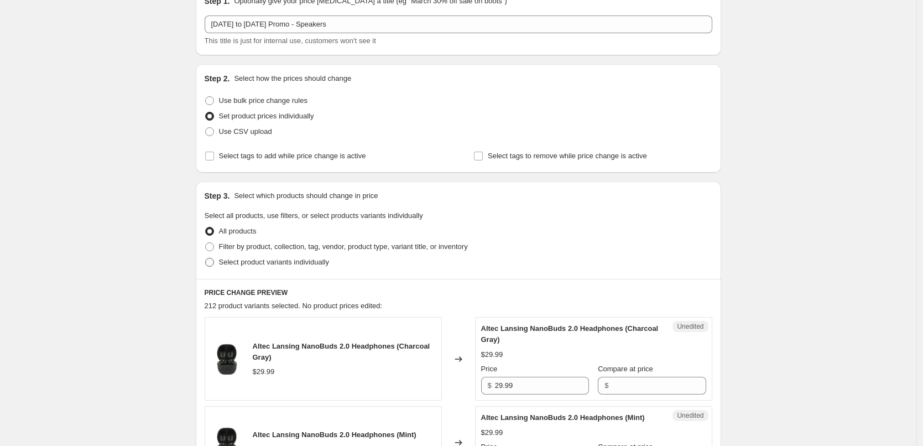
click at [296, 263] on span "Select product variants individually" at bounding box center [274, 262] width 110 height 8
click at [206, 258] on input "Select product variants individually" at bounding box center [205, 258] width 1 height 1
radio input "true"
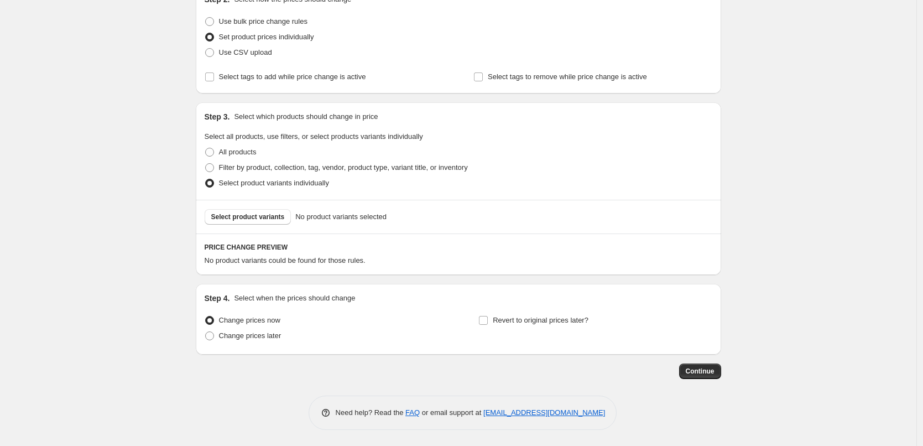
scroll to position [135, 0]
click at [258, 219] on span "Select product variants" at bounding box center [248, 216] width 74 height 9
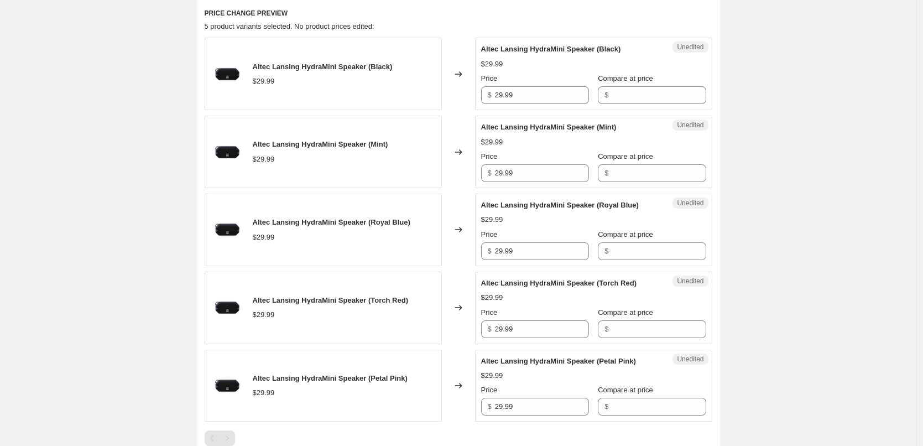
scroll to position [301, 0]
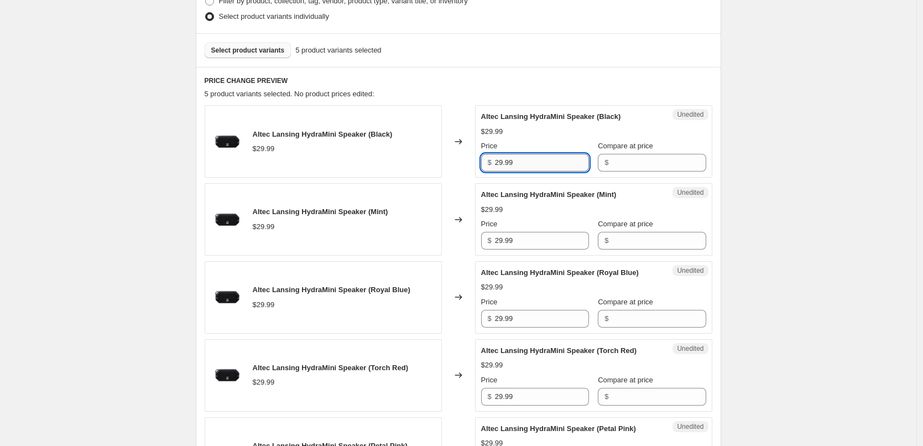
click at [531, 164] on input "29.99" at bounding box center [542, 163] width 94 height 18
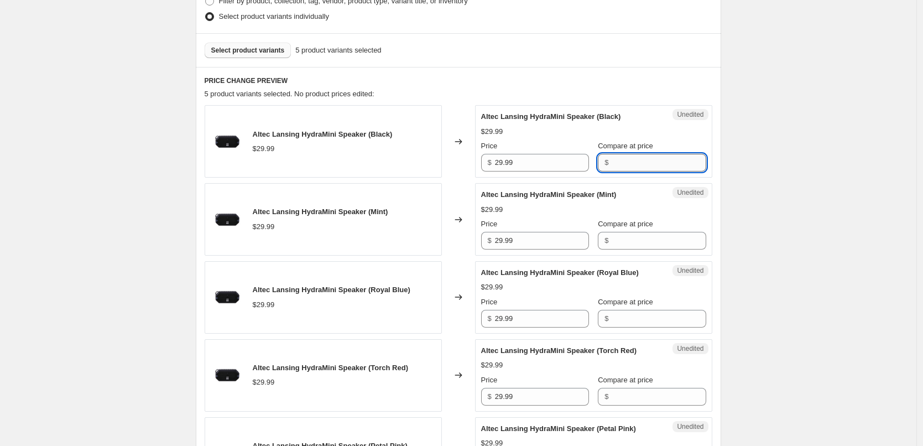
click at [620, 159] on input "Compare at price" at bounding box center [658, 163] width 94 height 18
paste input "29.99"
type input "29.99"
click at [636, 185] on div "Unedited Altec Lansing HydraMini Speaker (Mint) $29.99 Price $ 29.99 Compare at…" at bounding box center [593, 219] width 237 height 72
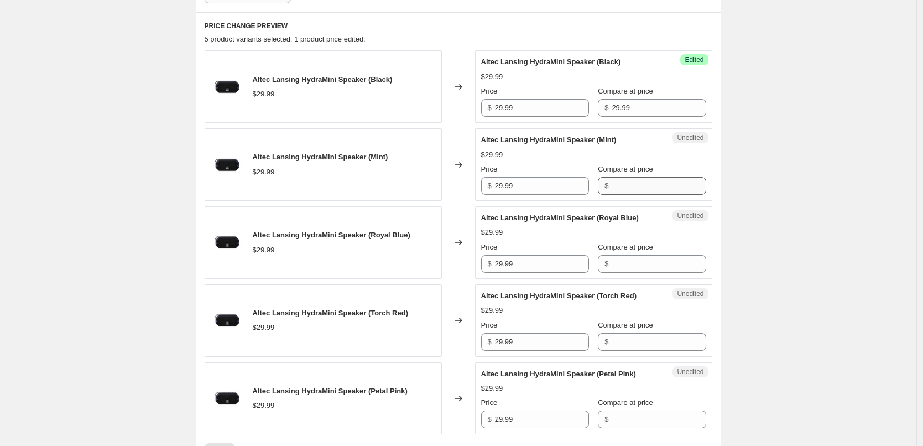
scroll to position [356, 0]
click at [635, 181] on input "Compare at price" at bounding box center [658, 185] width 94 height 18
paste input "29.99"
type input "29.99"
click at [645, 175] on div "Compare at price $ 29.99" at bounding box center [652, 178] width 108 height 31
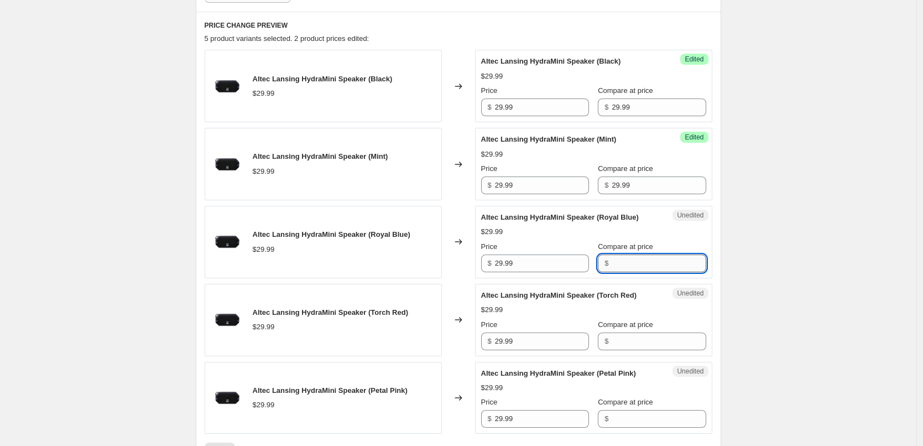
click at [637, 259] on input "Compare at price" at bounding box center [658, 263] width 94 height 18
paste input "29.99"
type input "29.99"
click at [659, 231] on div "$29.99" at bounding box center [593, 231] width 225 height 11
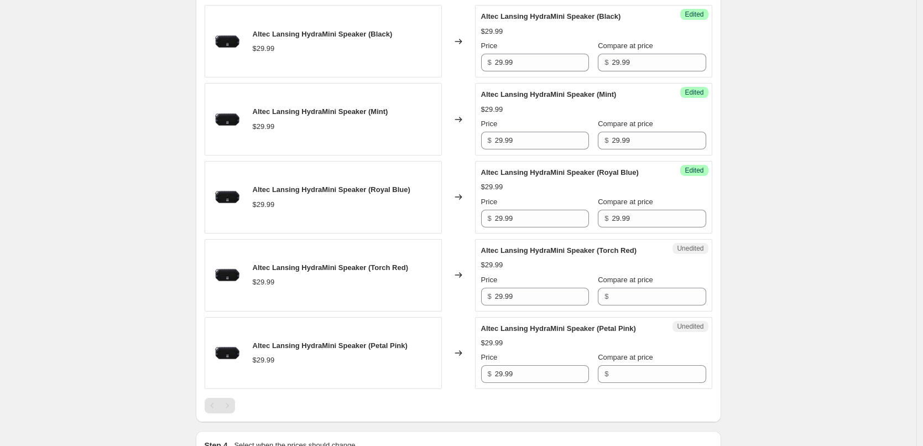
scroll to position [467, 0]
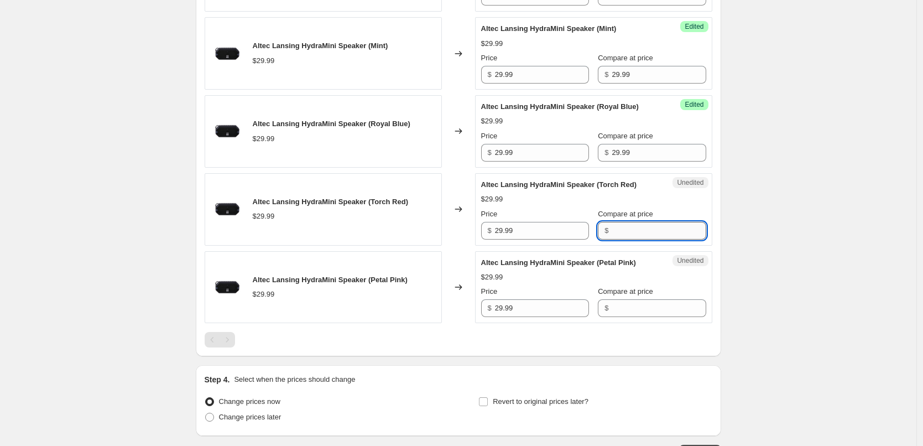
click at [640, 228] on input "Compare at price" at bounding box center [658, 231] width 94 height 18
paste input "29.99"
type input "29.99"
click at [668, 192] on div "Altec Lansing HydraMini Speaker (Torch Red) $29.99 Price $ 29.99 Compare at pri…" at bounding box center [593, 209] width 225 height 60
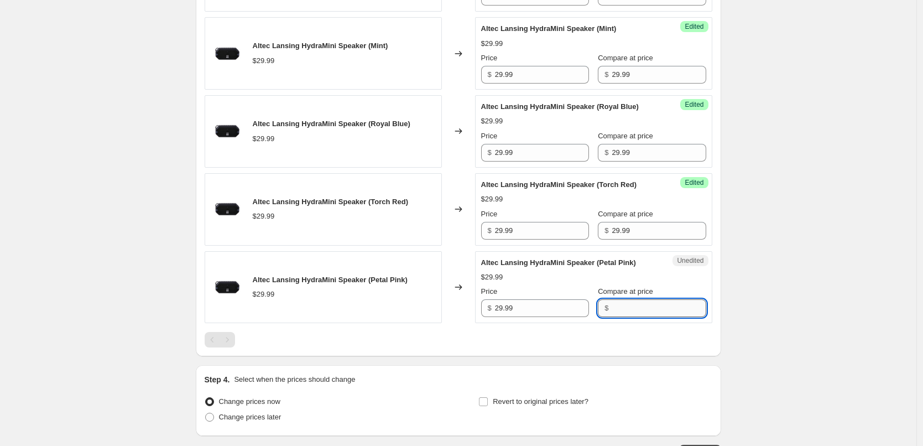
click at [632, 306] on input "Compare at price" at bounding box center [658, 308] width 94 height 18
paste input "29.99"
type input "29.99"
click at [663, 266] on div "Altec Lansing HydraMini Speaker (Petal Pink) $29.99 Price $ 29.99 Compare at pr…" at bounding box center [593, 287] width 225 height 60
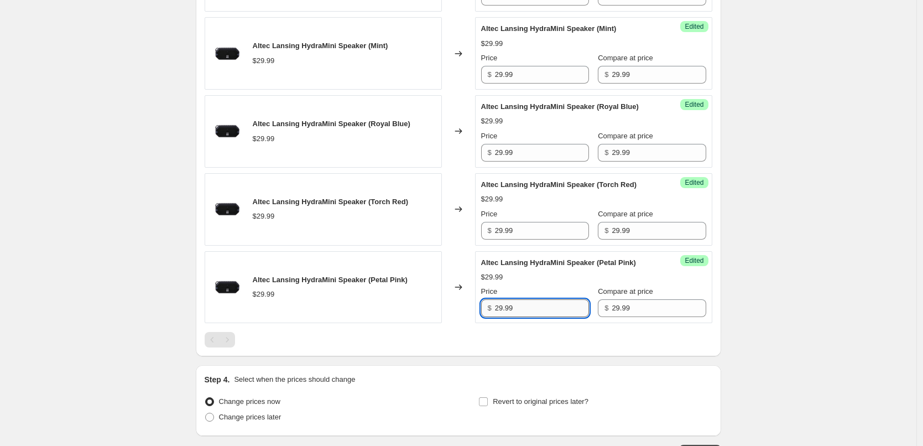
click at [530, 312] on input "29.99" at bounding box center [542, 308] width 94 height 18
type input "19.99"
click at [577, 333] on div at bounding box center [458, 339] width 507 height 15
click at [531, 308] on input "19.99" at bounding box center [542, 308] width 94 height 18
click at [526, 233] on input "29.99" at bounding box center [542, 231] width 94 height 18
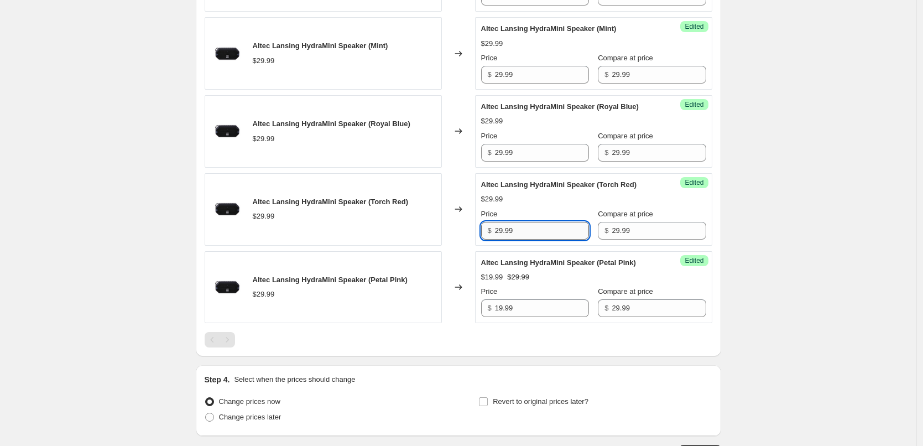
paste input "1"
type input "19.99"
click at [529, 203] on div "$29.99" at bounding box center [593, 198] width 225 height 11
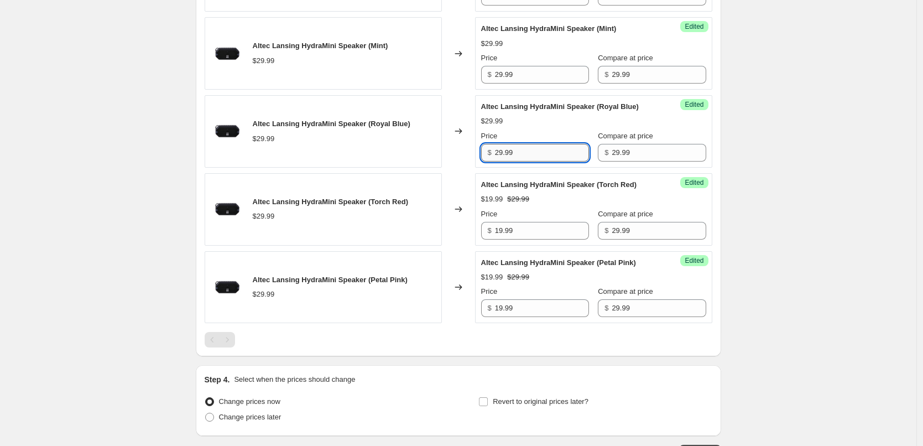
click at [532, 153] on input "29.99" at bounding box center [542, 153] width 94 height 18
paste input "1"
type input "19.99"
click at [540, 127] on div "$29.99" at bounding box center [593, 121] width 225 height 11
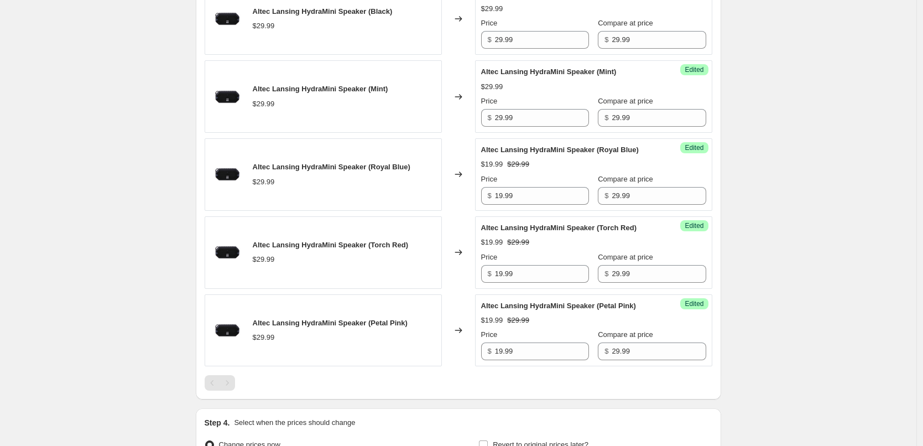
scroll to position [356, 0]
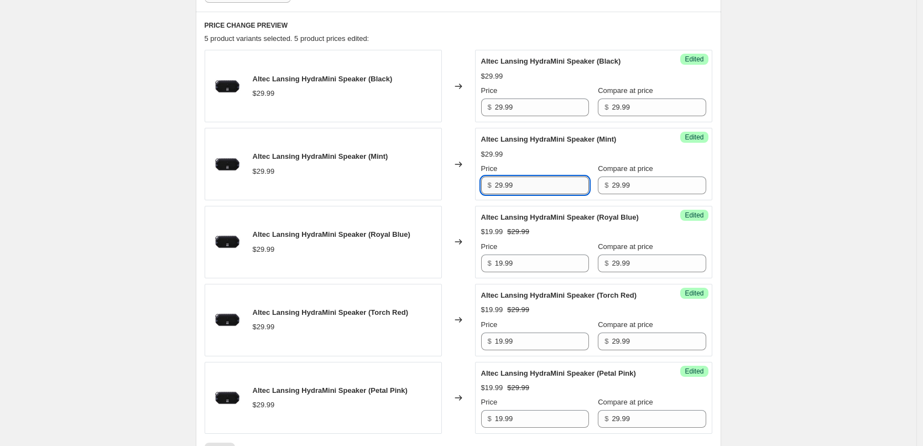
click at [533, 184] on input "29.99" at bounding box center [542, 185] width 94 height 18
paste input "1"
type input "19.99"
click at [536, 157] on div "$29.99" at bounding box center [593, 154] width 225 height 11
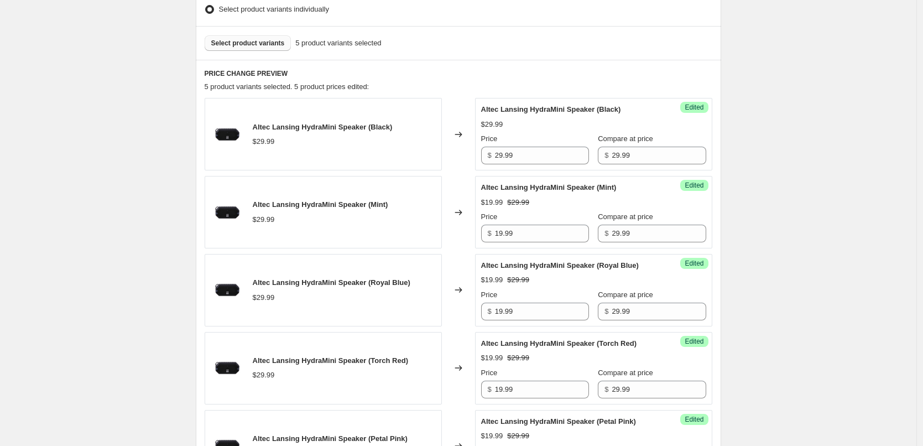
scroll to position [245, 0]
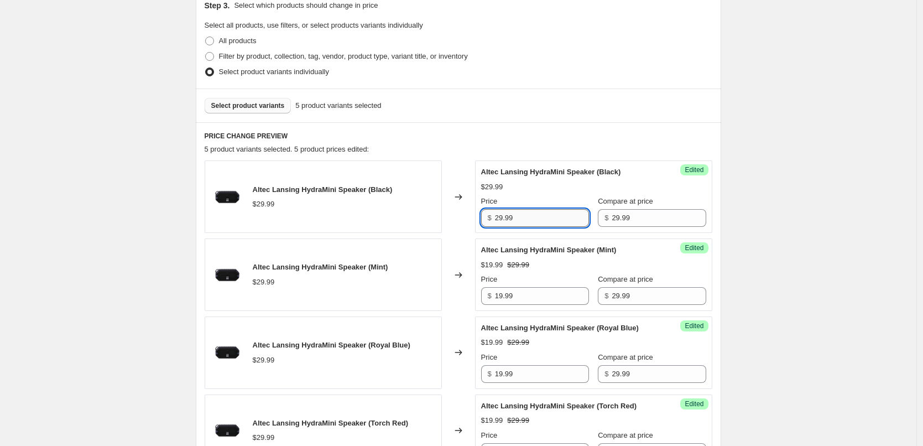
click at [529, 222] on input "29.99" at bounding box center [542, 218] width 94 height 18
paste input "1"
type input "19.99"
click at [541, 195] on div "Altec Lansing HydraMini Speaker (Black) $19.99 $29.99 Price $ 19.99 Compare at …" at bounding box center [593, 196] width 225 height 60
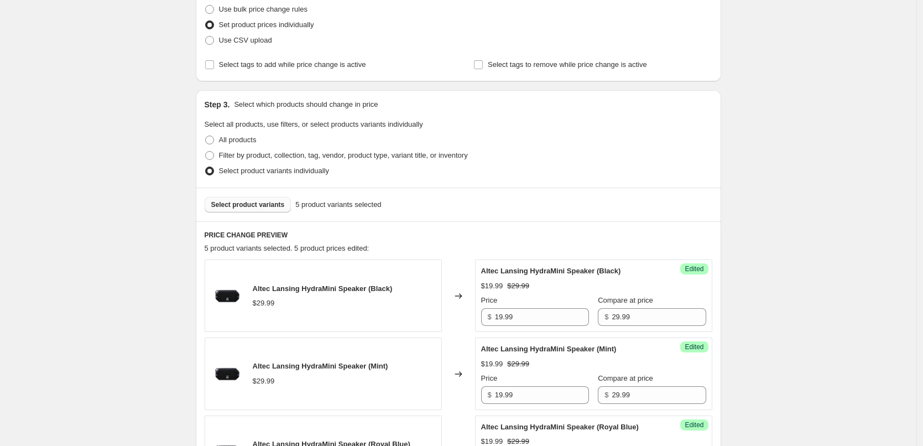
scroll to position [135, 0]
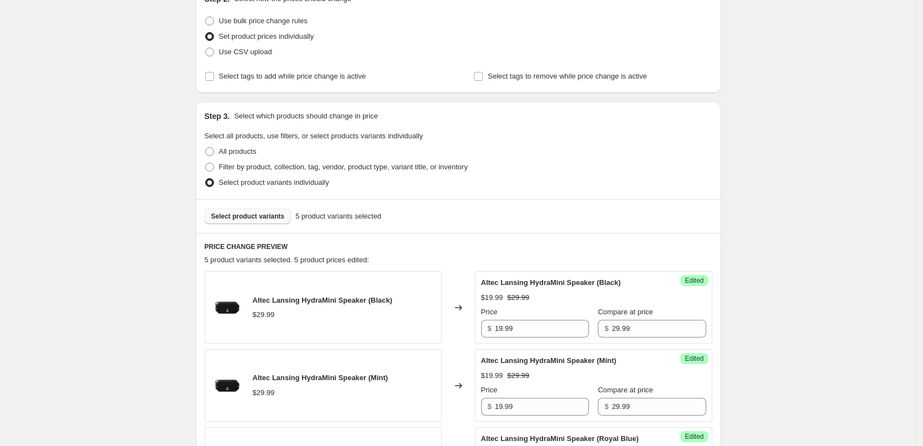
click at [246, 219] on span "Select product variants" at bounding box center [248, 216] width 74 height 9
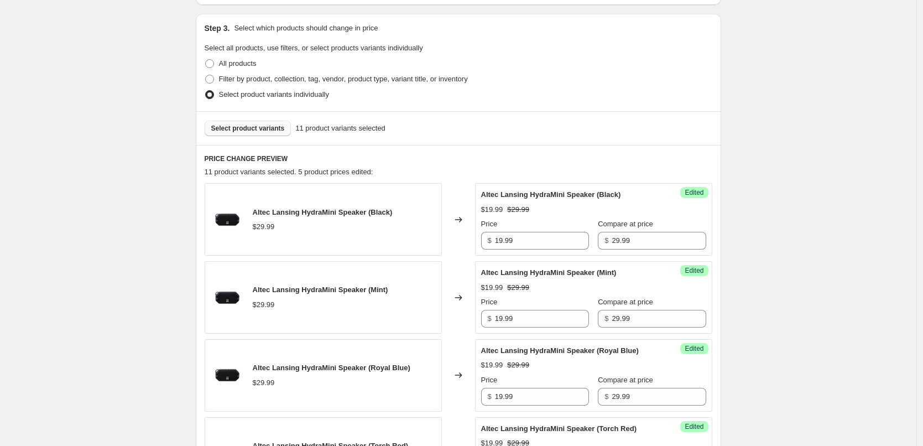
scroll to position [190, 0]
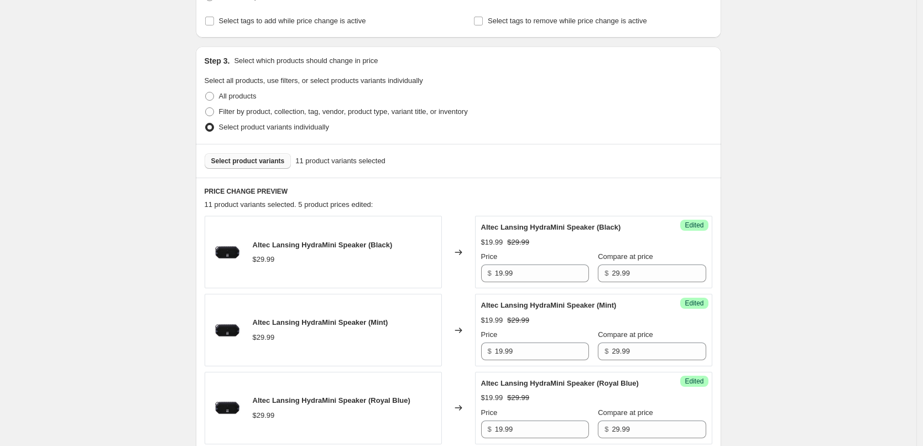
click at [263, 163] on span "Select product variants" at bounding box center [248, 160] width 74 height 9
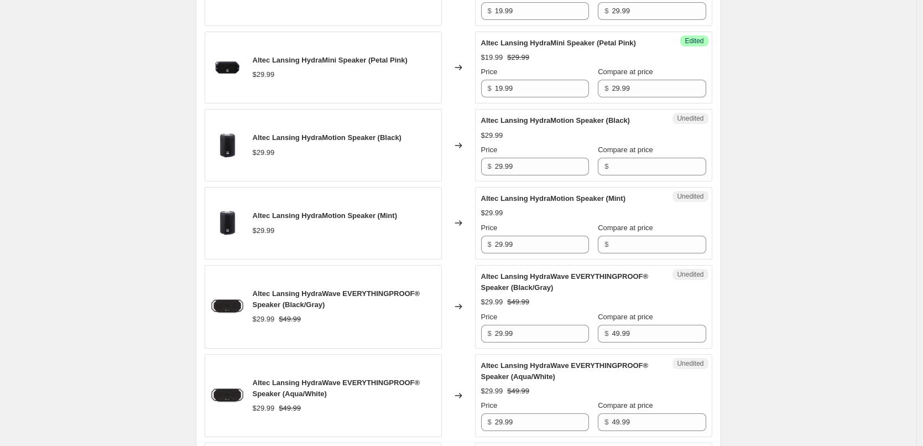
scroll to position [688, 0]
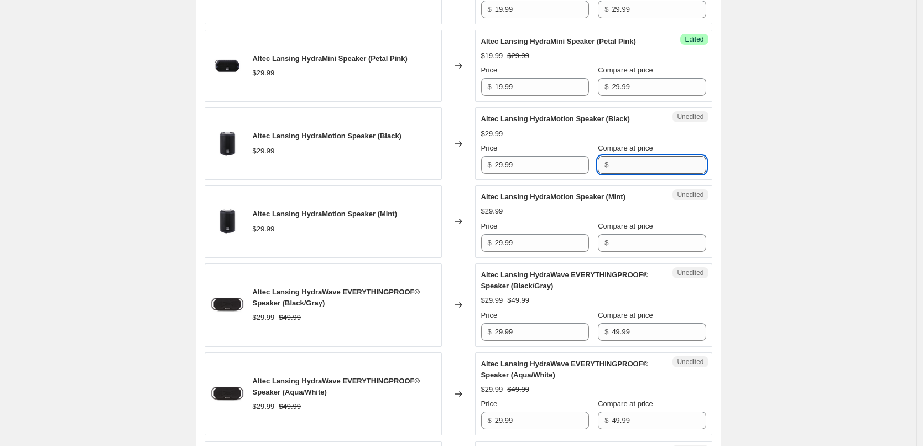
click at [654, 167] on input "Compare at price" at bounding box center [658, 165] width 94 height 18
type input "49.99"
click at [650, 133] on div "$29.99" at bounding box center [593, 133] width 225 height 11
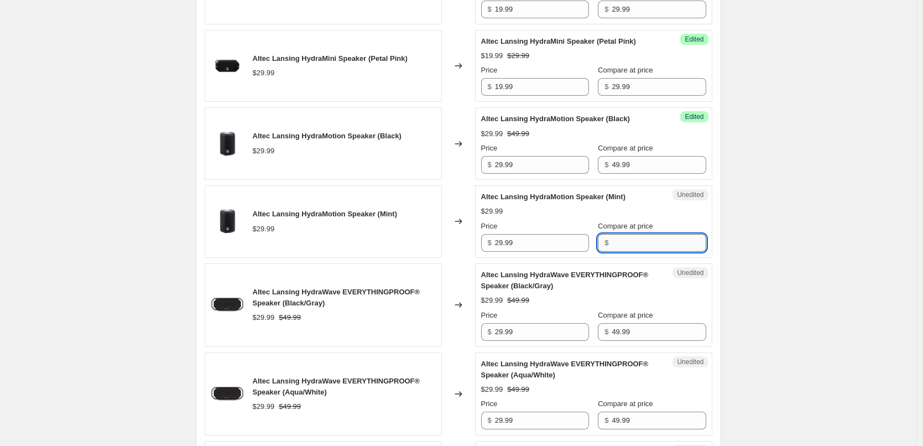
click at [627, 246] on input "Compare at price" at bounding box center [658, 243] width 94 height 18
type input "49.99"
click at [612, 208] on div "$29.99 $49.99" at bounding box center [593, 211] width 225 height 11
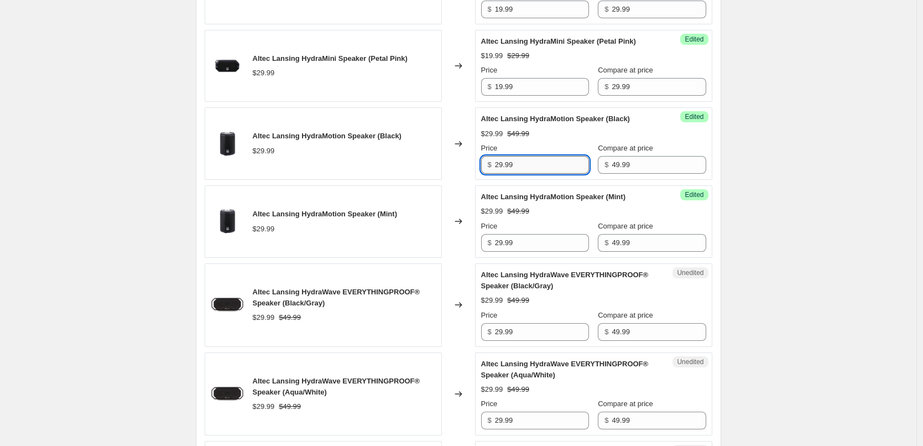
click at [526, 164] on input "29.99" at bounding box center [542, 165] width 94 height 18
type input "39.99"
click at [545, 149] on div "Price" at bounding box center [535, 148] width 108 height 11
click at [524, 165] on input "39.99" at bounding box center [542, 165] width 94 height 18
click at [516, 244] on input "29.99" at bounding box center [542, 243] width 94 height 18
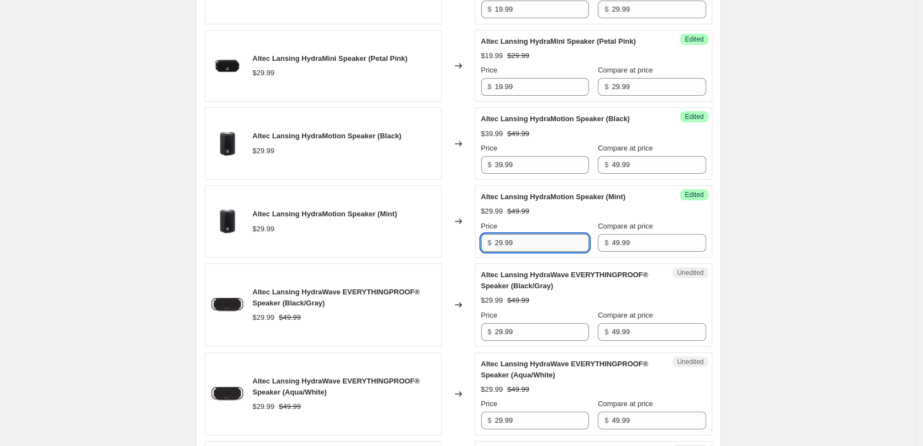
paste input "3"
type input "39.99"
click at [580, 217] on div "Altec Lansing HydraMotion Speaker (Mint) $29.99 $49.99 Price $ 39.99 Compare at…" at bounding box center [593, 221] width 225 height 60
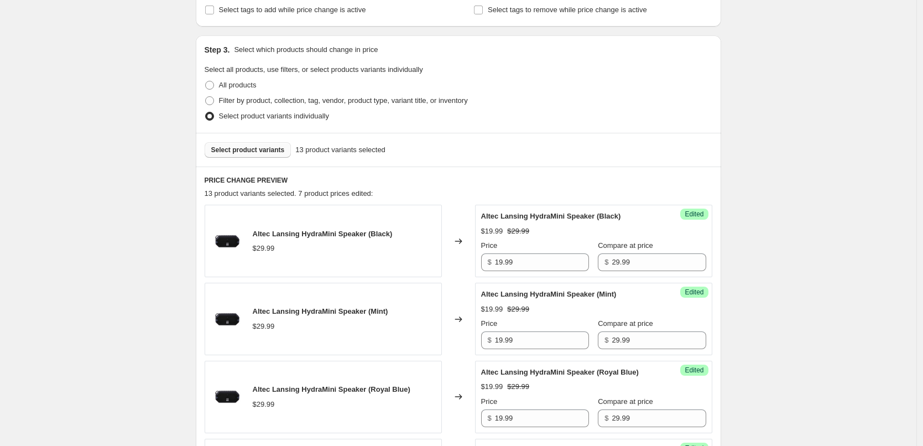
scroll to position [190, 0]
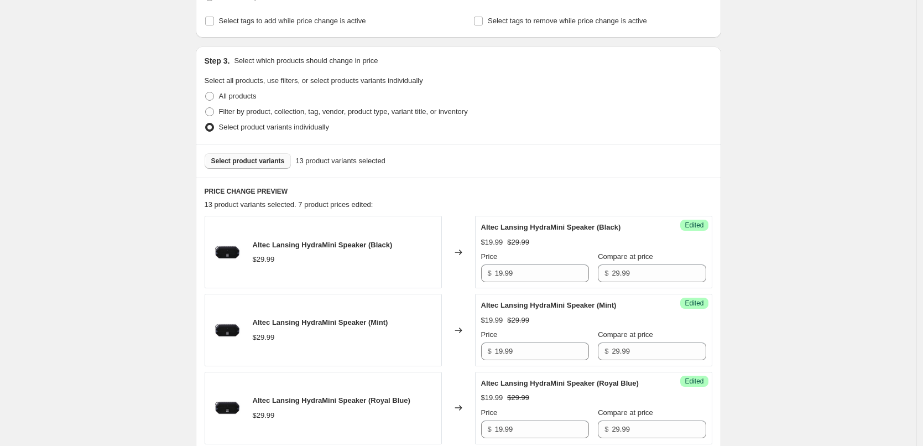
click at [261, 164] on span "Select product variants" at bounding box center [248, 160] width 74 height 9
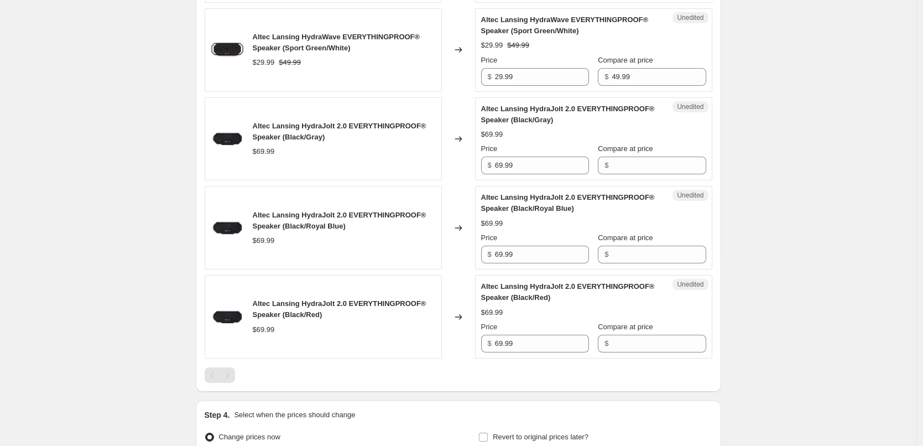
scroll to position [1406, 0]
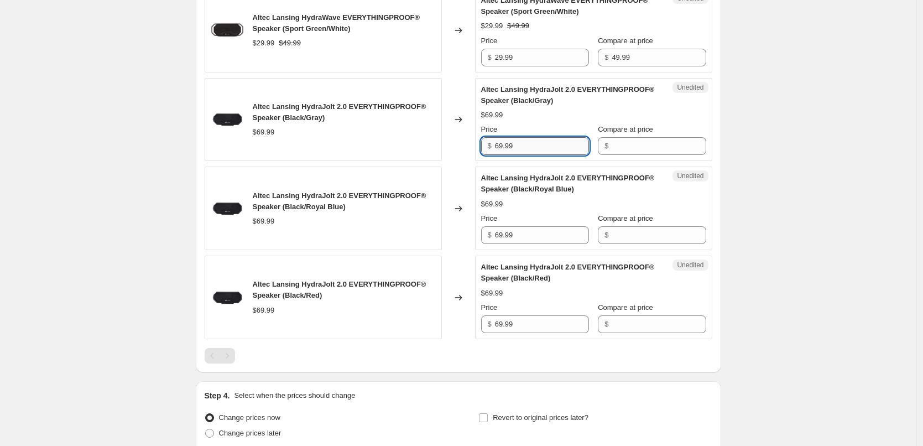
click at [530, 151] on input "69.99" at bounding box center [542, 146] width 94 height 18
click at [631, 148] on input "Compare at price" at bounding box center [658, 146] width 94 height 18
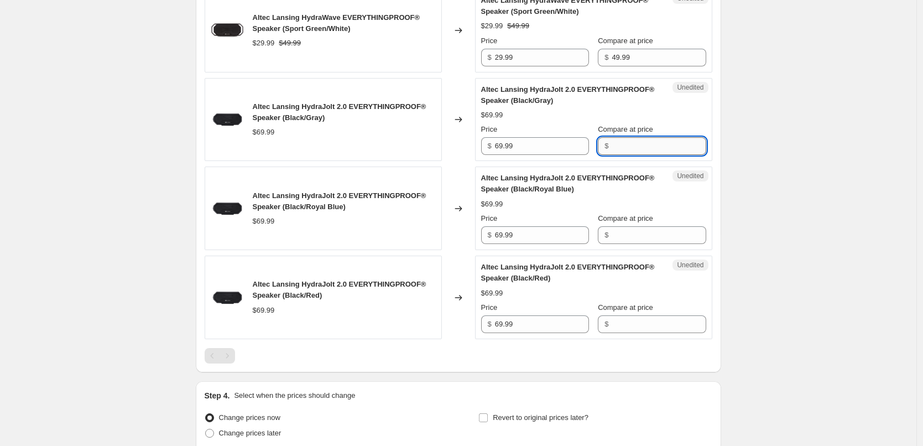
paste input "69.99"
type input "69.99"
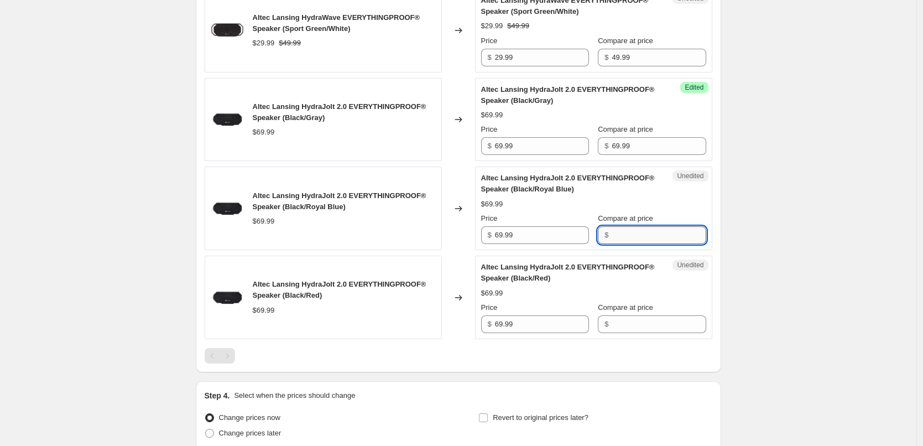
click at [657, 242] on input "Compare at price" at bounding box center [658, 235] width 94 height 18
paste input "69.99"
type input "69.99"
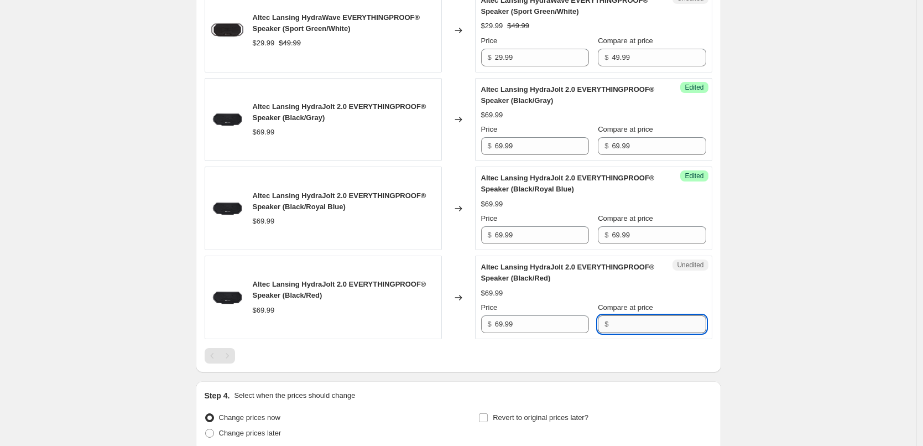
click at [659, 324] on input "Compare at price" at bounding box center [658, 324] width 94 height 18
paste input "69.99"
type input "69.99"
click at [528, 323] on input "69.99" at bounding box center [542, 324] width 94 height 18
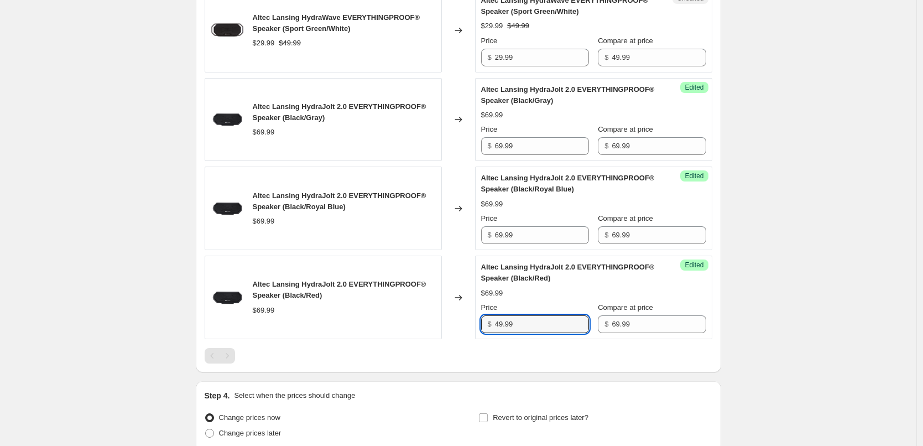
type input "49.99"
click at [539, 327] on input "49.99" at bounding box center [542, 324] width 94 height 18
click at [521, 235] on input "69.99" at bounding box center [542, 235] width 94 height 18
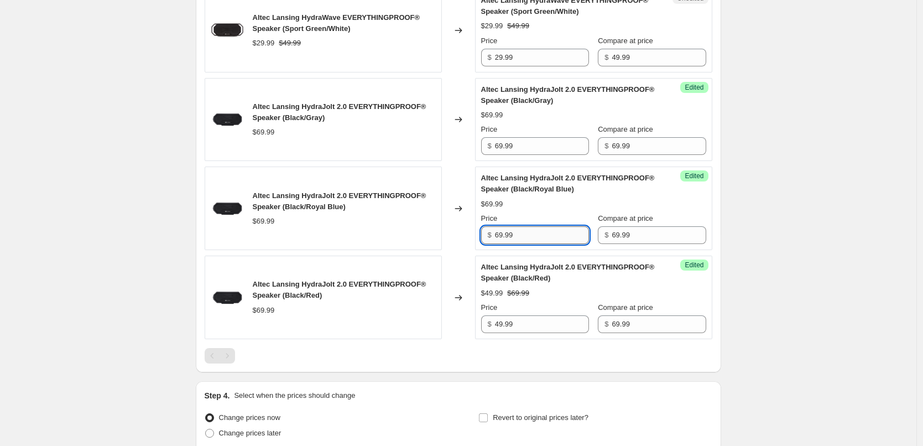
paste input "4"
type input "49.99"
click at [532, 149] on input "69.99" at bounding box center [542, 146] width 94 height 18
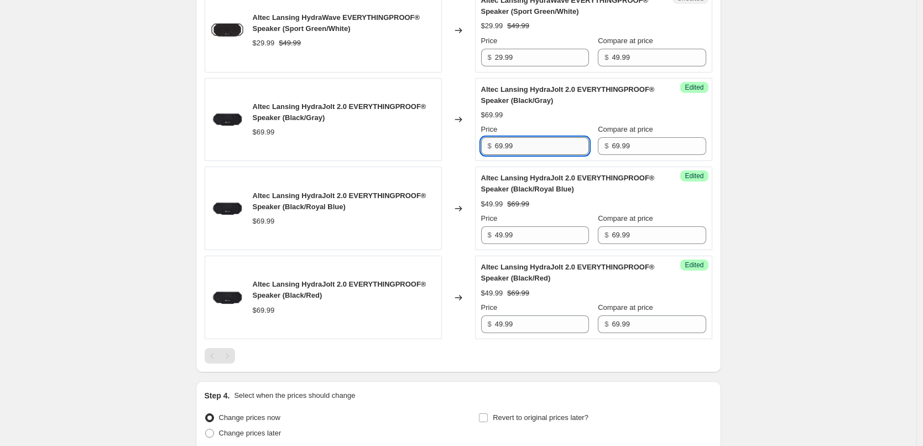
paste input "4"
type input "49.99"
click at [554, 117] on div "$49.99 $69.99" at bounding box center [593, 114] width 225 height 11
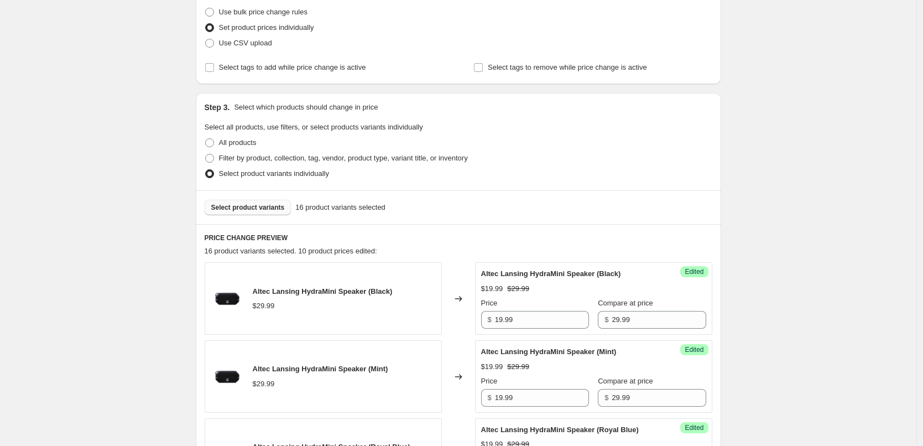
scroll to position [190, 0]
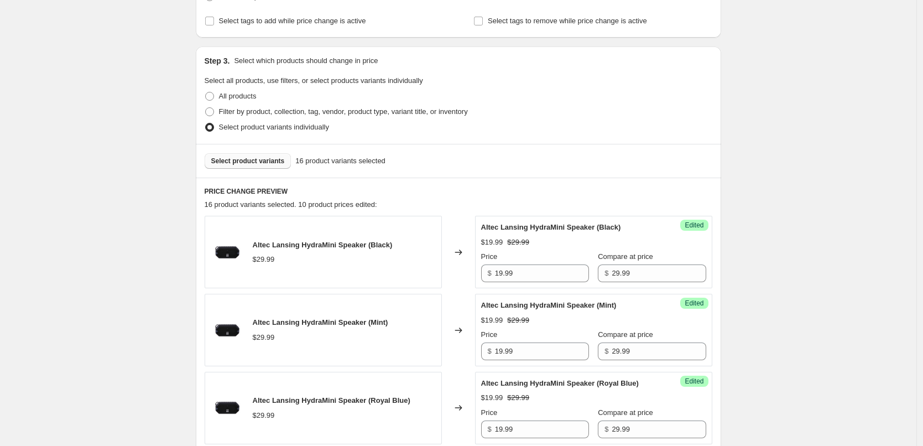
click at [253, 160] on span "Select product variants" at bounding box center [248, 160] width 74 height 9
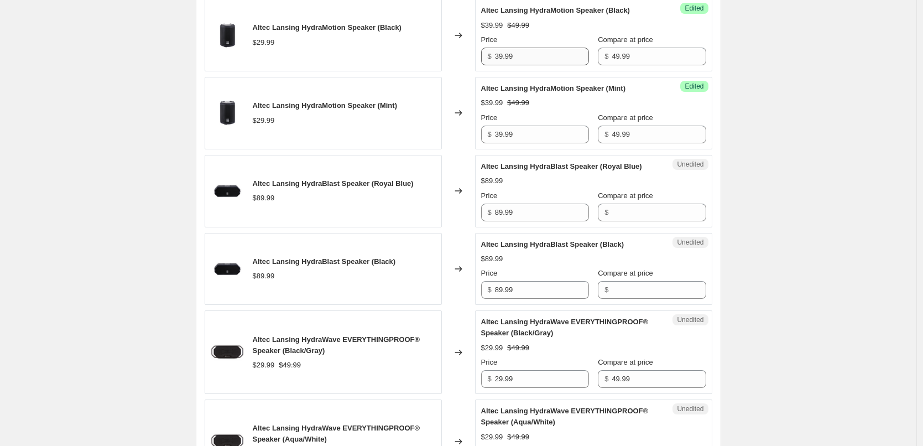
scroll to position [798, 0]
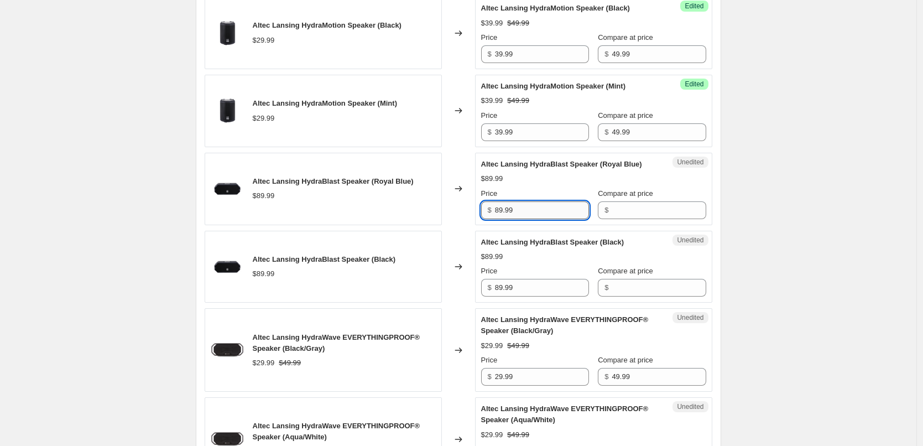
click at [540, 217] on input "89.99" at bounding box center [542, 210] width 94 height 18
click at [638, 213] on input "Compare at price" at bounding box center [658, 210] width 94 height 18
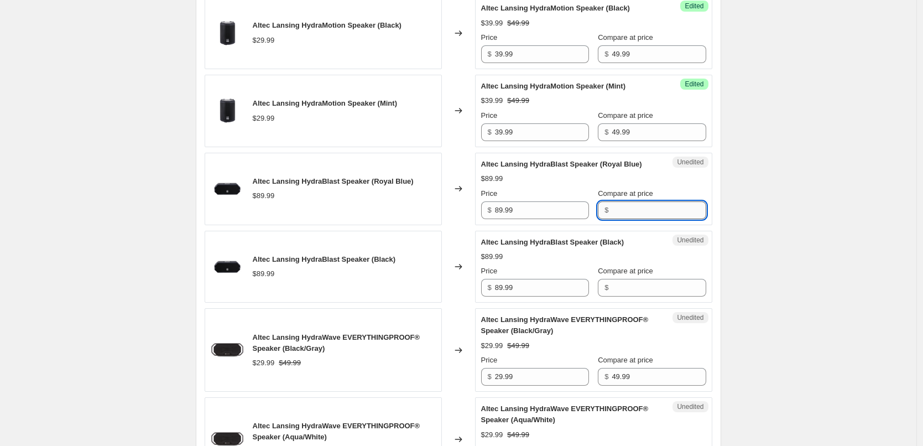
paste input "89.99"
type input "89.99"
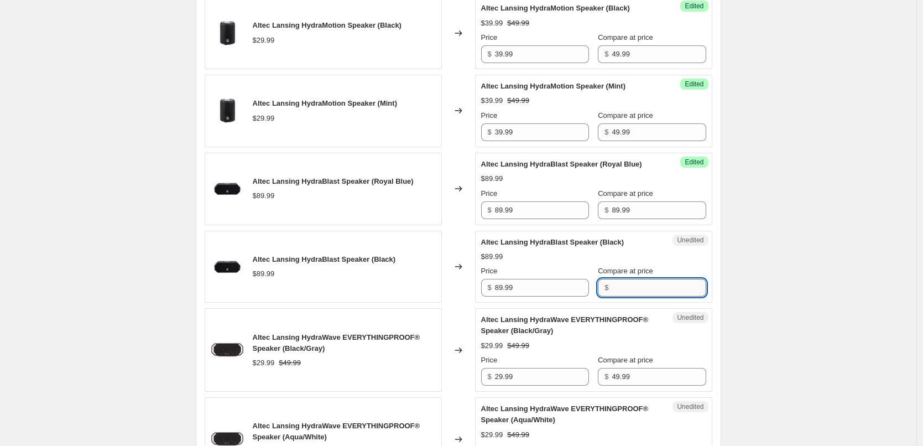
click at [629, 287] on input "Compare at price" at bounding box center [658, 288] width 94 height 18
paste input "89.99"
type input "89.99"
click at [542, 291] on input "89.99" at bounding box center [542, 288] width 94 height 18
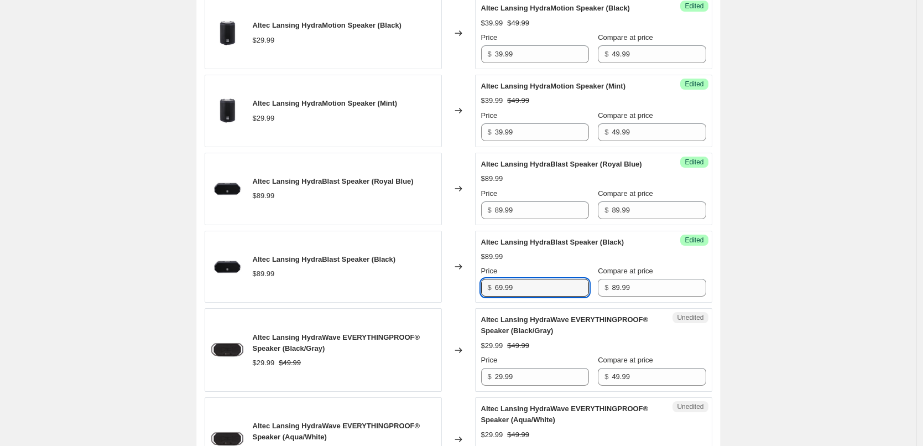
type input "69.99"
click at [547, 270] on div "Price" at bounding box center [535, 270] width 108 height 11
click at [538, 285] on input "69.99" at bounding box center [542, 288] width 94 height 18
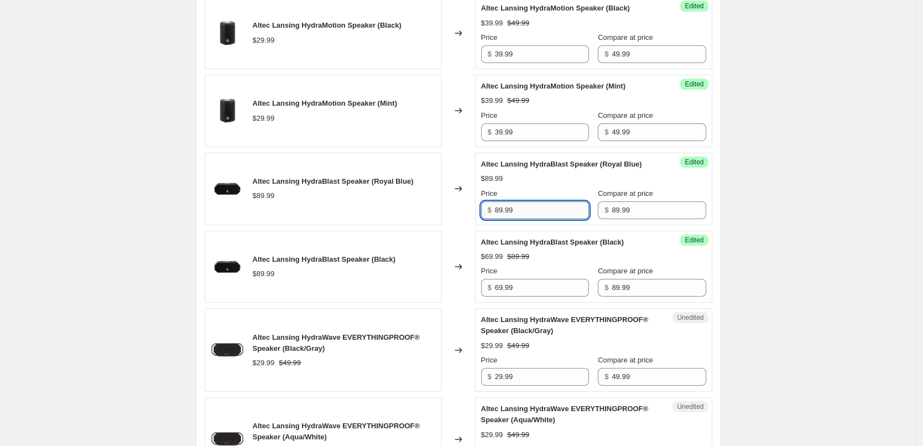
click at [523, 216] on input "89.99" at bounding box center [542, 210] width 94 height 18
paste input "6"
type input "69.99"
click at [559, 188] on div "Price" at bounding box center [535, 193] width 108 height 11
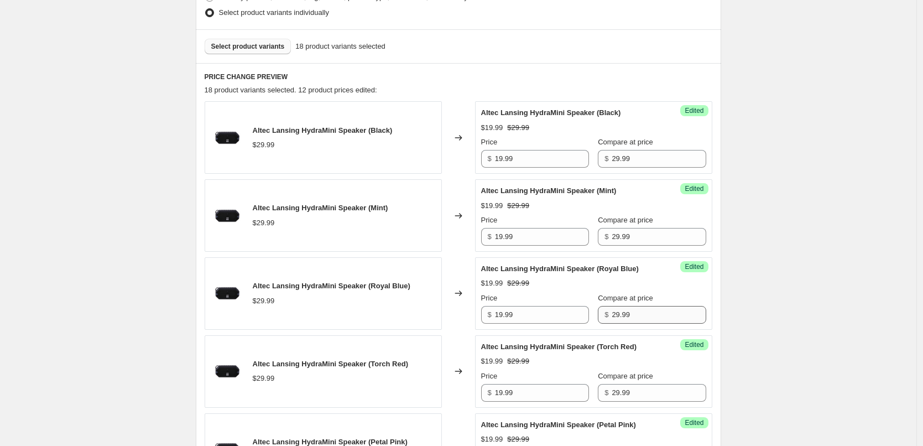
scroll to position [190, 0]
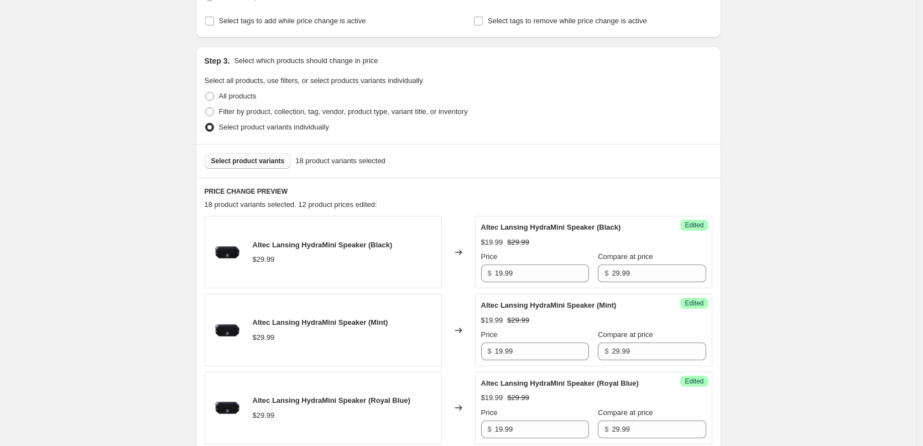
click at [270, 166] on button "Select product variants" at bounding box center [248, 160] width 87 height 15
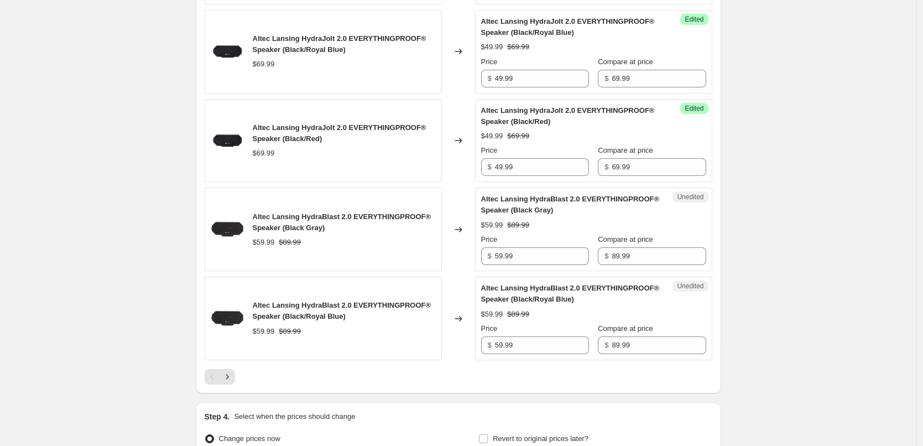
scroll to position [1738, 0]
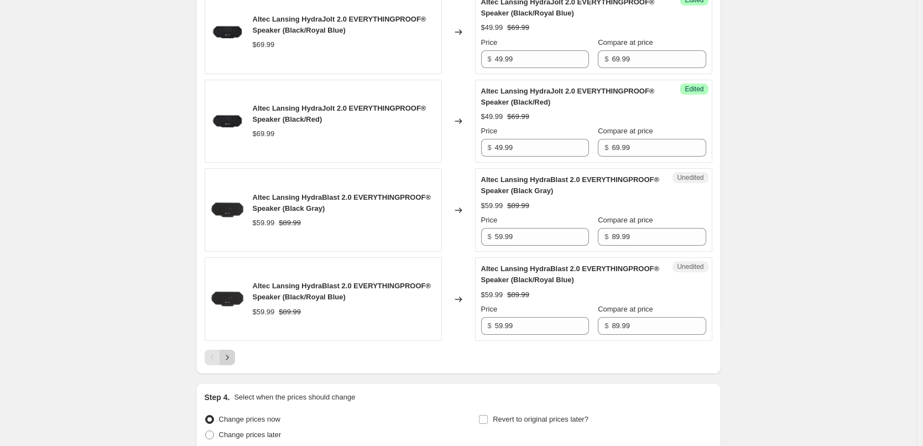
click at [233, 362] on icon "Next" at bounding box center [227, 357] width 11 height 11
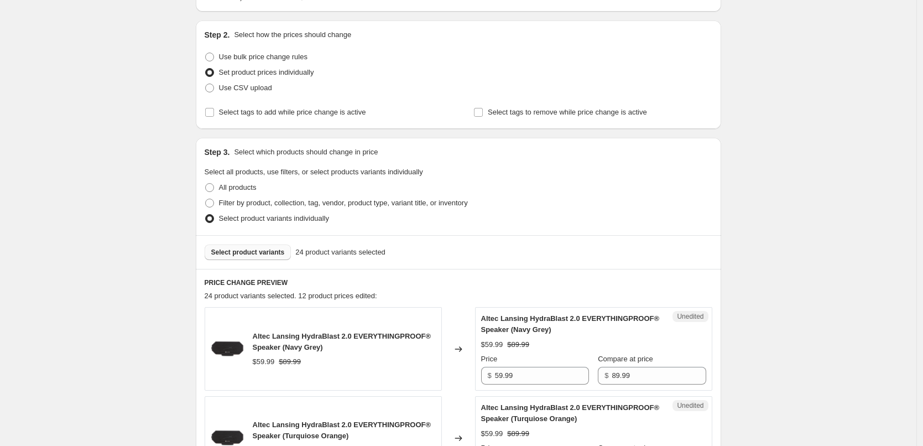
scroll to position [111, 0]
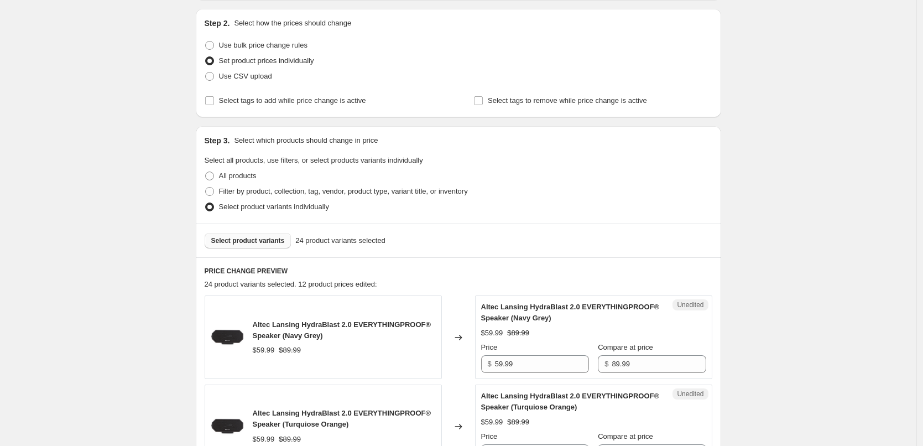
click at [271, 236] on button "Select product variants" at bounding box center [248, 240] width 87 height 15
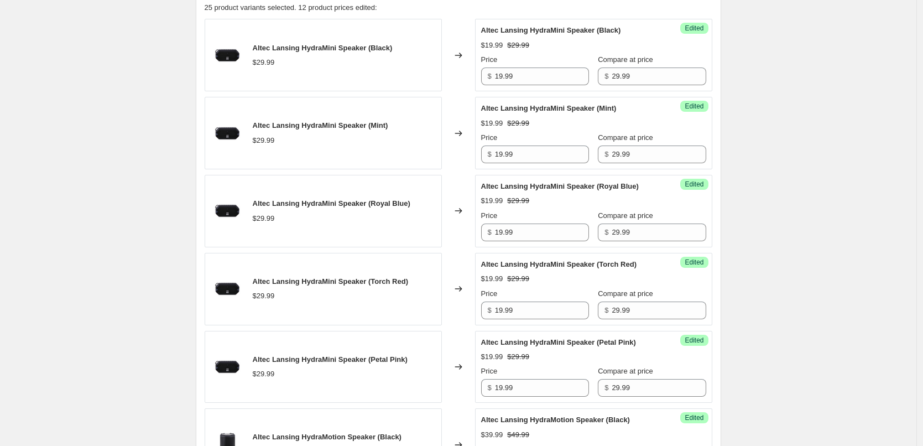
scroll to position [221, 0]
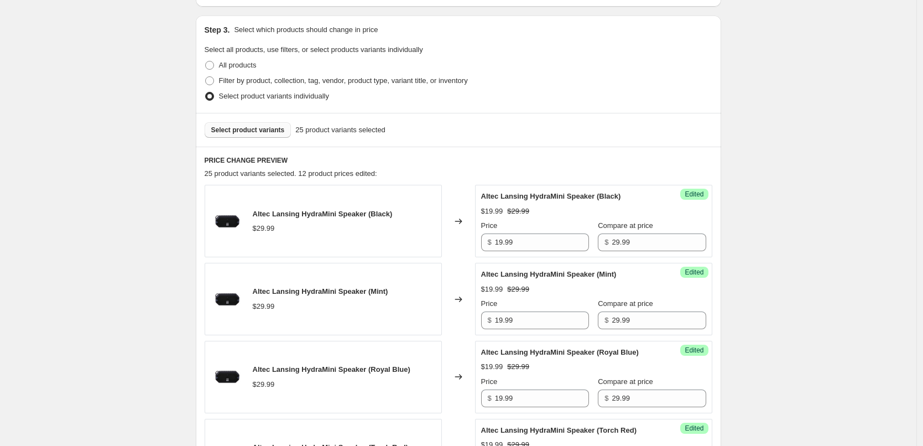
click at [264, 126] on span "Select product variants" at bounding box center [248, 129] width 74 height 9
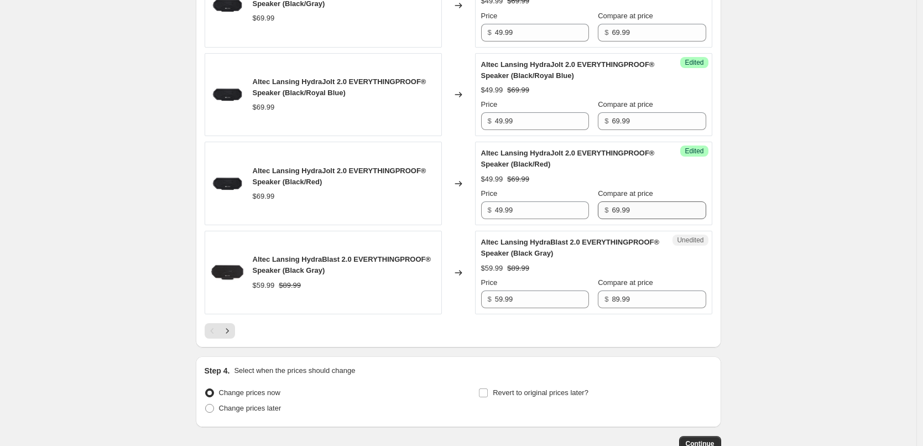
scroll to position [1824, 0]
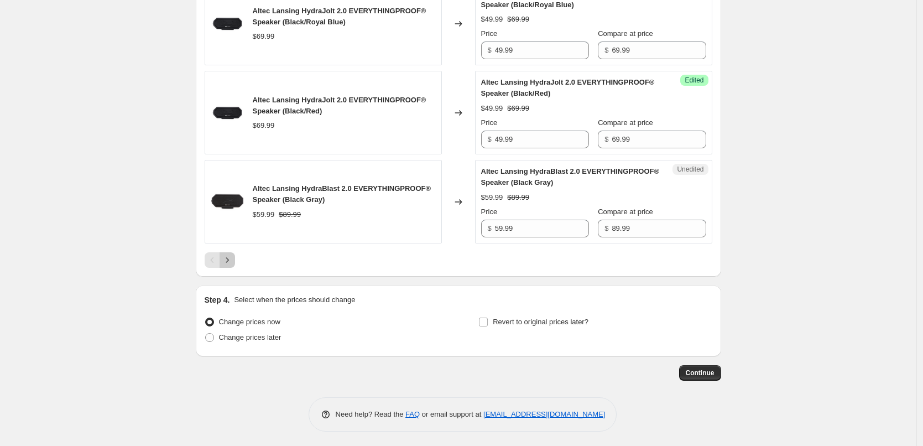
click at [230, 258] on icon "Next" at bounding box center [227, 259] width 11 height 11
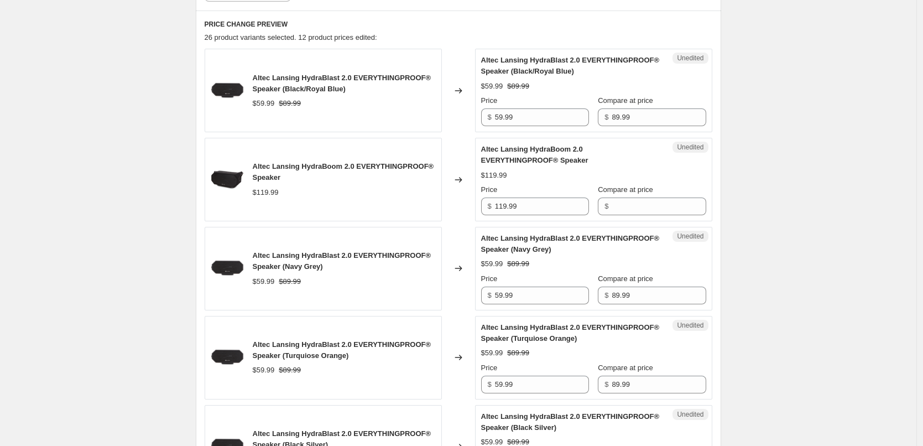
scroll to position [306, 0]
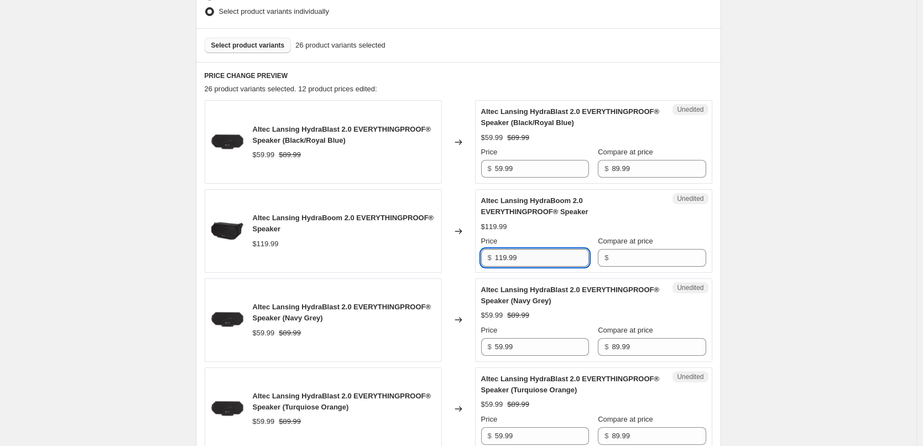
click at [551, 261] on input "119.99" at bounding box center [542, 258] width 94 height 18
click at [634, 260] on input "Compare at price" at bounding box center [658, 258] width 94 height 18
paste input "119.99"
type input "119.99"
click at [551, 260] on input "119.99" at bounding box center [542, 258] width 94 height 18
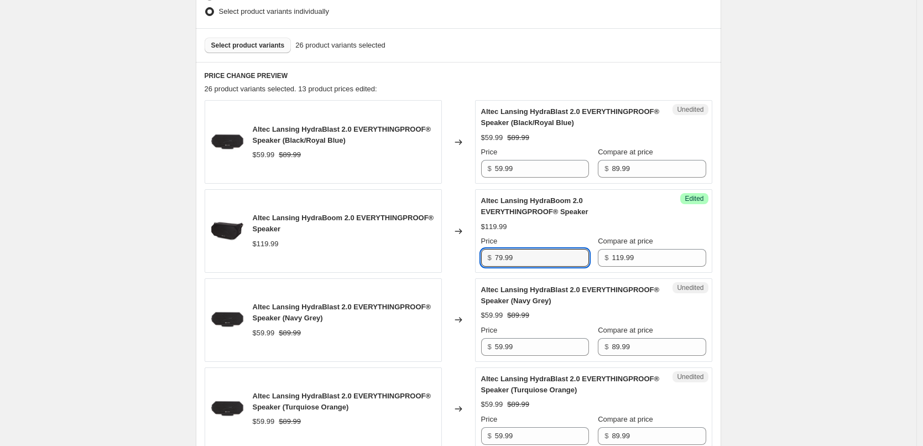
type input "79.99"
click at [559, 232] on div "$119.99" at bounding box center [593, 226] width 225 height 11
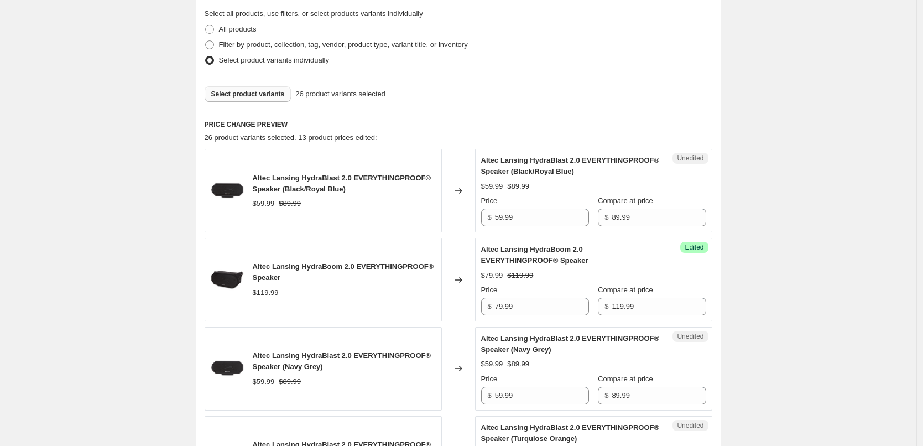
scroll to position [195, 0]
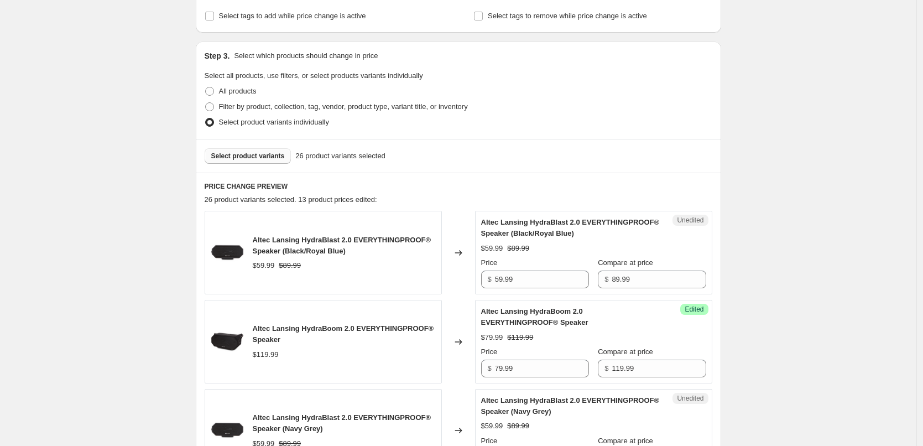
click at [252, 155] on span "Select product variants" at bounding box center [248, 155] width 74 height 9
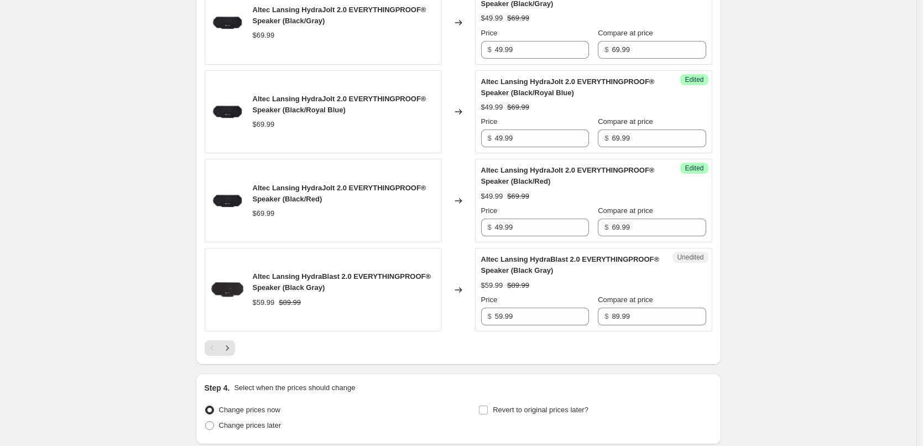
scroll to position [1798, 0]
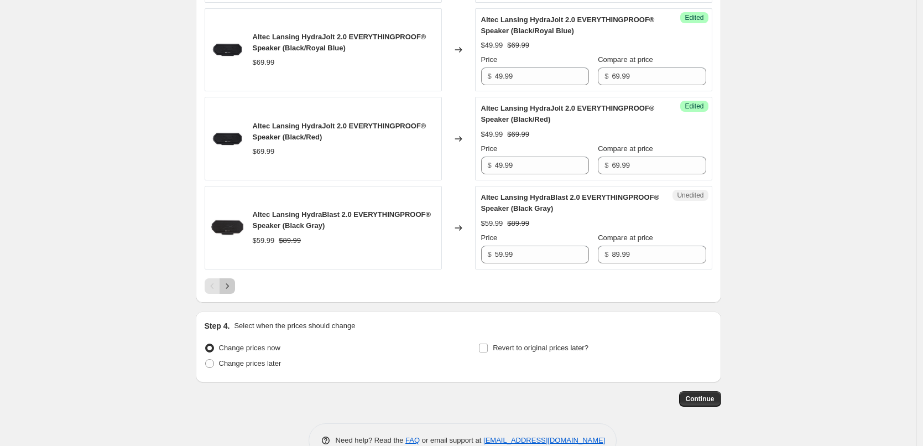
click at [233, 287] on icon "Next" at bounding box center [227, 285] width 11 height 11
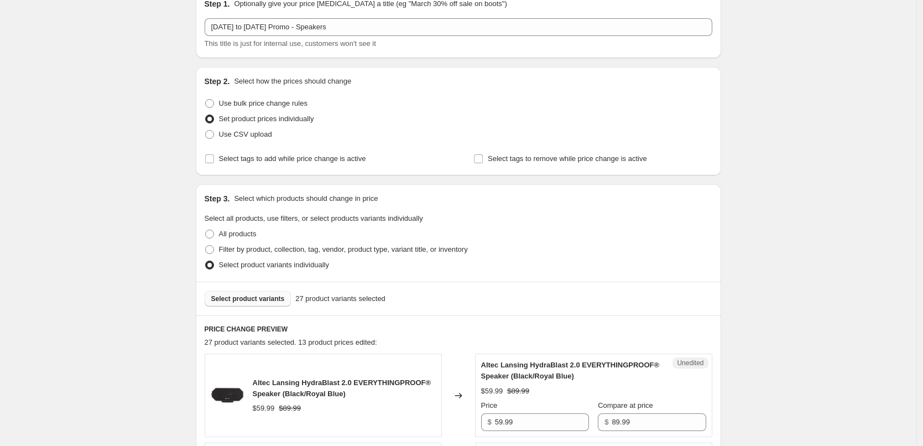
scroll to position [111, 0]
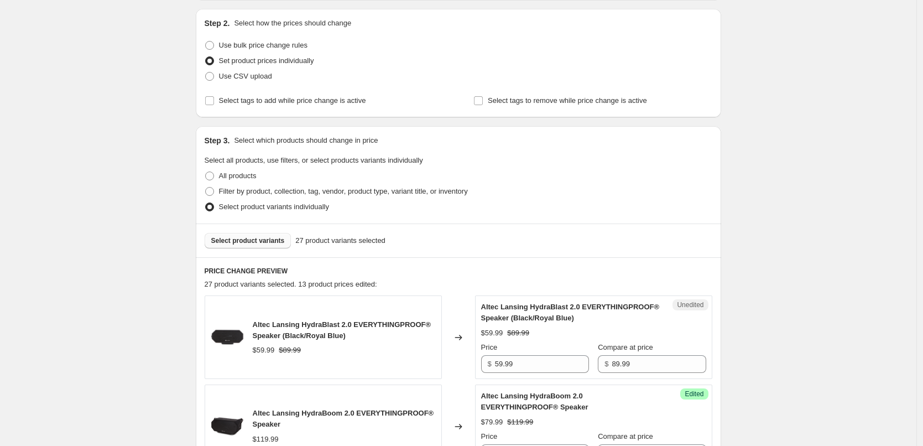
click at [258, 238] on span "Select product variants" at bounding box center [248, 240] width 74 height 9
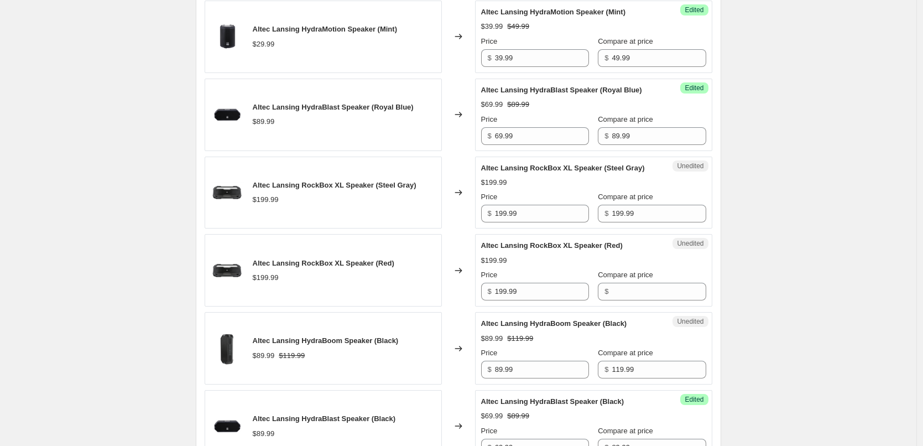
scroll to position [884, 0]
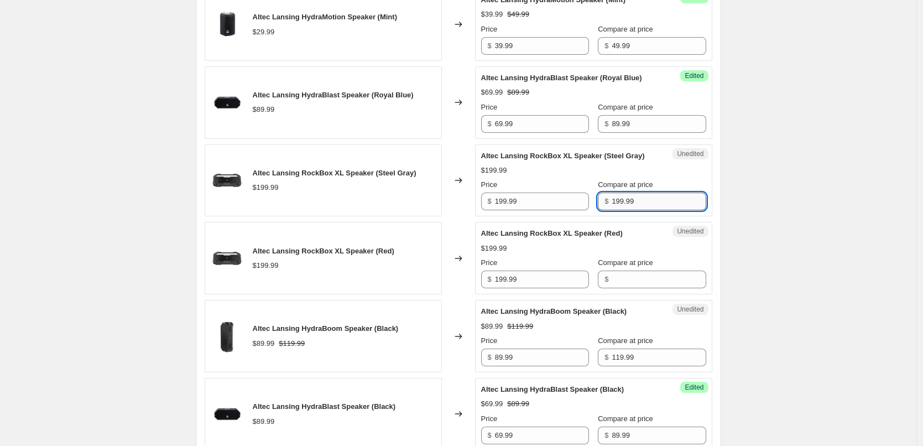
click at [654, 195] on input "199.99" at bounding box center [658, 201] width 94 height 18
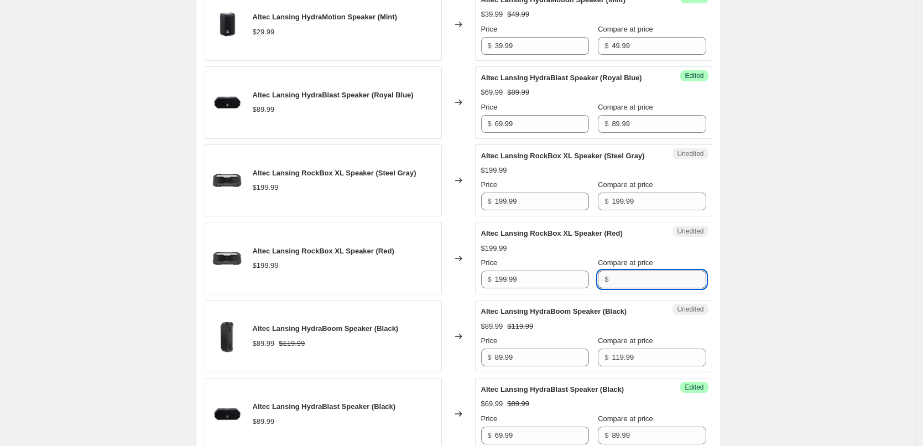
click at [645, 282] on input "Compare at price" at bounding box center [658, 279] width 94 height 18
paste input "199.99"
type input "199.99"
click at [544, 198] on input "199.99" at bounding box center [542, 201] width 94 height 18
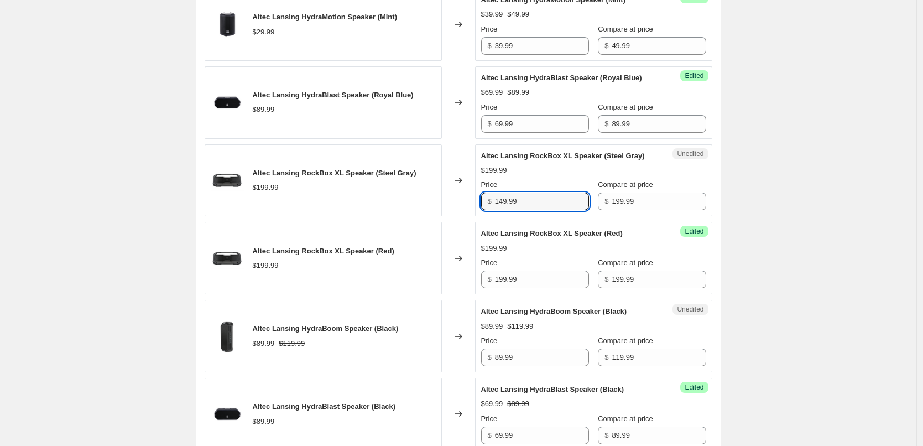
type input "149.99"
click at [545, 177] on div "Altec Lansing RockBox XL Speaker (Steel Gray) $199.99 Price $ 149.99 Compare at…" at bounding box center [593, 180] width 225 height 60
click at [537, 202] on input "149.99" at bounding box center [542, 201] width 94 height 18
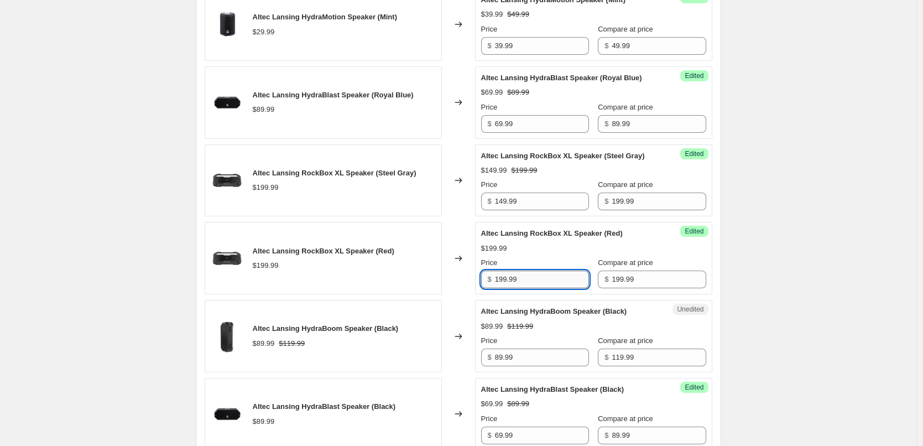
click at [539, 285] on input "199.99" at bounding box center [542, 279] width 94 height 18
paste input "4"
type input "149.99"
click at [555, 247] on div "$199.99" at bounding box center [593, 248] width 225 height 11
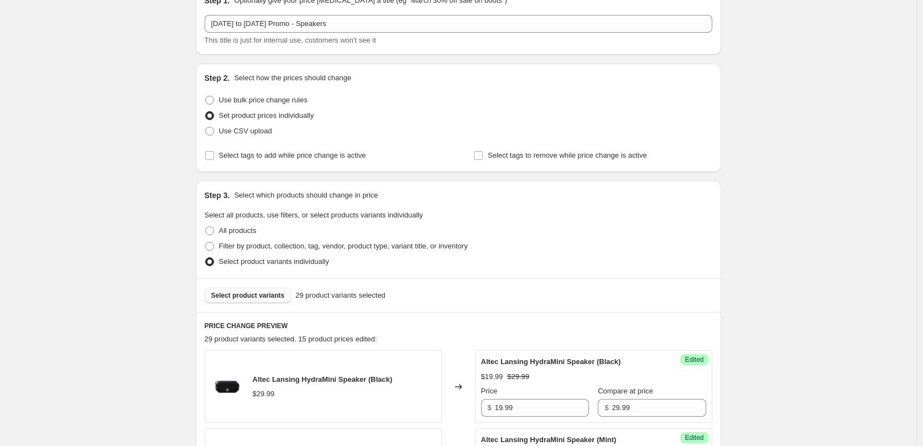
scroll to position [55, 0]
click at [252, 295] on span "Select product variants" at bounding box center [248, 295] width 74 height 9
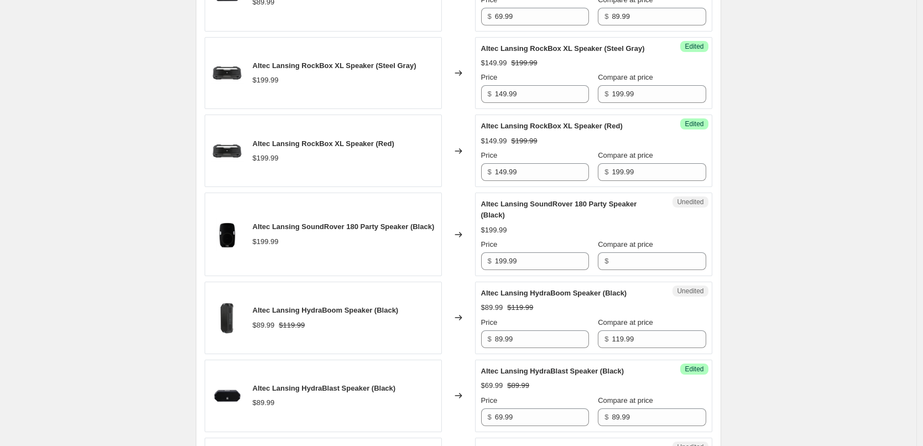
scroll to position [995, 0]
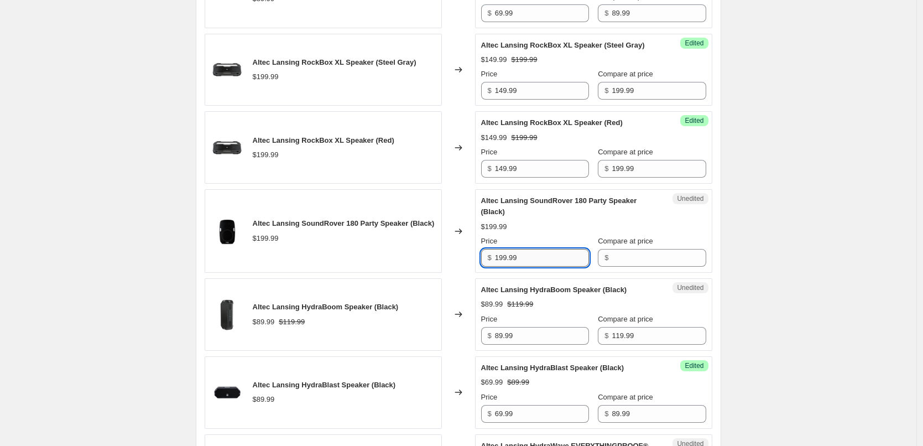
click at [551, 259] on input "199.99" at bounding box center [542, 258] width 94 height 18
click at [616, 263] on input "Compare at price" at bounding box center [658, 258] width 94 height 18
paste input "199.99"
type input "199.99"
click at [551, 260] on input "199.99" at bounding box center [542, 258] width 94 height 18
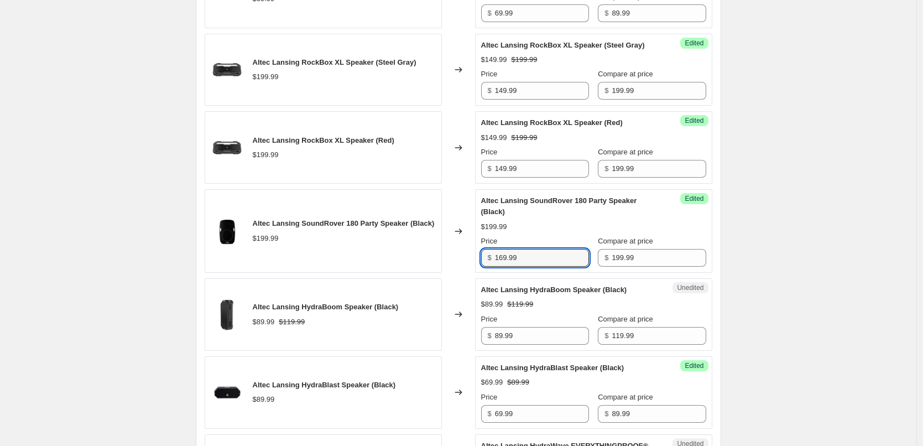
type input "169.99"
click at [580, 232] on div "$169.99 $199.99" at bounding box center [593, 226] width 225 height 11
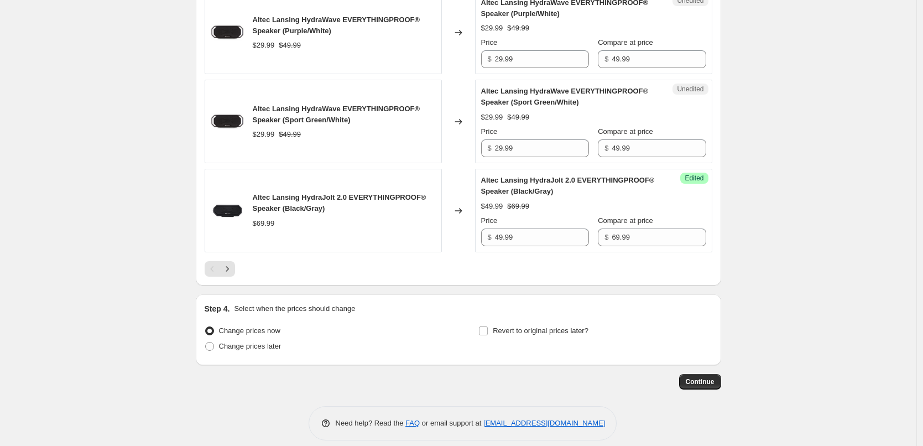
scroll to position [1804, 0]
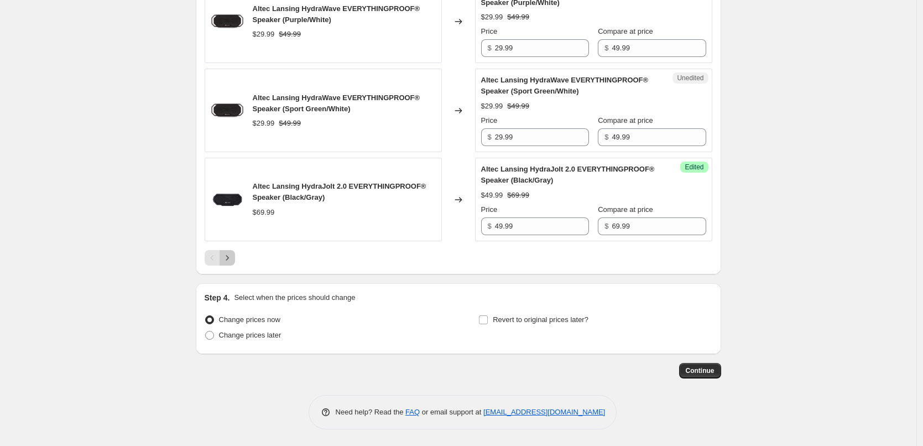
click at [231, 259] on icon "Next" at bounding box center [227, 257] width 11 height 11
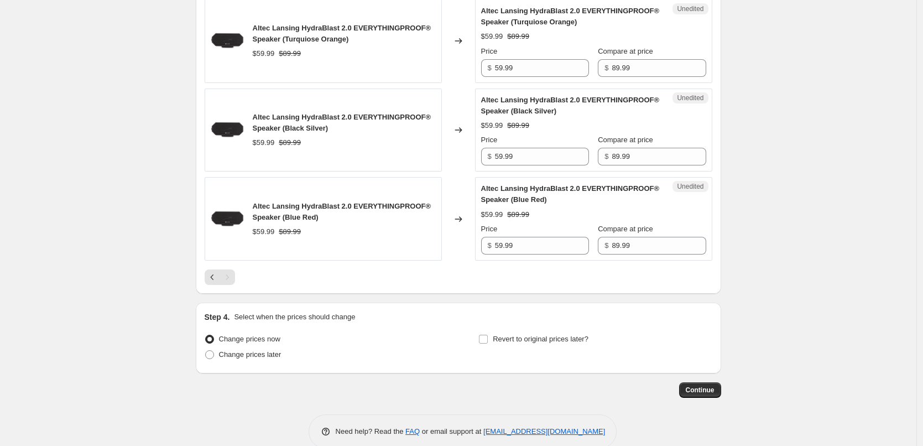
scroll to position [1048, 0]
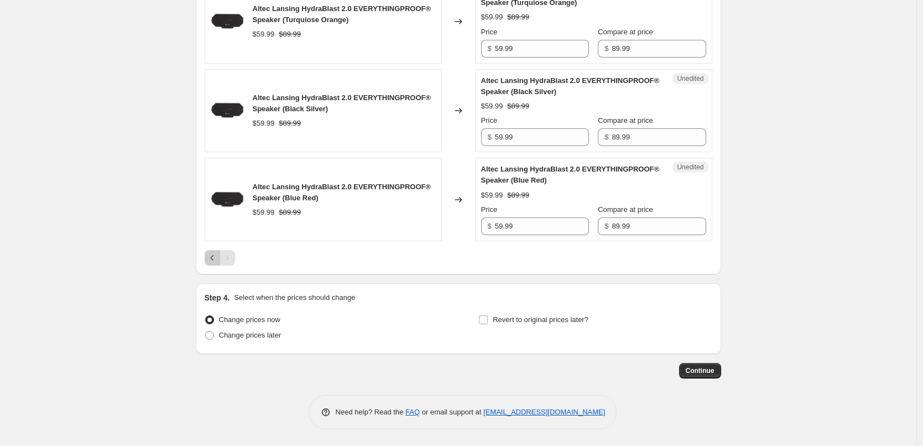
click at [210, 259] on icon "Previous" at bounding box center [212, 257] width 11 height 11
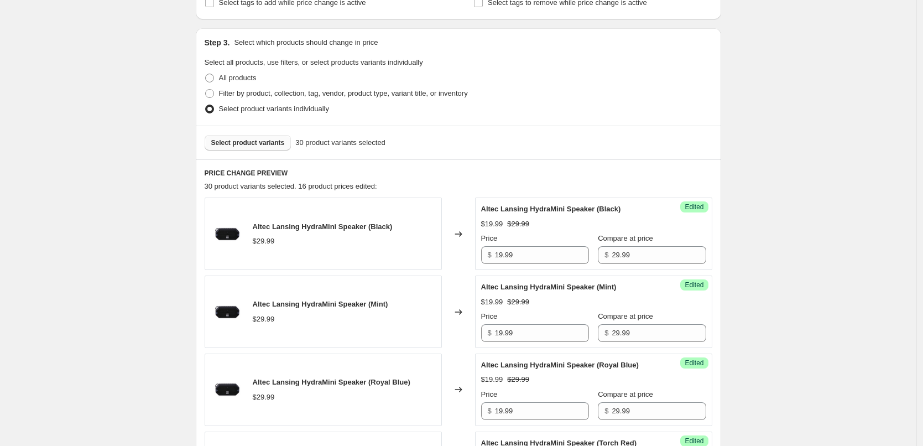
scroll to position [164, 0]
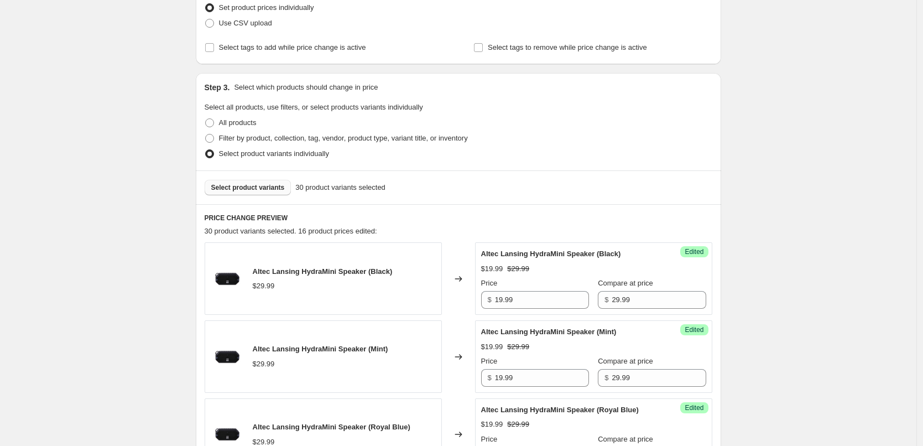
click at [264, 190] on span "Select product variants" at bounding box center [248, 187] width 74 height 9
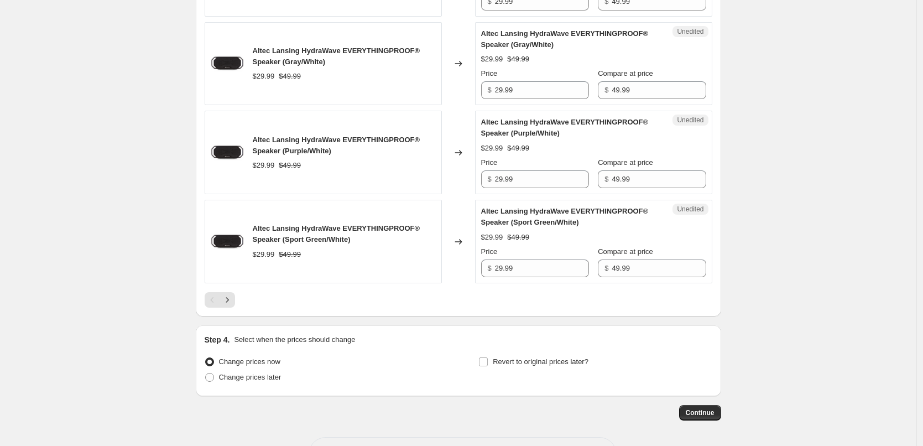
scroll to position [1804, 0]
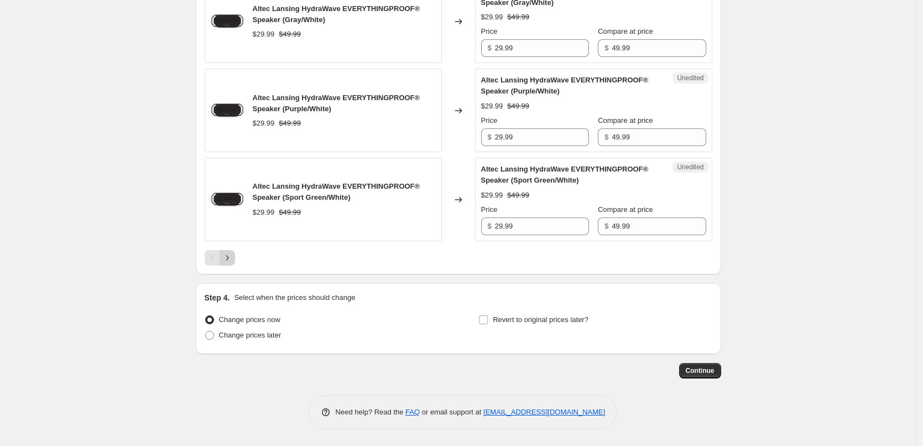
click at [233, 260] on icon "Next" at bounding box center [227, 257] width 11 height 11
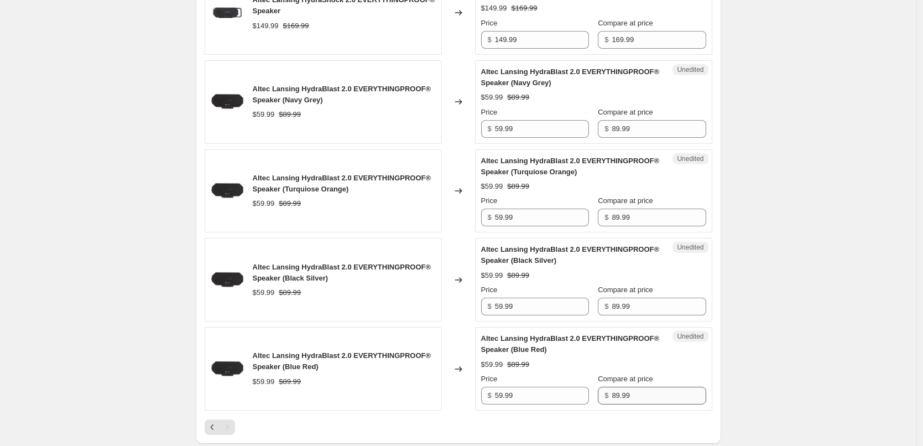
scroll to position [1082, 0]
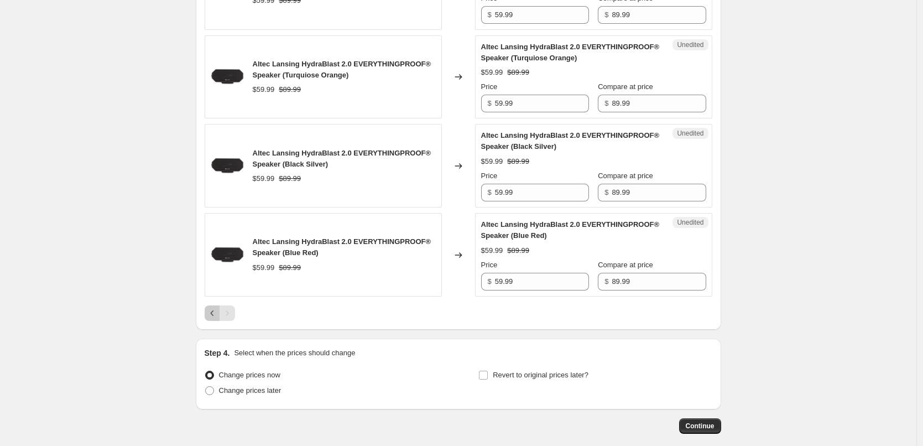
click at [213, 315] on icon "Previous" at bounding box center [211, 313] width 3 height 6
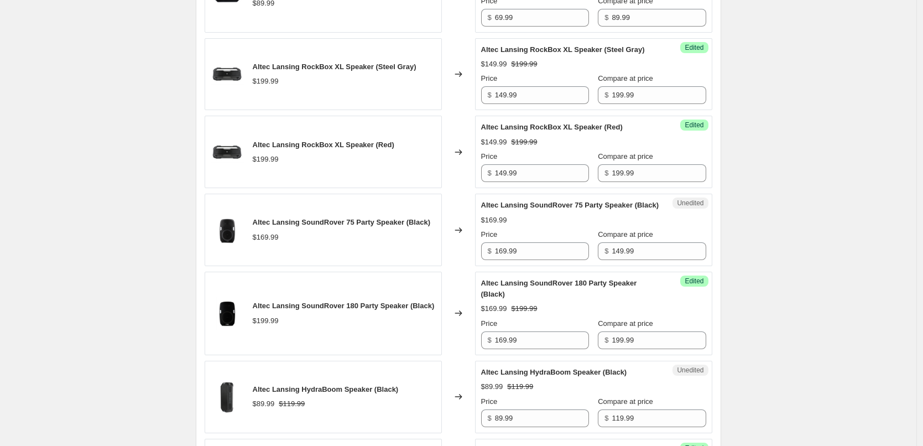
scroll to position [971, 0]
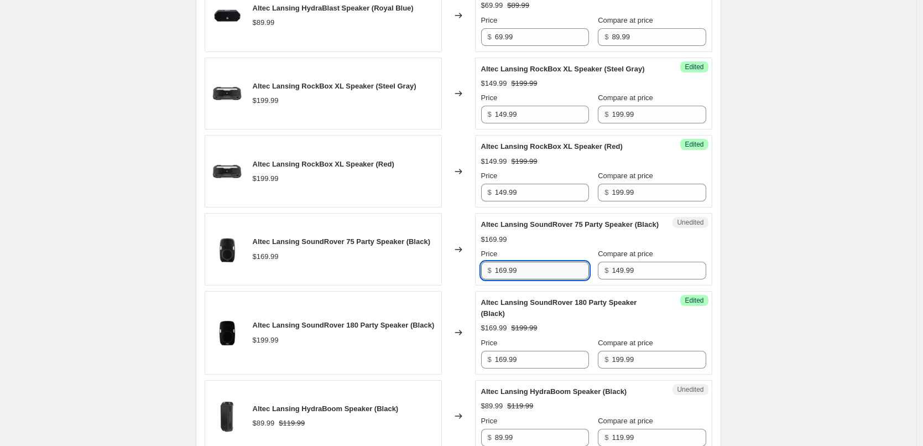
click at [531, 279] on input "169.99" at bounding box center [542, 270] width 94 height 18
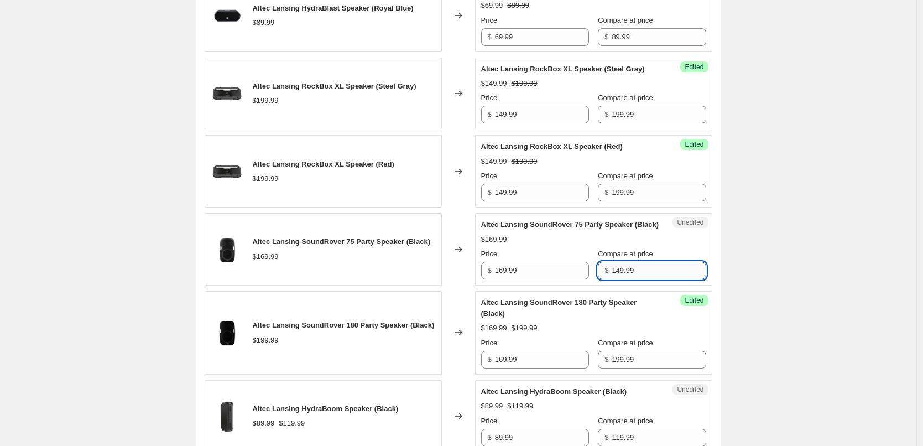
click at [635, 276] on input "149.99" at bounding box center [658, 270] width 94 height 18
paste input "6"
type input "169.99"
click at [632, 245] on div "$169.99" at bounding box center [593, 239] width 225 height 11
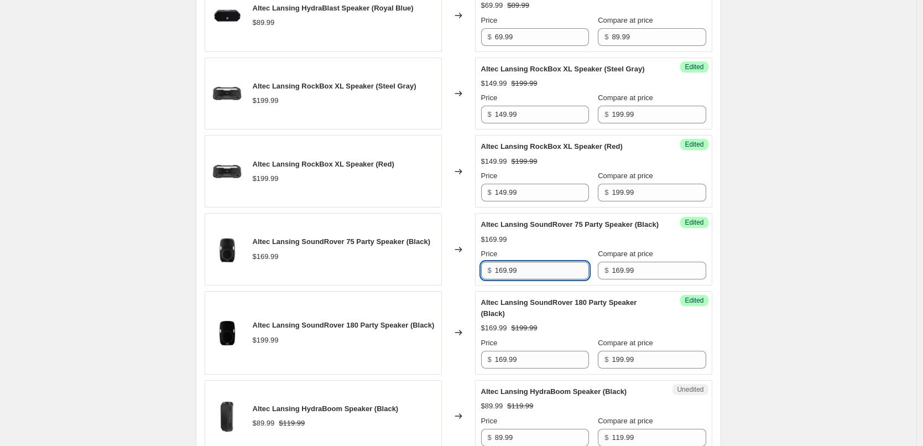
click at [547, 279] on input "169.99" at bounding box center [542, 270] width 94 height 18
type input "119.99"
click at [583, 245] on div "$169.99" at bounding box center [593, 239] width 225 height 11
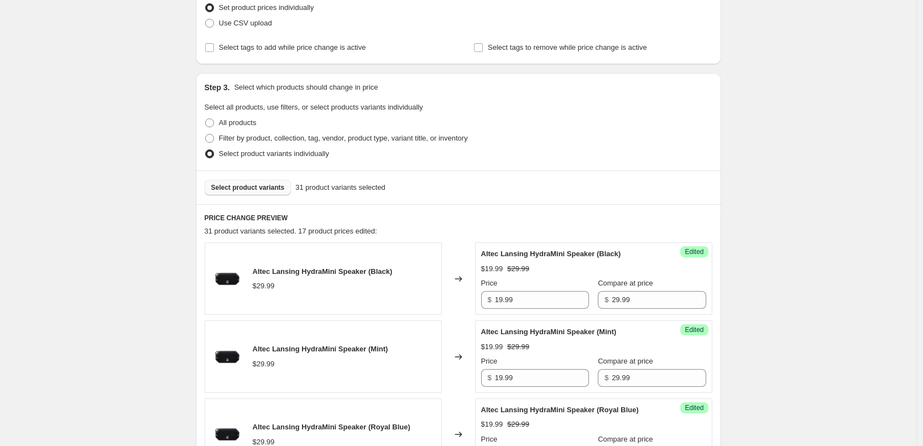
scroll to position [87, 0]
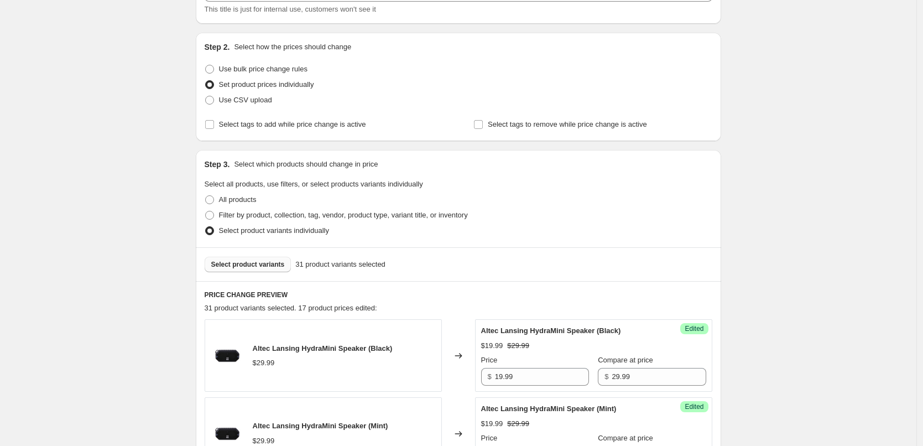
click at [261, 262] on span "Select product variants" at bounding box center [248, 264] width 74 height 9
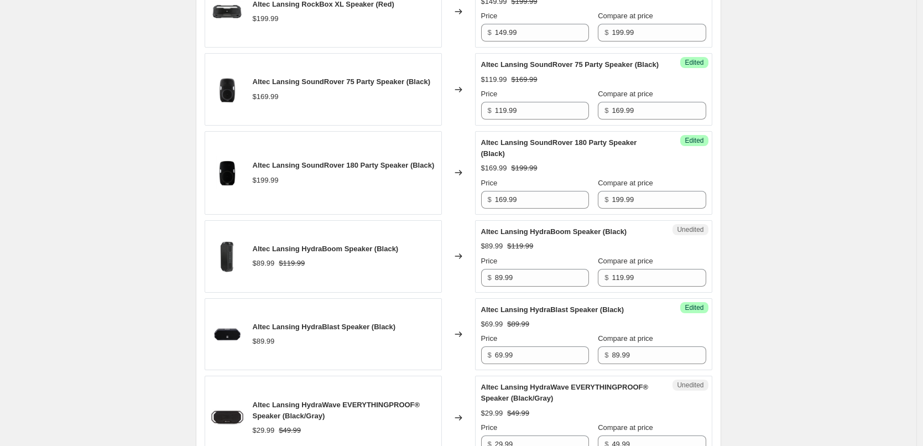
scroll to position [1137, 0]
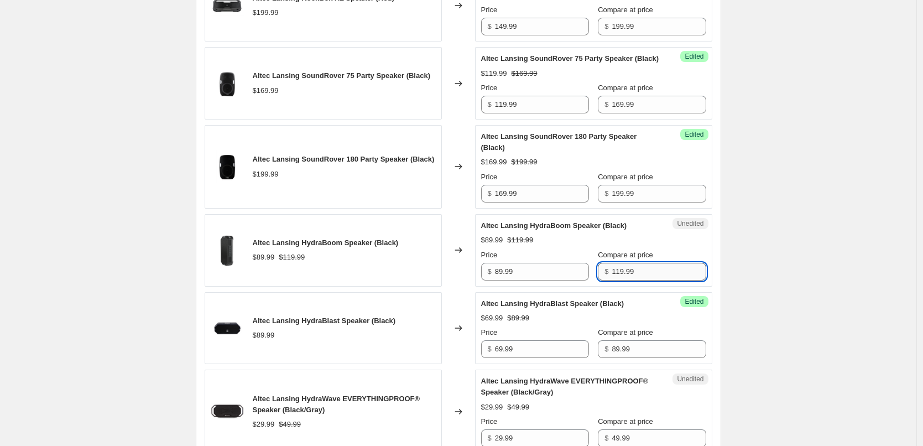
click at [637, 280] on input "119.99" at bounding box center [658, 272] width 94 height 18
type input "119.98"
click at [663, 257] on div "Altec Lansing HydraBoom Speaker (Black) $89.99 $119.99 Price $ 89.99 Compare at…" at bounding box center [593, 250] width 225 height 60
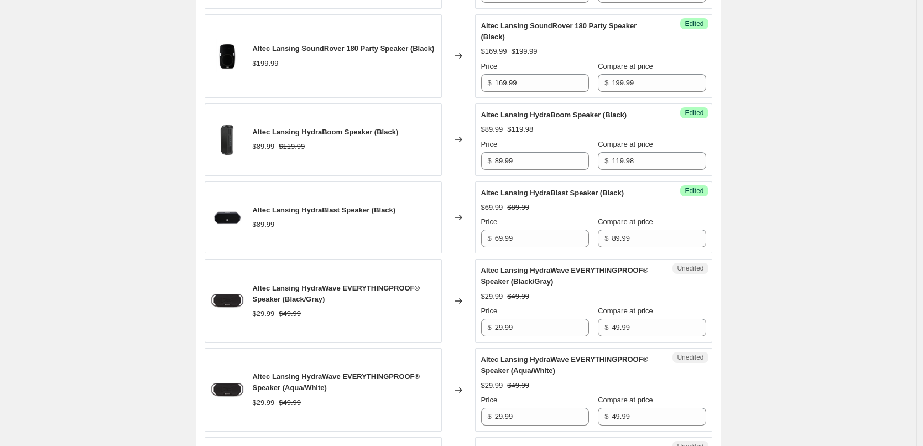
scroll to position [1303, 0]
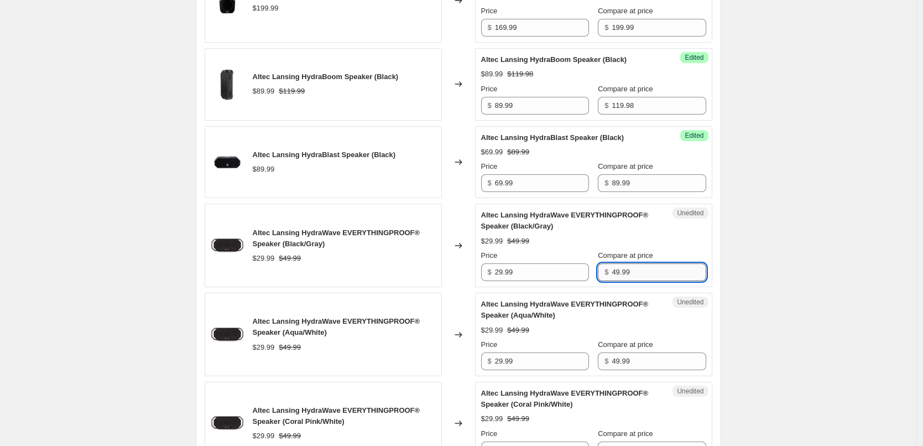
click at [658, 281] on input "49.99" at bounding box center [658, 272] width 94 height 18
type input "49.98"
click at [679, 247] on div "$29.99 $49.98" at bounding box center [593, 240] width 225 height 11
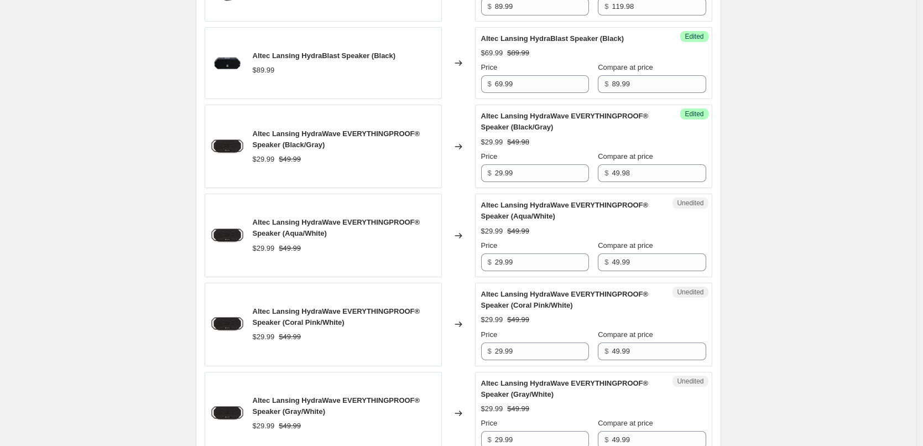
scroll to position [1413, 0]
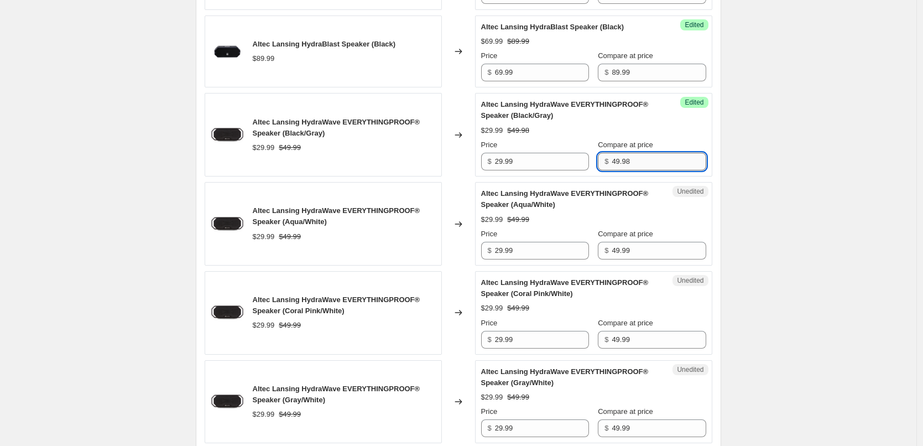
click at [654, 170] on input "49.98" at bounding box center [658, 162] width 94 height 18
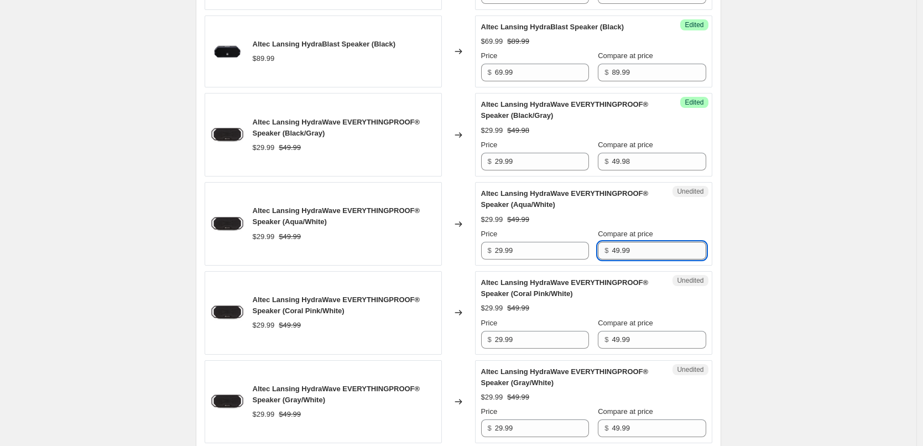
click at [657, 258] on input "49.99" at bounding box center [658, 251] width 94 height 18
paste input "8"
type input "49.98"
click at [655, 348] on input "49.99" at bounding box center [658, 340] width 94 height 18
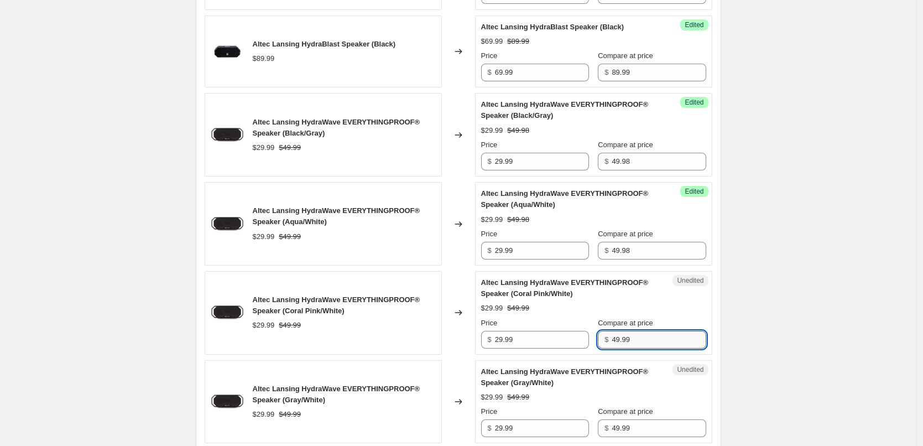
paste input "8"
type input "49.98"
click at [669, 313] on div "$29.99 $49.99" at bounding box center [593, 307] width 225 height 11
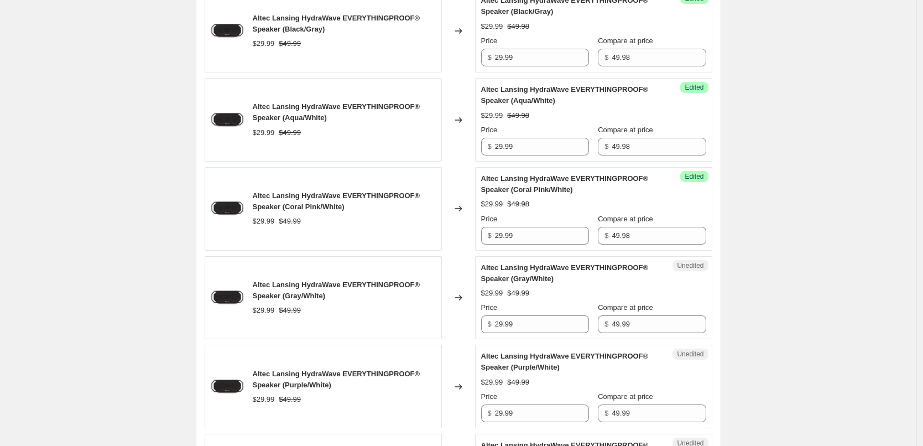
scroll to position [1524, 0]
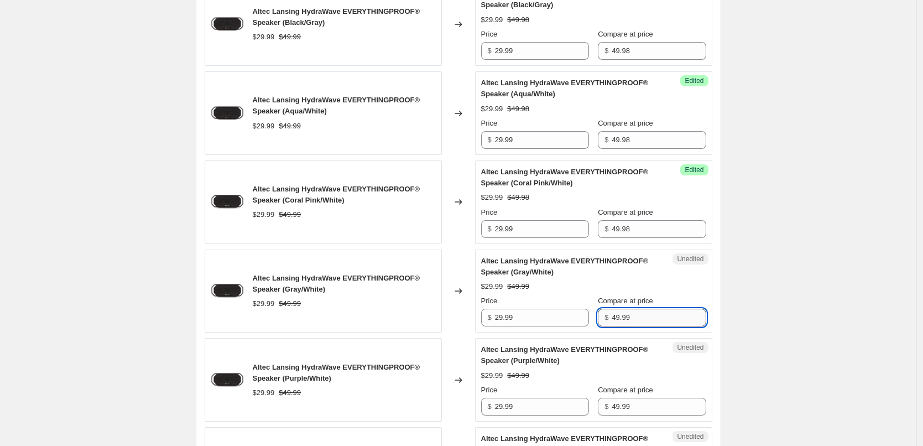
click at [645, 326] on input "49.99" at bounding box center [658, 317] width 94 height 18
paste input "8"
type input "49.98"
click at [666, 292] on div "$29.99 $49.98" at bounding box center [593, 286] width 225 height 11
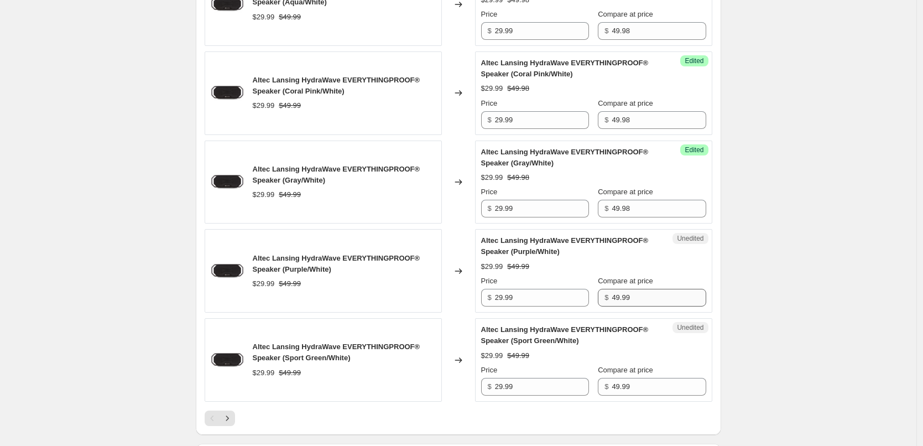
scroll to position [1635, 0]
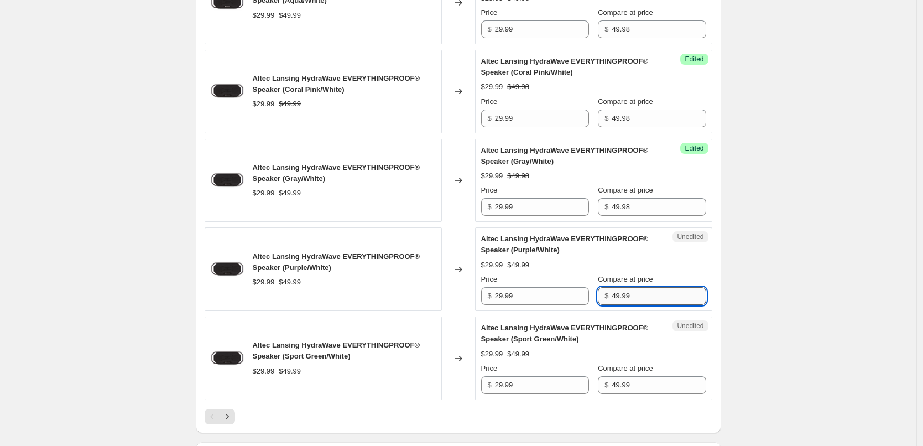
click at [640, 305] on input "49.99" at bounding box center [658, 296] width 94 height 18
paste input "8"
type input "49.98"
click at [684, 270] on div "$29.99 $49.99" at bounding box center [593, 264] width 225 height 11
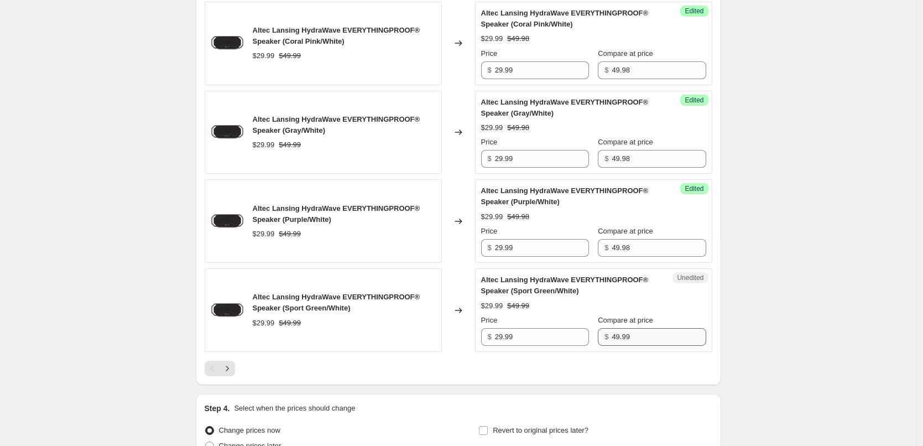
scroll to position [1745, 0]
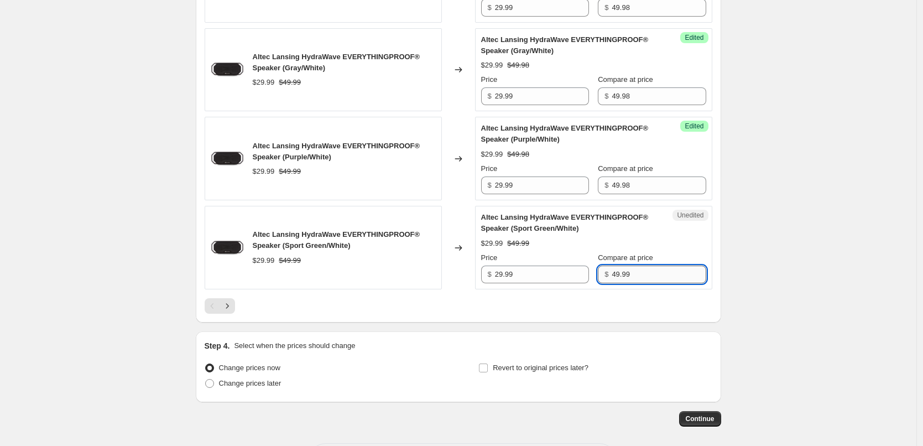
click at [652, 283] on input "49.99" at bounding box center [658, 274] width 94 height 18
paste input "8"
type input "49.98"
click at [664, 248] on div "Altec Lansing HydraWave EVERYTHINGPROOF® Speaker (Sport Green/White) $29.99 $49…" at bounding box center [593, 247] width 225 height 71
click at [228, 311] on icon "Next" at bounding box center [227, 305] width 11 height 11
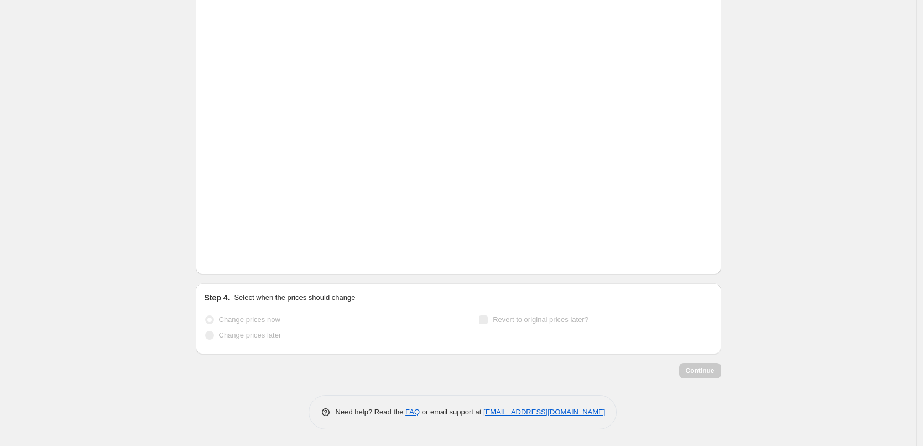
scroll to position [1237, 0]
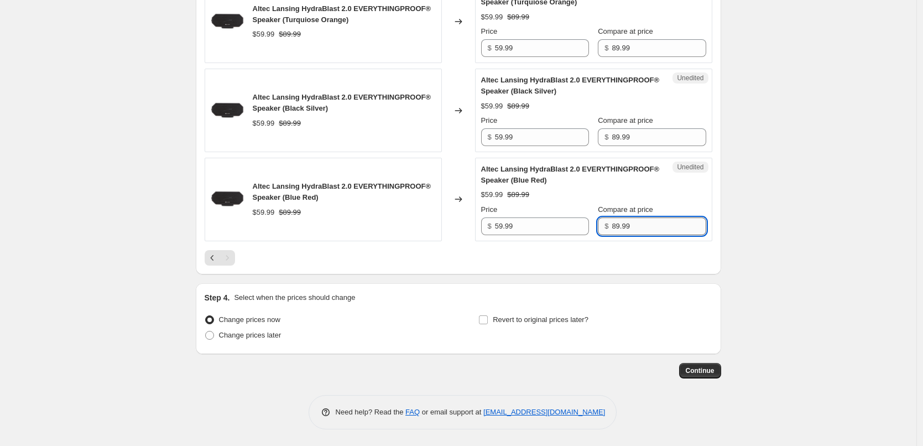
click at [655, 226] on input "89.99" at bounding box center [658, 226] width 94 height 18
type input "89.98"
click at [667, 200] on div "$59.99 $89.98" at bounding box center [593, 194] width 225 height 11
click at [645, 227] on input "89.98" at bounding box center [658, 226] width 94 height 18
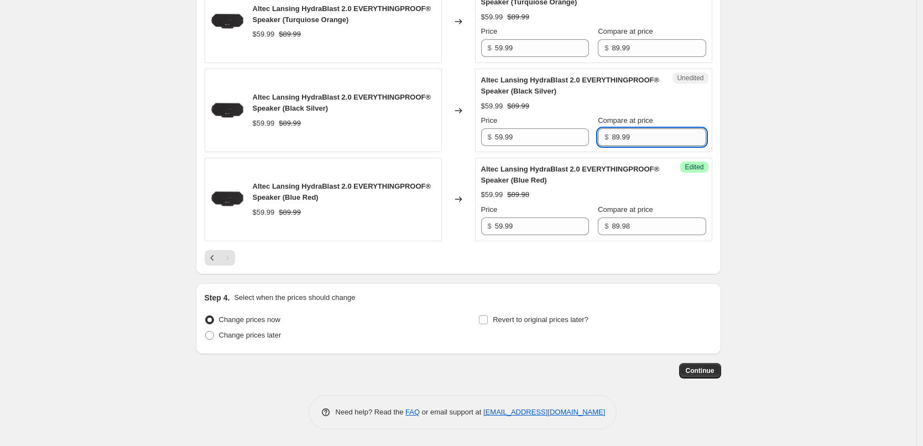
click at [657, 142] on input "89.99" at bounding box center [658, 137] width 94 height 18
paste input "8"
type input "89.98"
click at [682, 102] on div "$59.99 $89.98" at bounding box center [593, 106] width 225 height 11
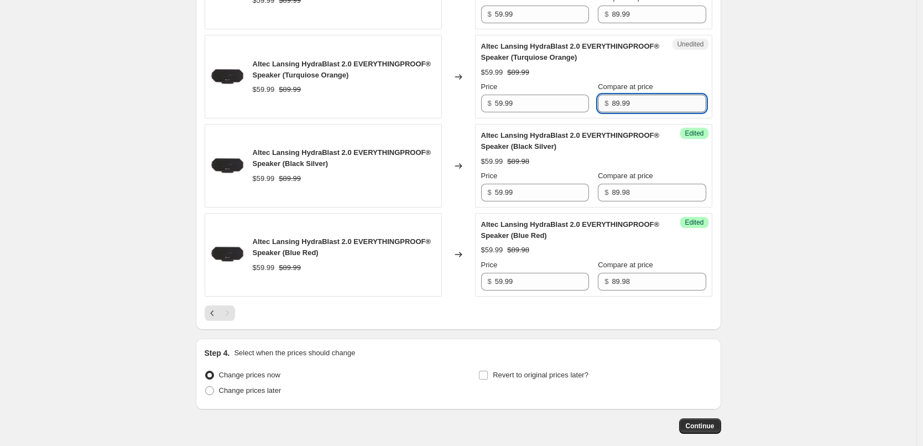
click at [643, 108] on input "89.99" at bounding box center [658, 104] width 94 height 18
paste input "8"
type input "89.98"
click at [679, 144] on div "Altec Lansing HydraBlast 2.0 EVERYTHINGPROOF® Speaker (Black Silver) $59.99 $89…" at bounding box center [593, 165] width 225 height 71
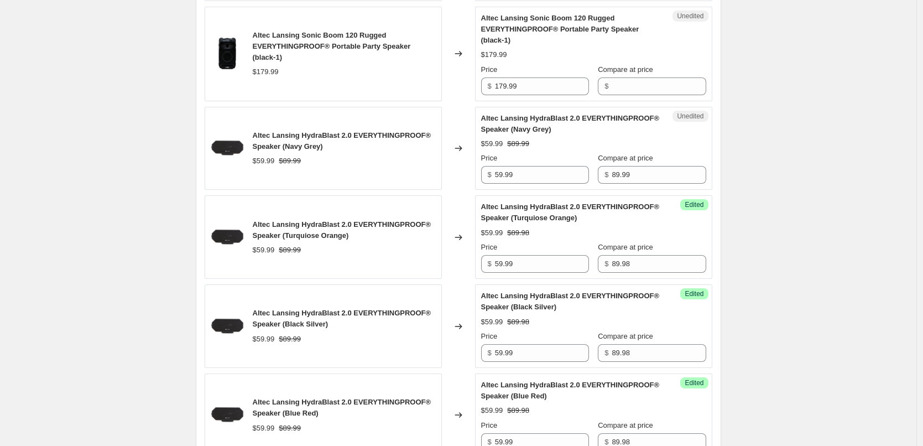
scroll to position [1016, 0]
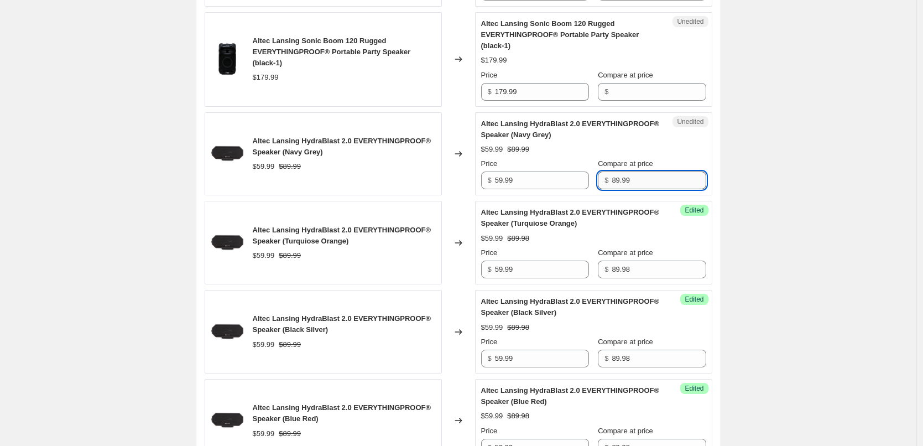
click at [650, 187] on input "89.99" at bounding box center [658, 180] width 94 height 18
paste input "8"
type input "89.98"
click at [664, 158] on div "Altec Lansing HydraBlast 2.0 EVERYTHINGPROOF® Speaker (Navy Grey) $59.99 $89.98…" at bounding box center [593, 153] width 225 height 71
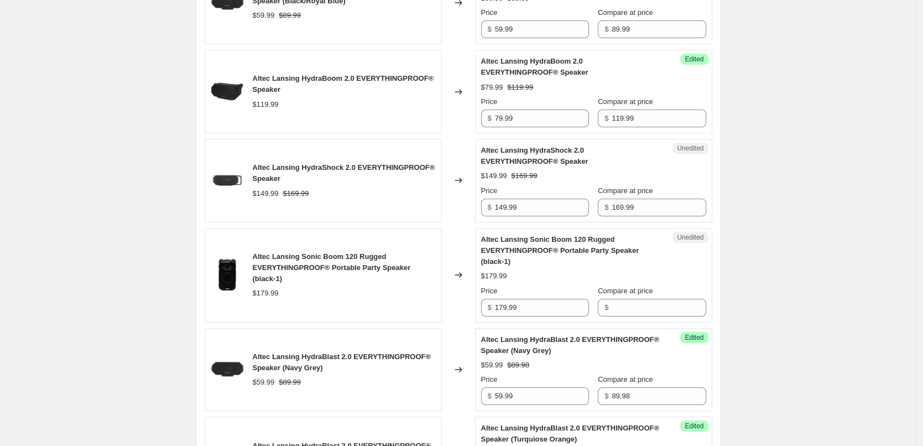
scroll to position [795, 0]
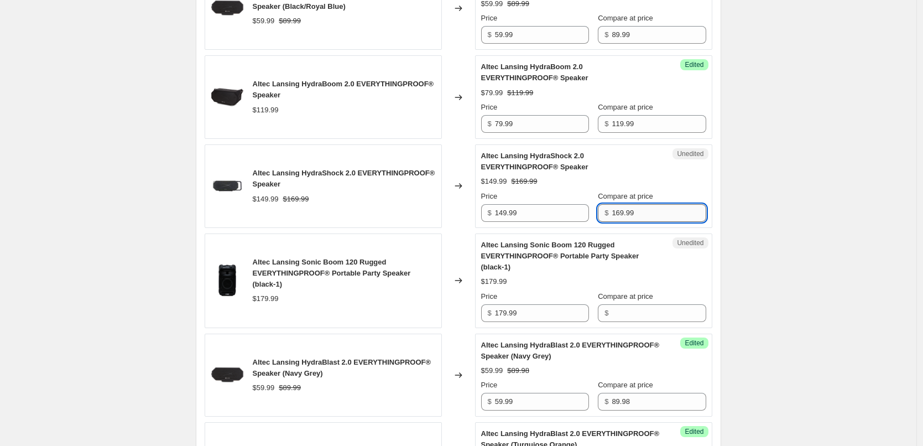
click at [648, 215] on input "169.99" at bounding box center [658, 213] width 94 height 18
type input "169.98"
click at [662, 173] on div "Altec Lansing HydraShock 2.0 EVERYTHINGPROOF® Speaker $149.99 $169.99 Price $ 1…" at bounding box center [593, 185] width 225 height 71
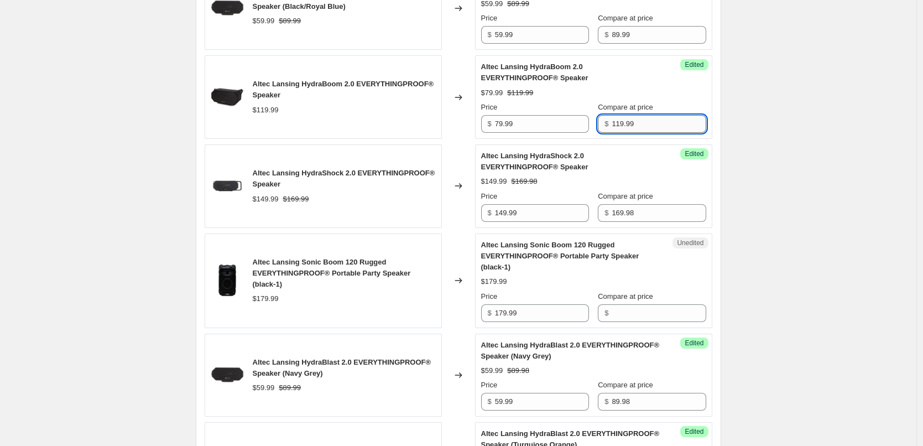
click at [641, 128] on input "119.99" at bounding box center [658, 124] width 94 height 18
type input "119.98"
click at [647, 90] on div "$79.99 $119.98" at bounding box center [593, 92] width 225 height 11
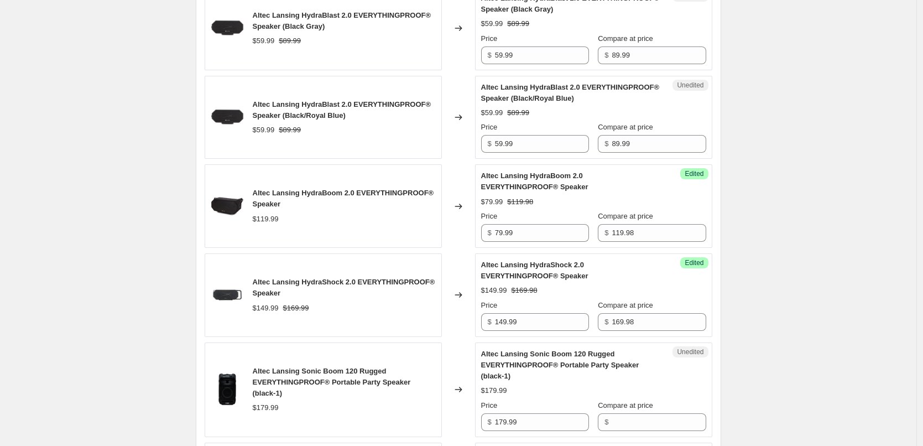
scroll to position [629, 0]
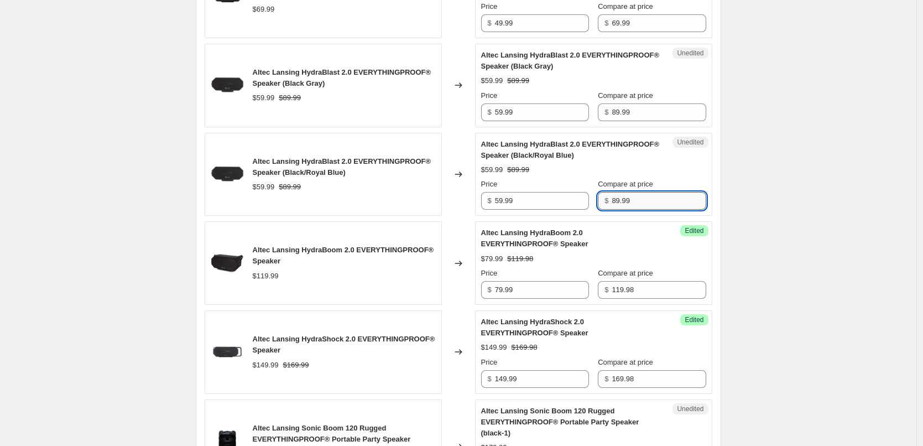
click at [650, 205] on input "89.99" at bounding box center [658, 201] width 94 height 18
type input "89.98"
click at [683, 158] on div "Altec Lansing HydraBlast 2.0 EVERYTHINGPROOF® Speaker (Black/Royal Blue) $59.99…" at bounding box center [593, 174] width 225 height 71
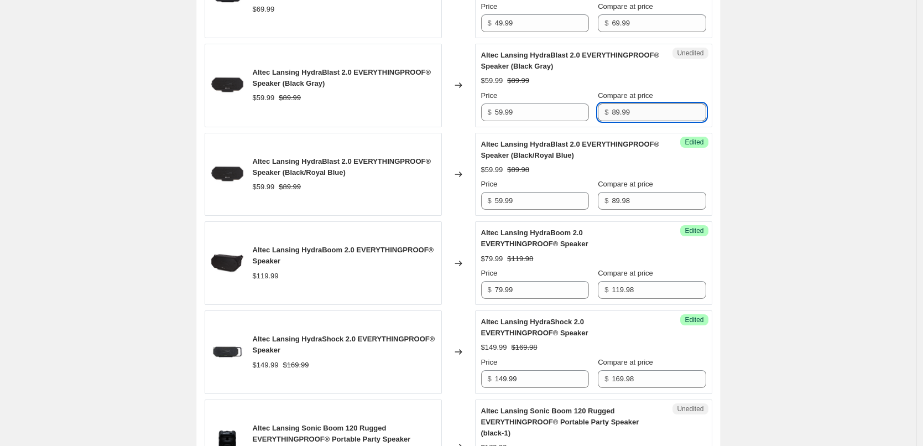
click at [655, 113] on input "89.99" at bounding box center [658, 112] width 94 height 18
type input "89.98"
click at [690, 73] on div "Altec Lansing HydraBlast 2.0 EVERYTHINGPROOF® Speaker (Black Gray) $59.99 $89.9…" at bounding box center [593, 85] width 225 height 71
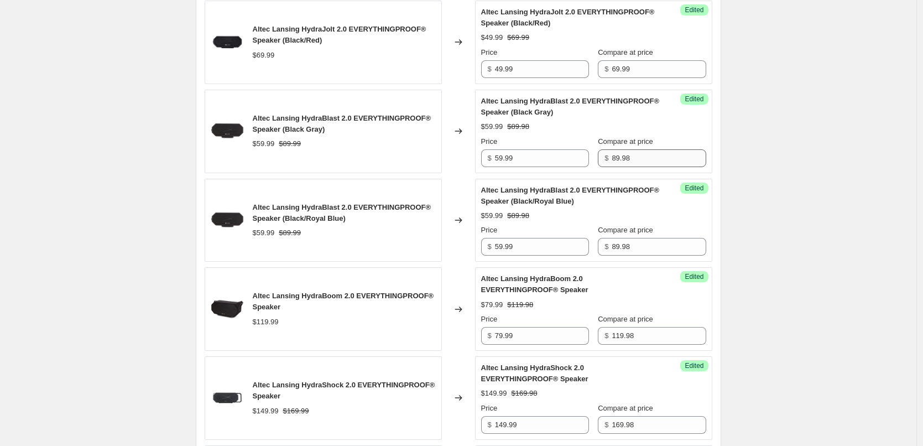
scroll to position [519, 0]
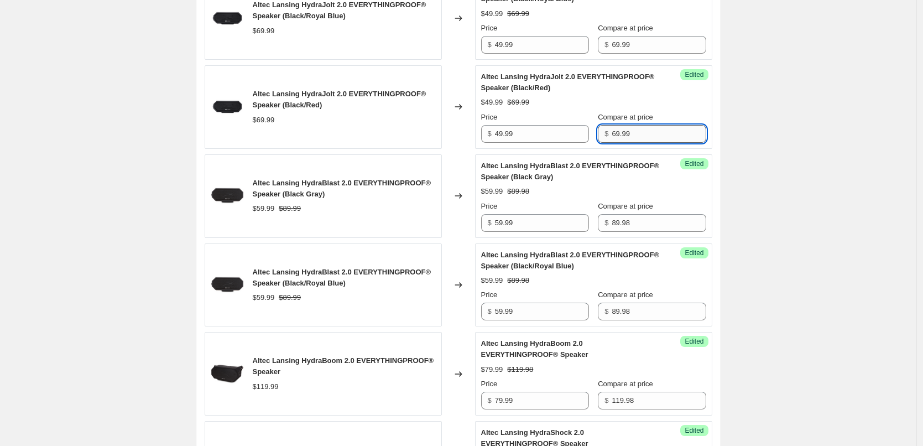
click at [649, 134] on input "69.99" at bounding box center [658, 134] width 94 height 18
type input "69.98"
click at [675, 100] on div "$49.99 $69.99" at bounding box center [593, 102] width 225 height 11
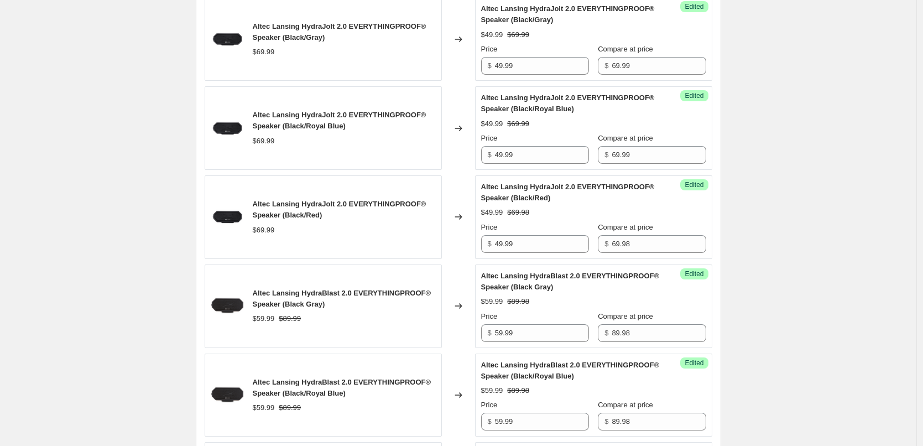
scroll to position [408, 0]
click at [640, 157] on input "69.99" at bounding box center [658, 155] width 94 height 18
click at [661, 125] on div "$49.99 $69.99" at bounding box center [593, 124] width 225 height 11
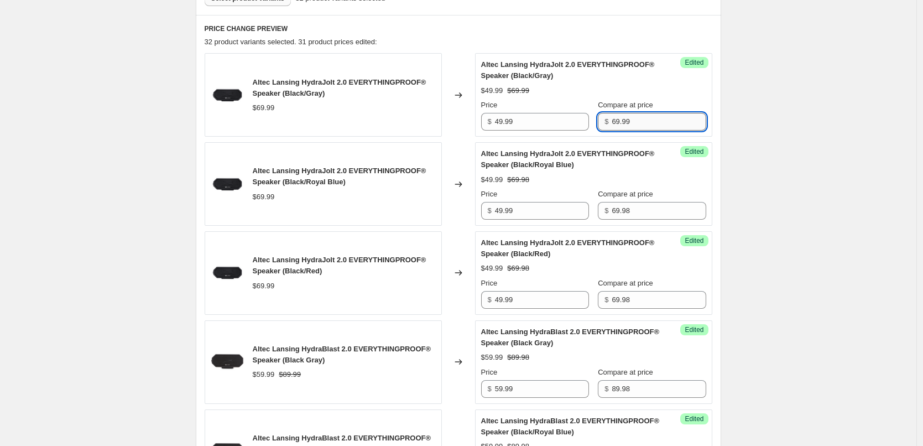
click at [656, 124] on input "69.99" at bounding box center [658, 122] width 94 height 18
click at [648, 210] on input "69.98" at bounding box center [658, 211] width 94 height 18
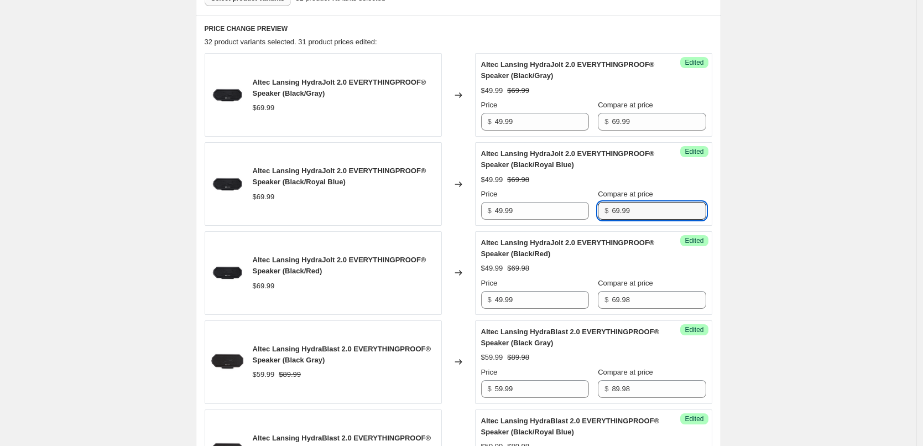
type input "69.99"
click at [679, 176] on div "$49.99 $69.99" at bounding box center [593, 179] width 225 height 11
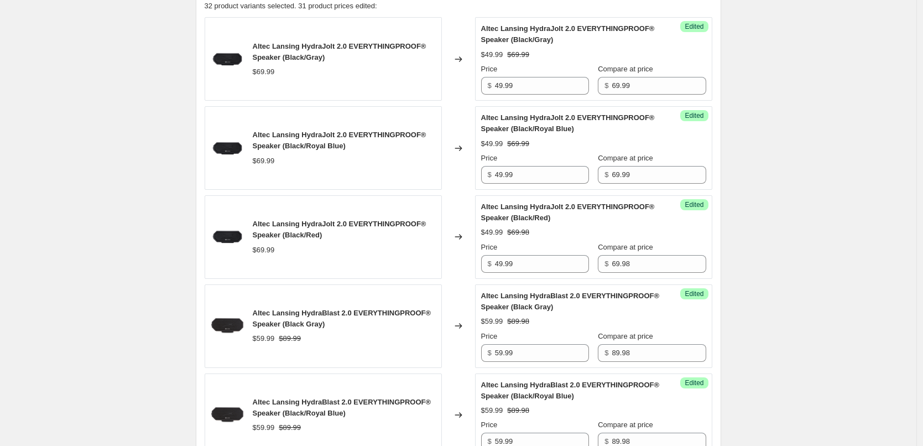
scroll to position [408, 0]
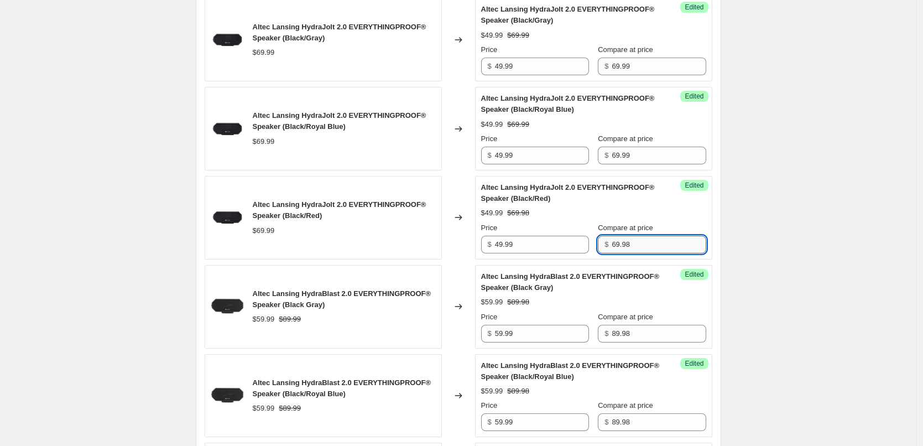
click at [650, 242] on input "69.98" at bounding box center [658, 244] width 94 height 18
type input "69.99"
click at [671, 207] on div "Altec Lansing HydraJolt 2.0 EVERYTHINGPROOF® Speaker (Black/Red) $49.99 $69.99 …" at bounding box center [593, 217] width 225 height 71
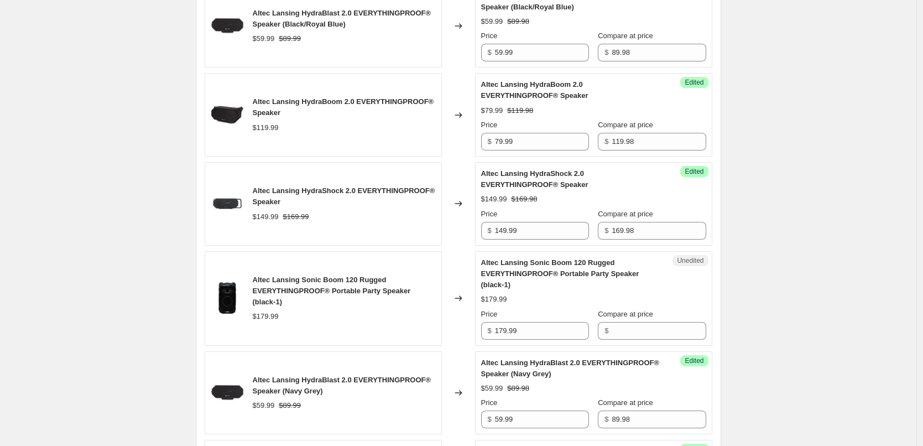
scroll to position [850, 0]
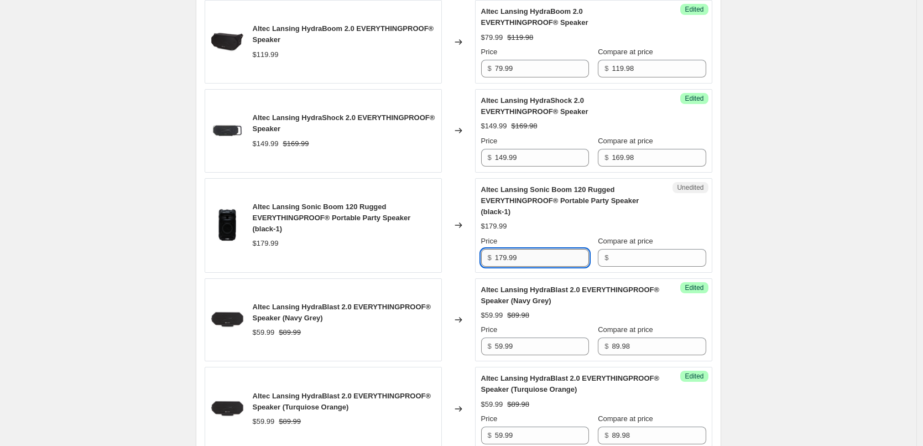
click at [550, 259] on input "179.99" at bounding box center [542, 258] width 94 height 18
click at [655, 254] on input "Compare at price" at bounding box center [658, 258] width 94 height 18
paste input "179.99"
type input "179.99"
click at [532, 252] on input "179.99" at bounding box center [542, 258] width 94 height 18
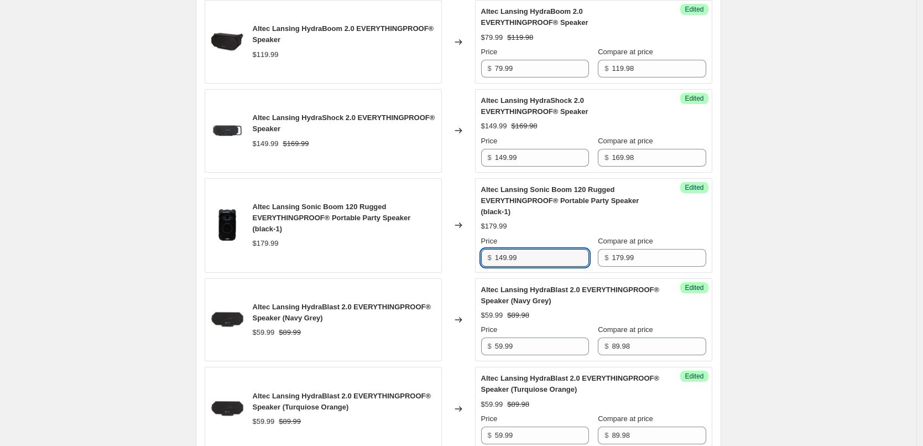
type input "149.99"
click at [572, 230] on div "$149.99 $179.99" at bounding box center [593, 226] width 225 height 11
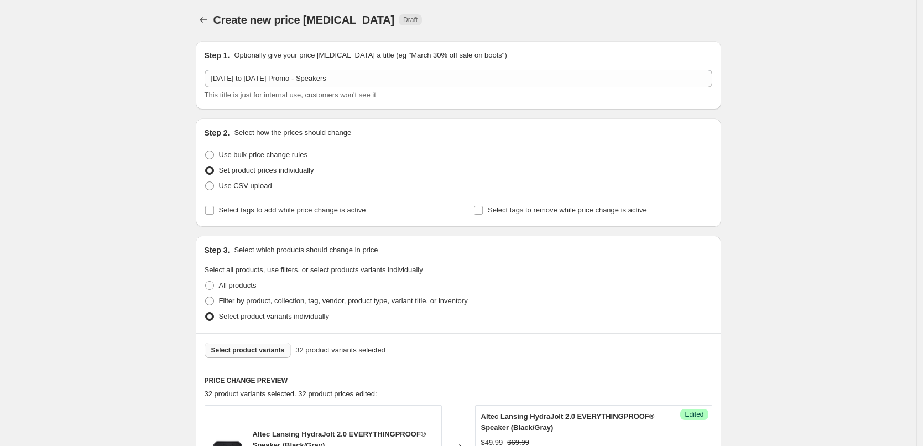
scroll to position [166, 0]
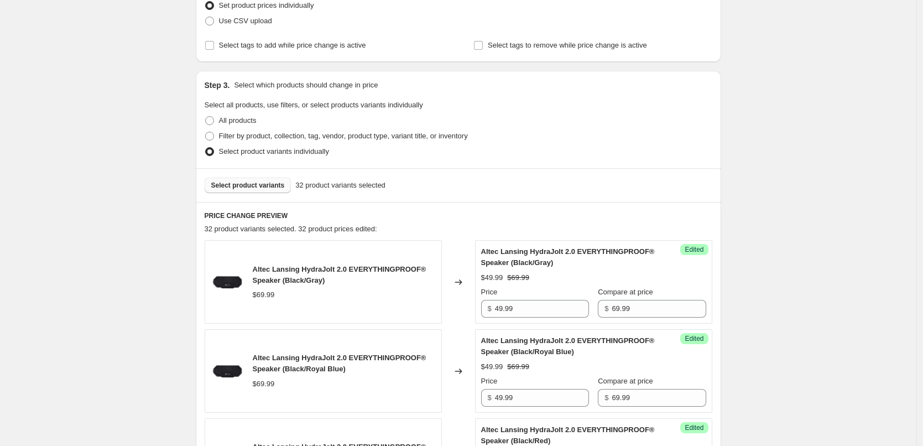
click at [257, 188] on span "Select product variants" at bounding box center [248, 185] width 74 height 9
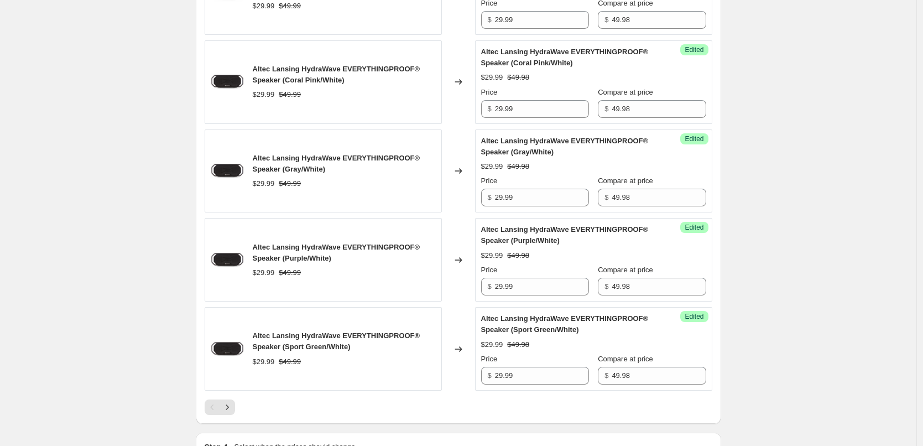
scroll to position [1804, 0]
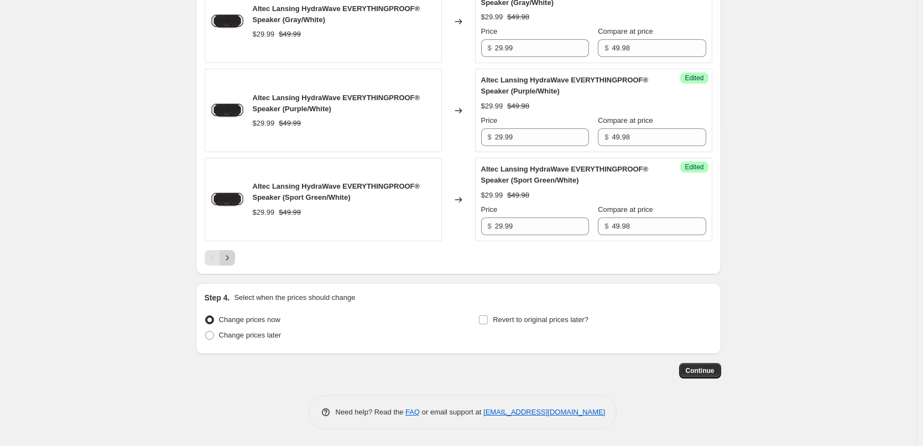
click at [232, 257] on icon "Next" at bounding box center [227, 257] width 11 height 11
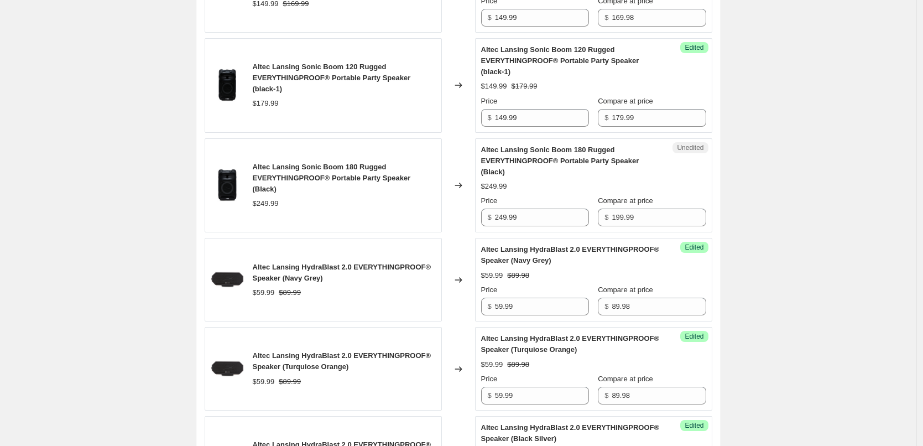
scroll to position [994, 0]
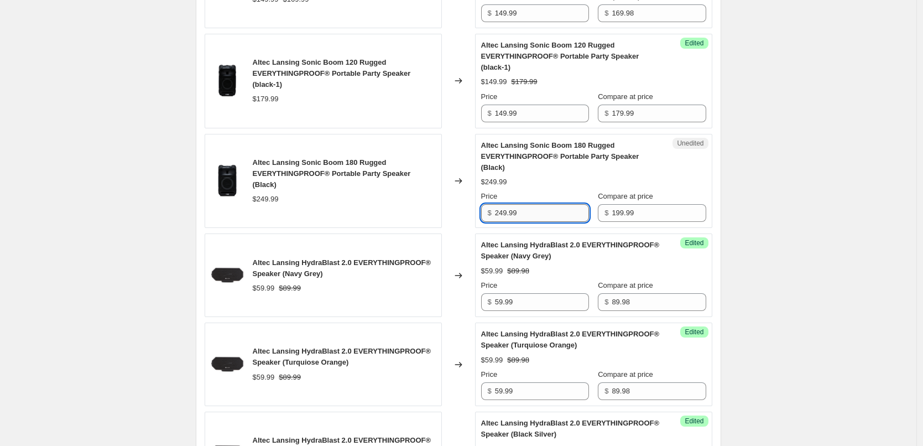
click at [538, 204] on input "249.99" at bounding box center [542, 213] width 94 height 18
click at [542, 208] on input "249.99" at bounding box center [542, 213] width 94 height 18
click at [654, 204] on input "199.99" at bounding box center [658, 213] width 94 height 18
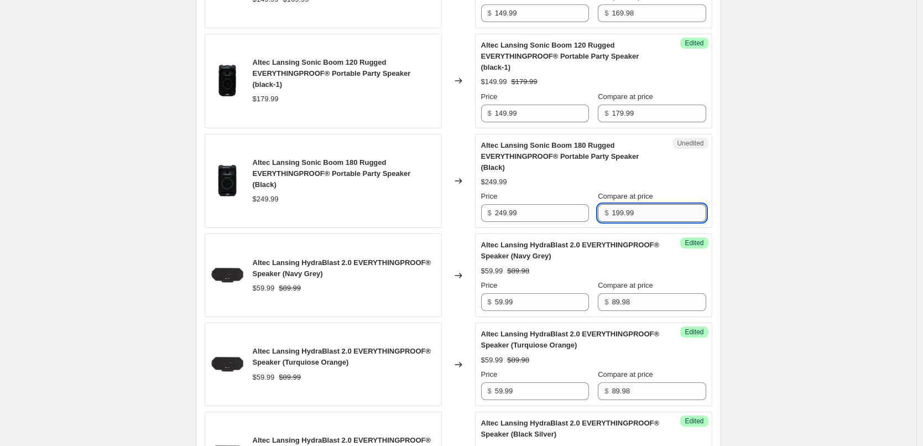
paste input "24"
type input "249.99"
click at [551, 204] on input "249.99" at bounding box center [542, 213] width 94 height 18
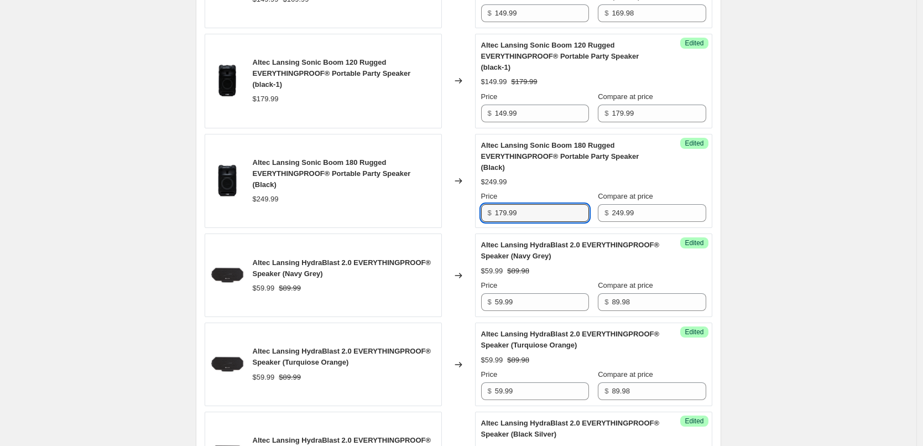
type input "179.99"
click at [583, 191] on div "Price" at bounding box center [535, 196] width 108 height 11
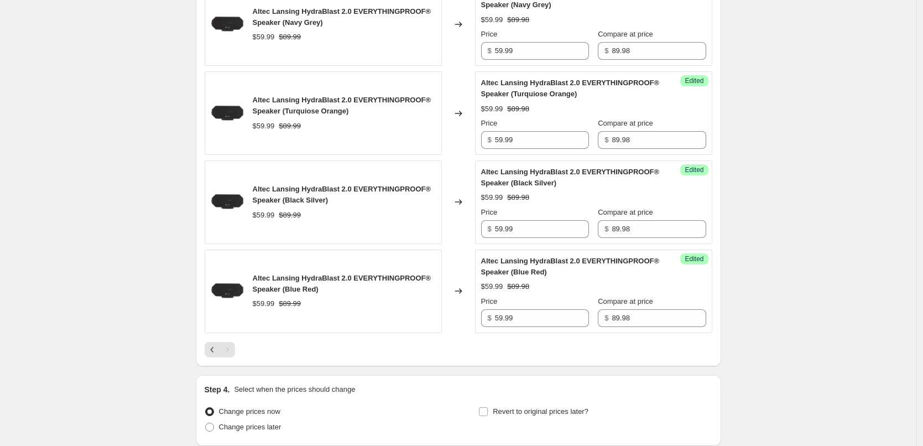
scroll to position [1326, 0]
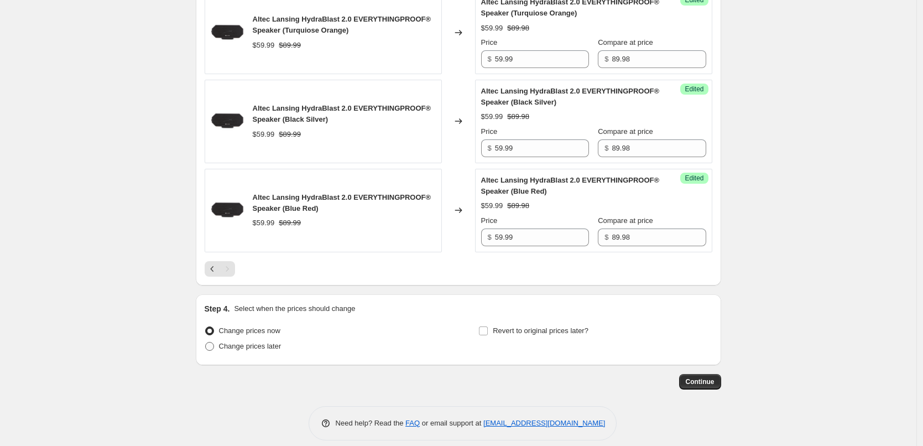
click at [214, 342] on span at bounding box center [209, 346] width 9 height 9
click at [206, 342] on input "Change prices later" at bounding box center [205, 342] width 1 height 1
radio input "true"
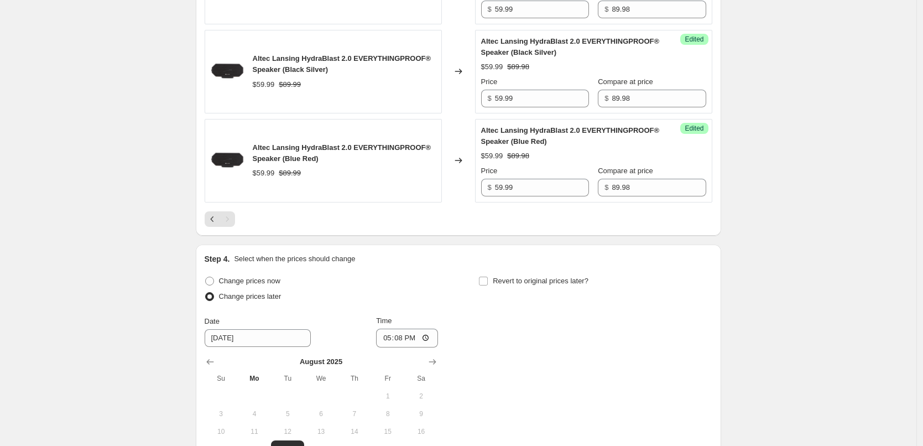
scroll to position [1437, 0]
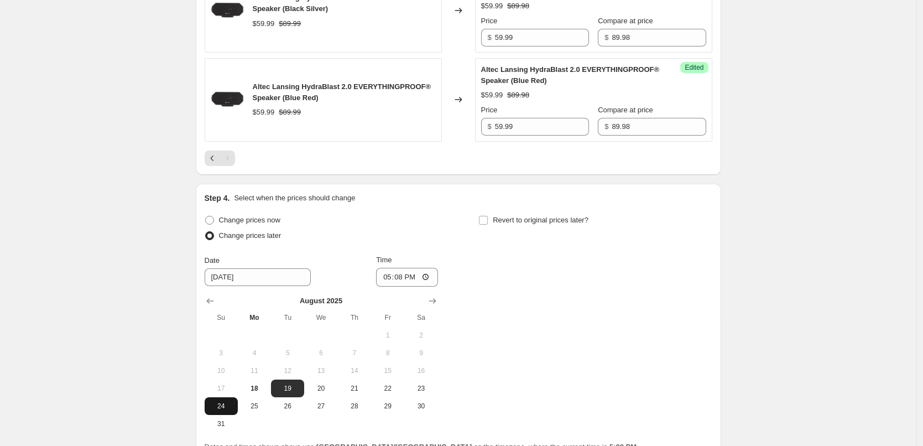
click at [229, 401] on span "24" at bounding box center [221, 405] width 24 height 9
type input "8/24/2025"
click at [406, 269] on input "17:08" at bounding box center [407, 277] width 62 height 19
type input "00:05"
click at [469, 251] on div "Change prices now Change prices later Date 8/24/2025 Time 00:05 August 2025 Su …" at bounding box center [458, 322] width 507 height 220
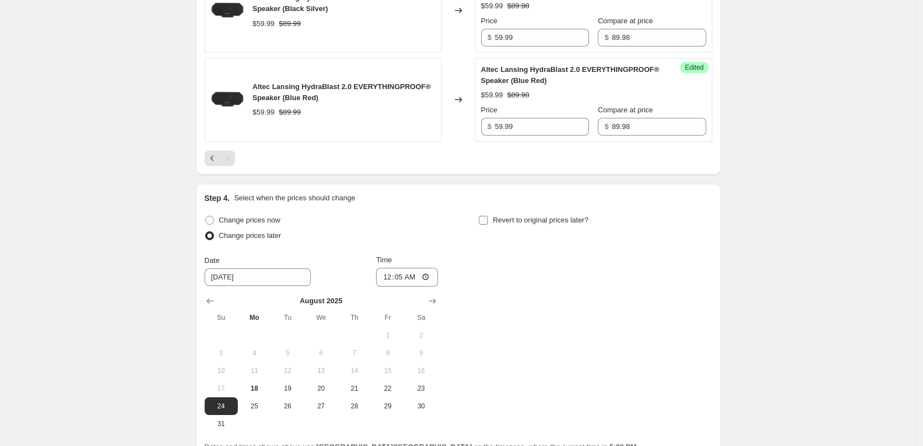
click at [487, 216] on input "Revert to original prices later?" at bounding box center [483, 220] width 9 height 9
checkbox input "true"
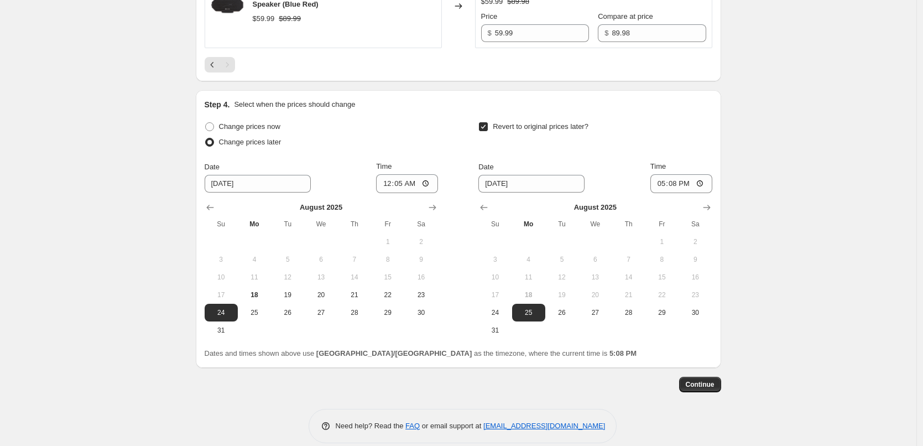
scroll to position [1533, 0]
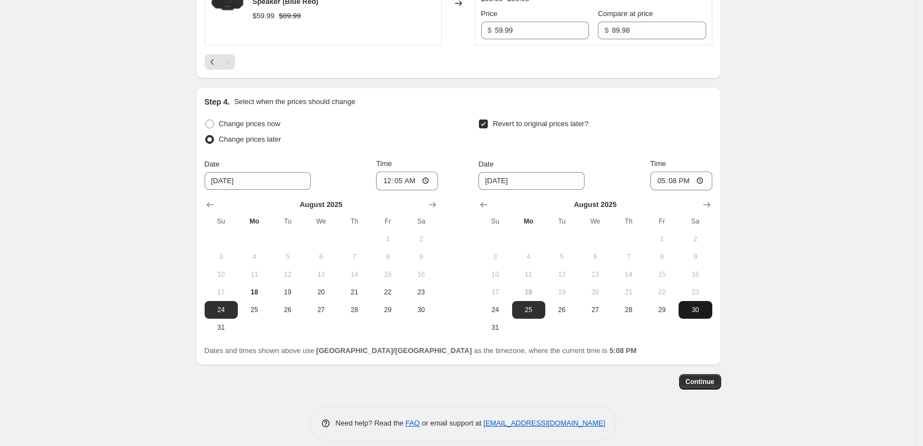
click at [699, 305] on span "30" at bounding box center [695, 309] width 24 height 9
type input "8/30/2025"
click at [677, 171] on input "17:08" at bounding box center [681, 180] width 62 height 19
type input "23:55"
click at [636, 158] on div "Date 8/30/2025 Time 23:55" at bounding box center [594, 174] width 233 height 32
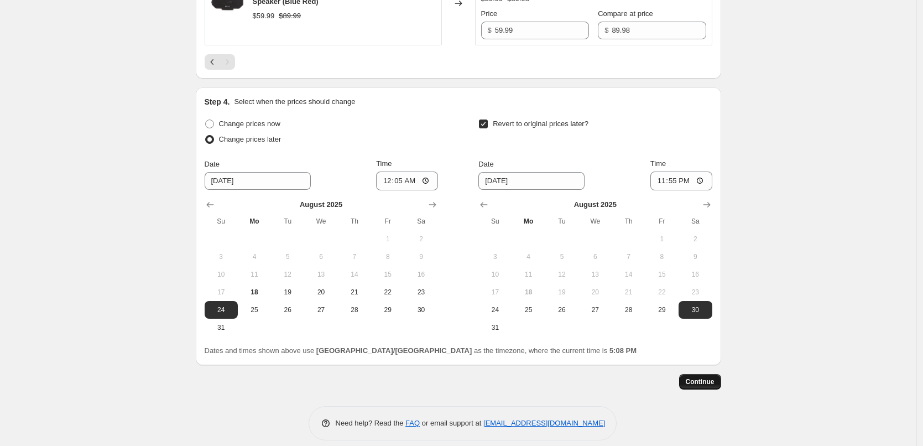
click at [711, 377] on span "Continue" at bounding box center [699, 381] width 29 height 9
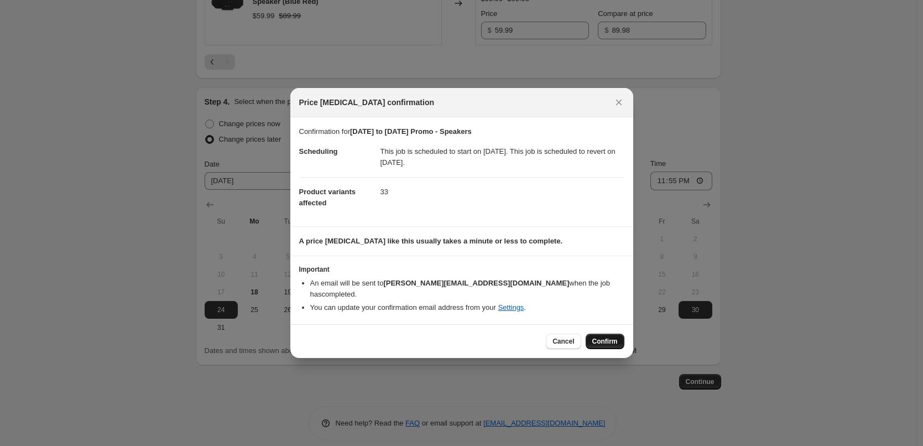
click at [608, 337] on span "Confirm" at bounding box center [604, 341] width 25 height 9
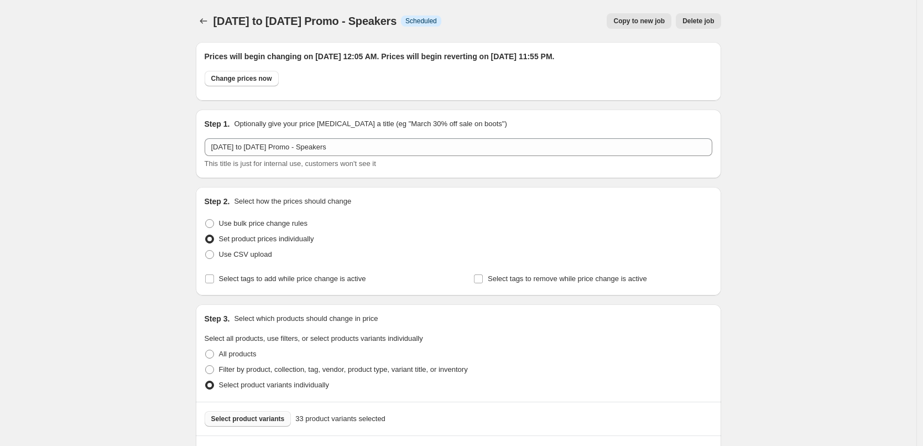
scroll to position [1533, 0]
